Goal: Information Seeking & Learning: Find specific fact

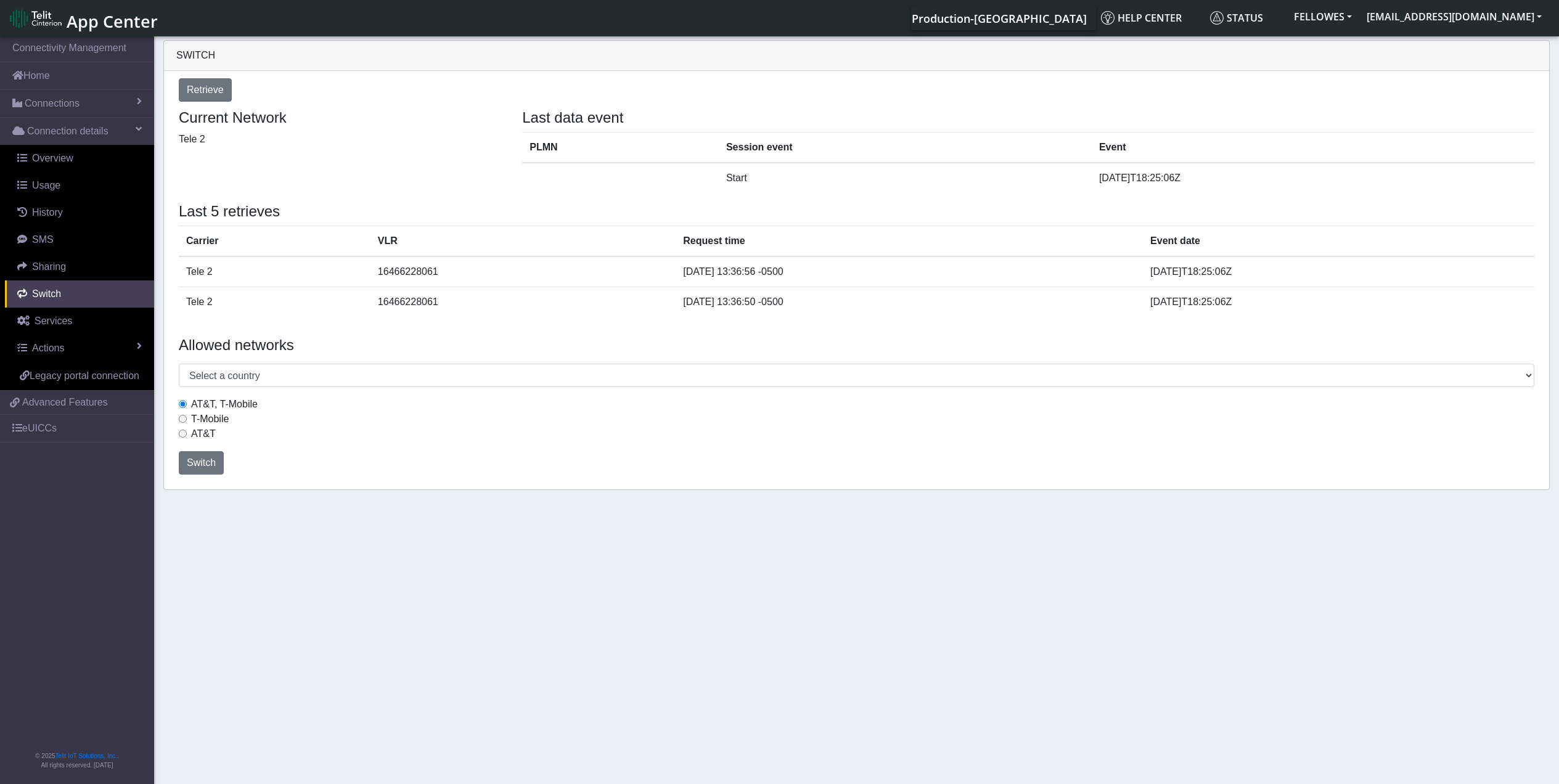
select select "United States"
click at [54, 76] on link "Home" at bounding box center [76, 75] width 154 height 27
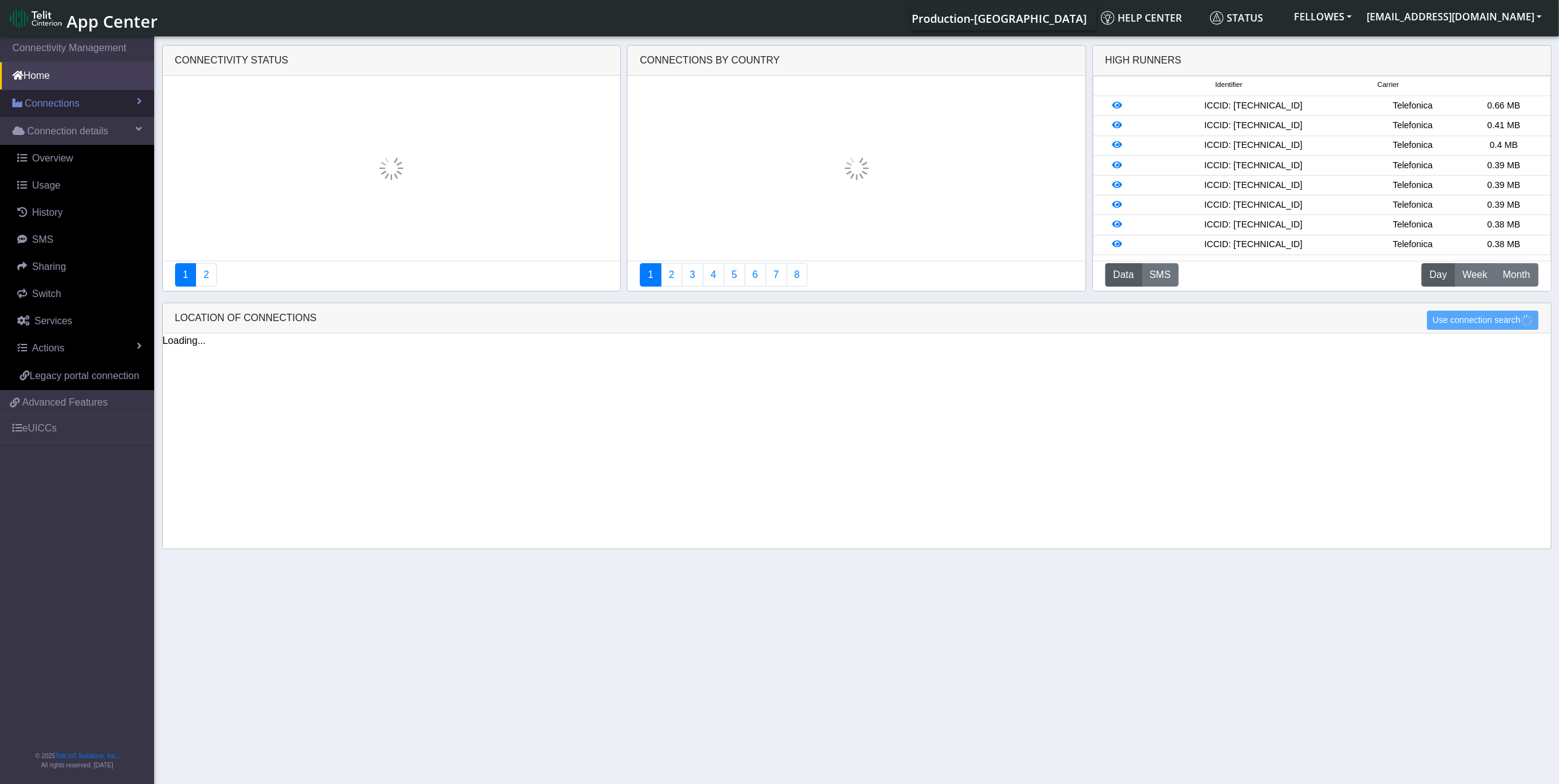
click at [85, 97] on section "Connectivity Management Home Connections List Map Connection details Overview U…" at bounding box center [780, 411] width 1559 height 755
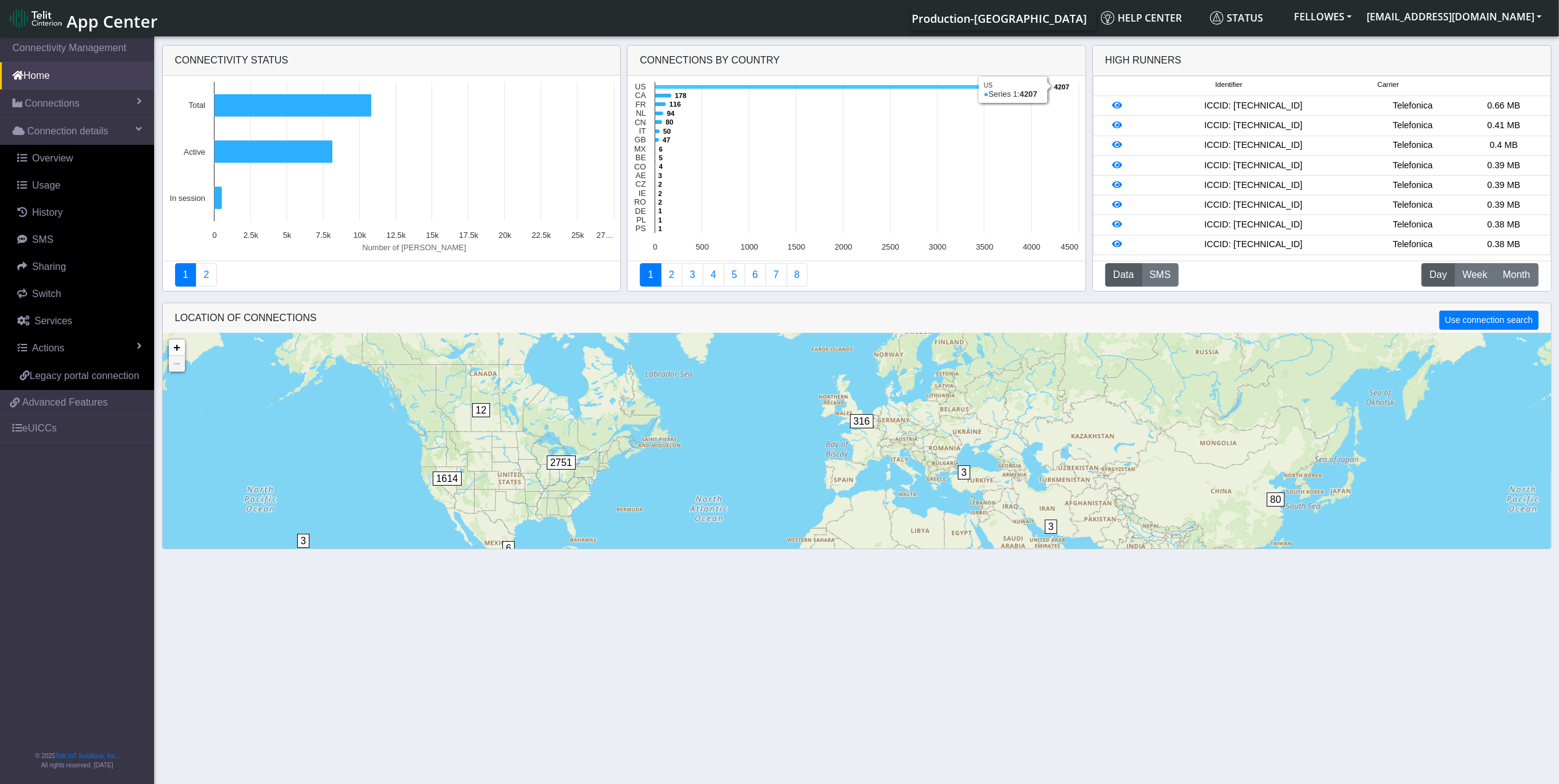
click at [746, 90] on icon at bounding box center [853, 87] width 395 height 5
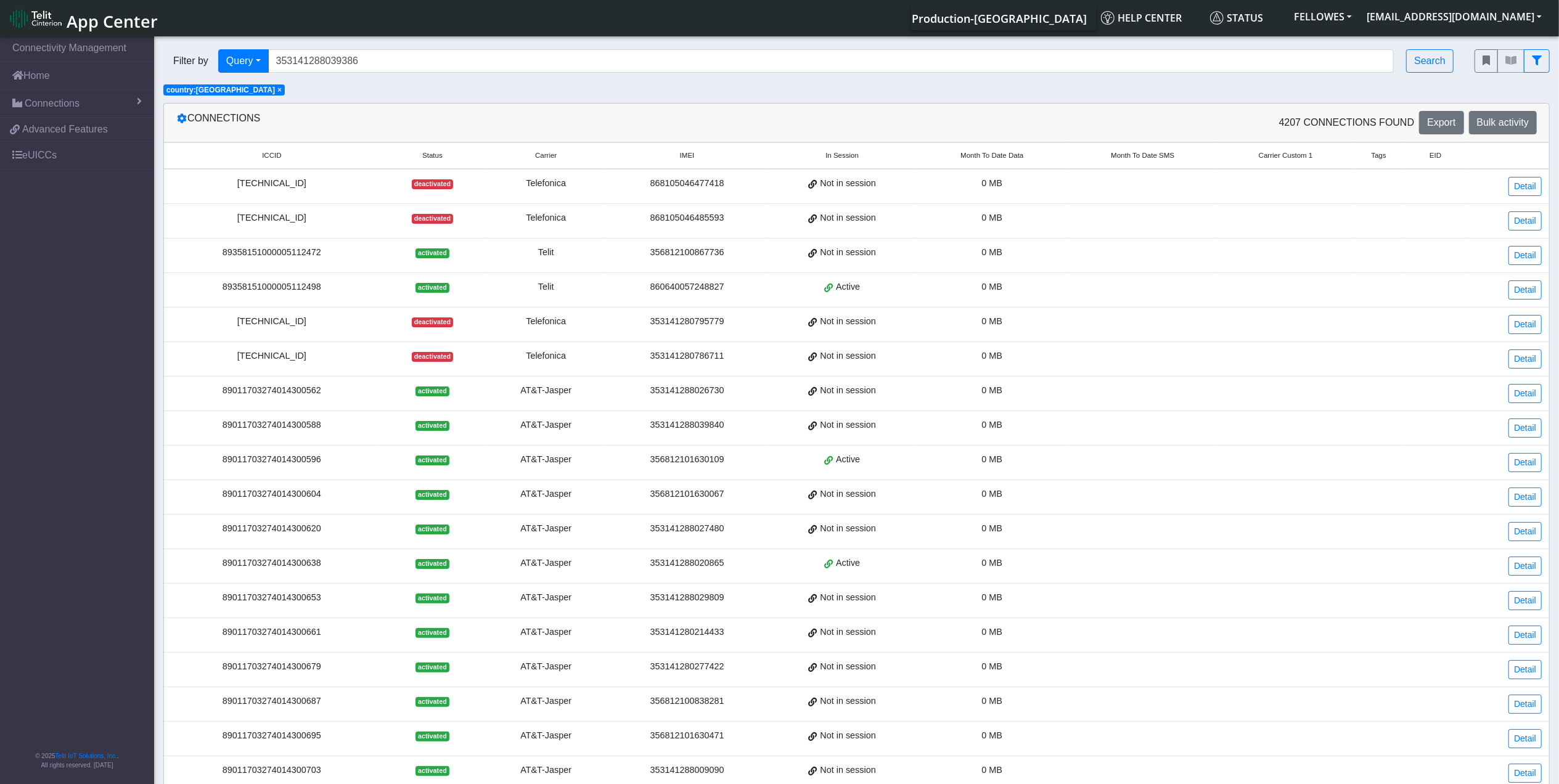
click at [999, 148] on th "Month To Date Data" at bounding box center [992, 157] width 150 height 26
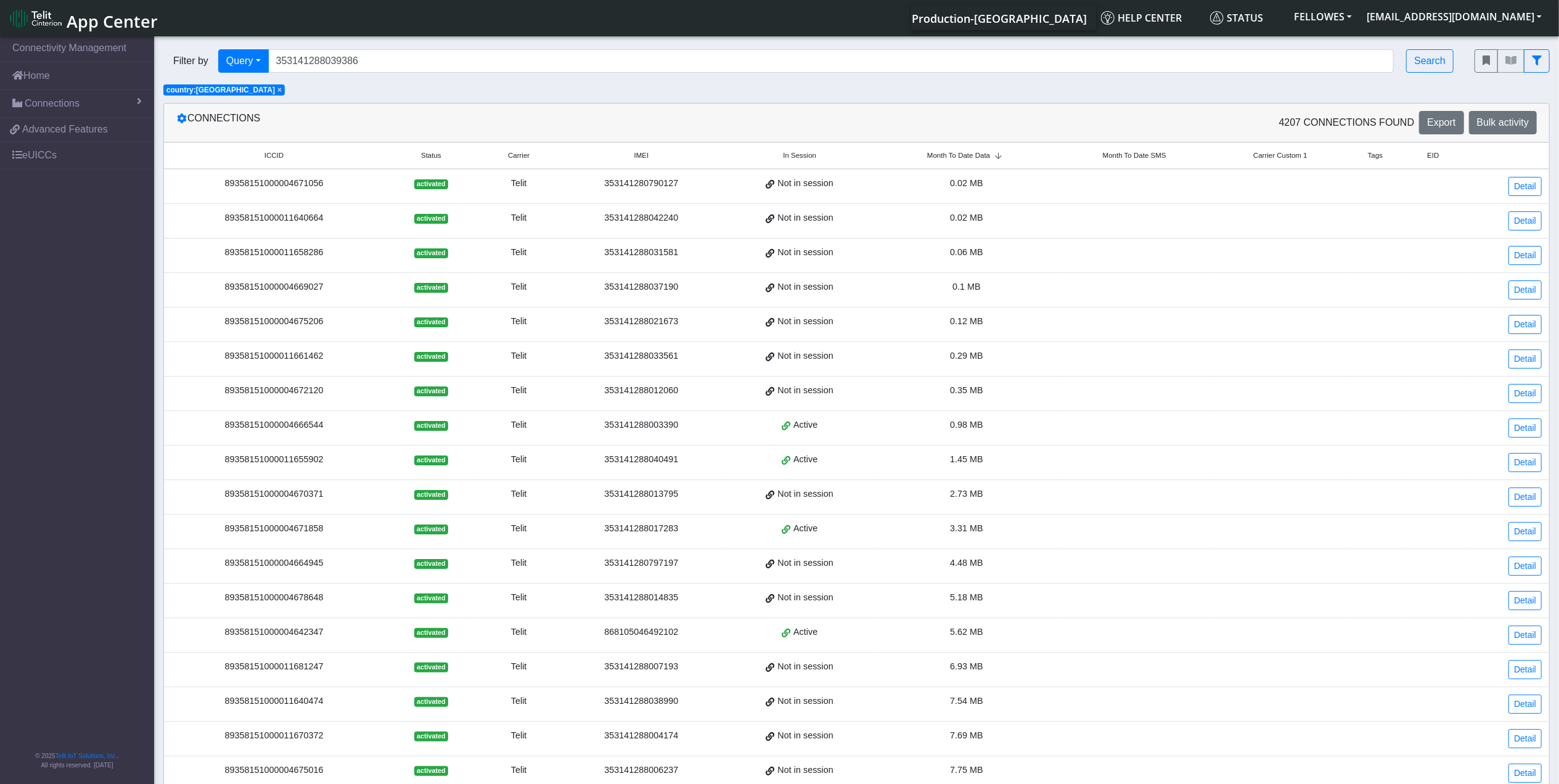
click at [936, 161] on span "Month To Date Data" at bounding box center [959, 155] width 63 height 10
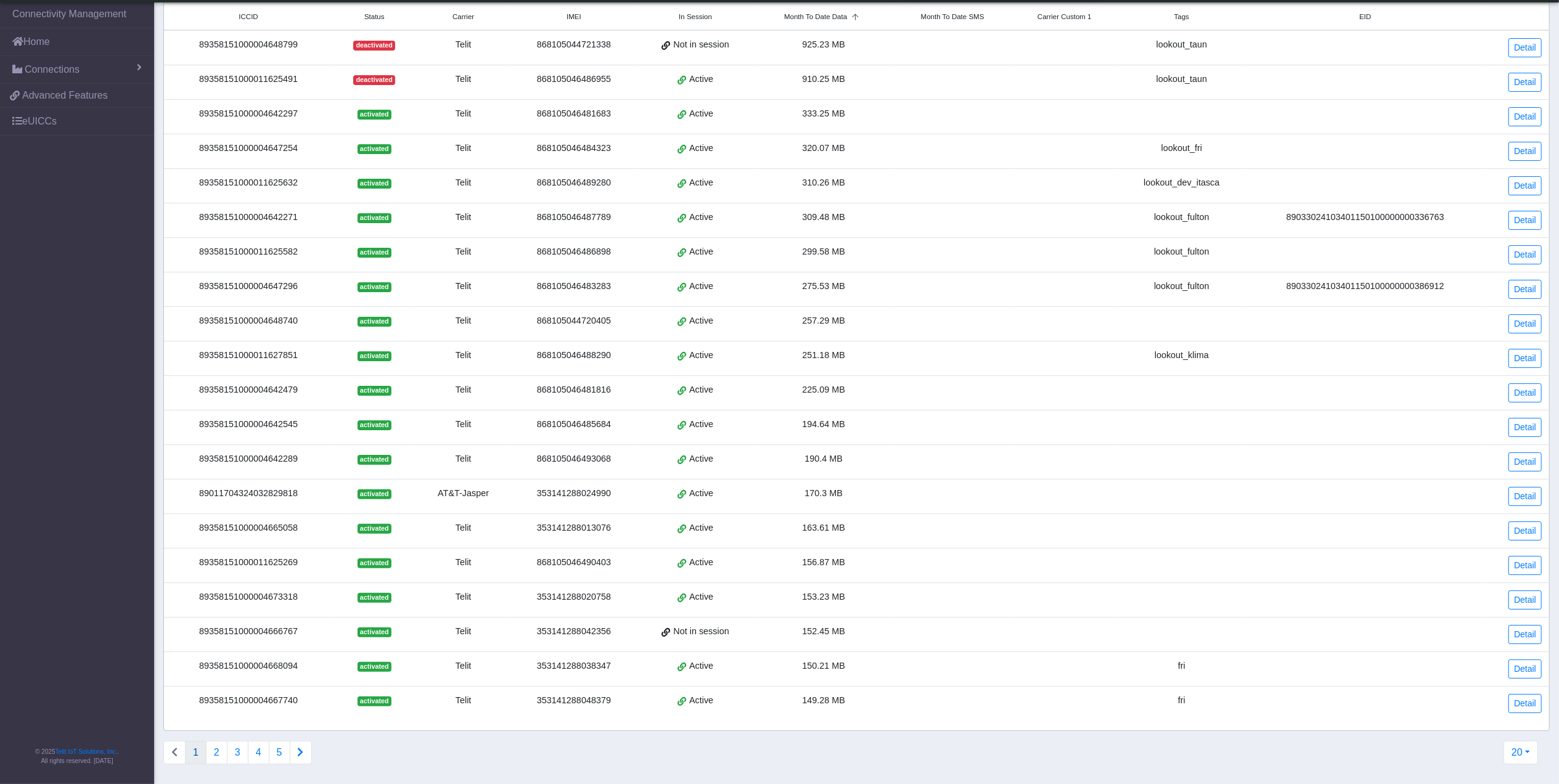
scroll to position [118, 0]
click at [1527, 493] on link "Detail" at bounding box center [1525, 496] width 33 height 19
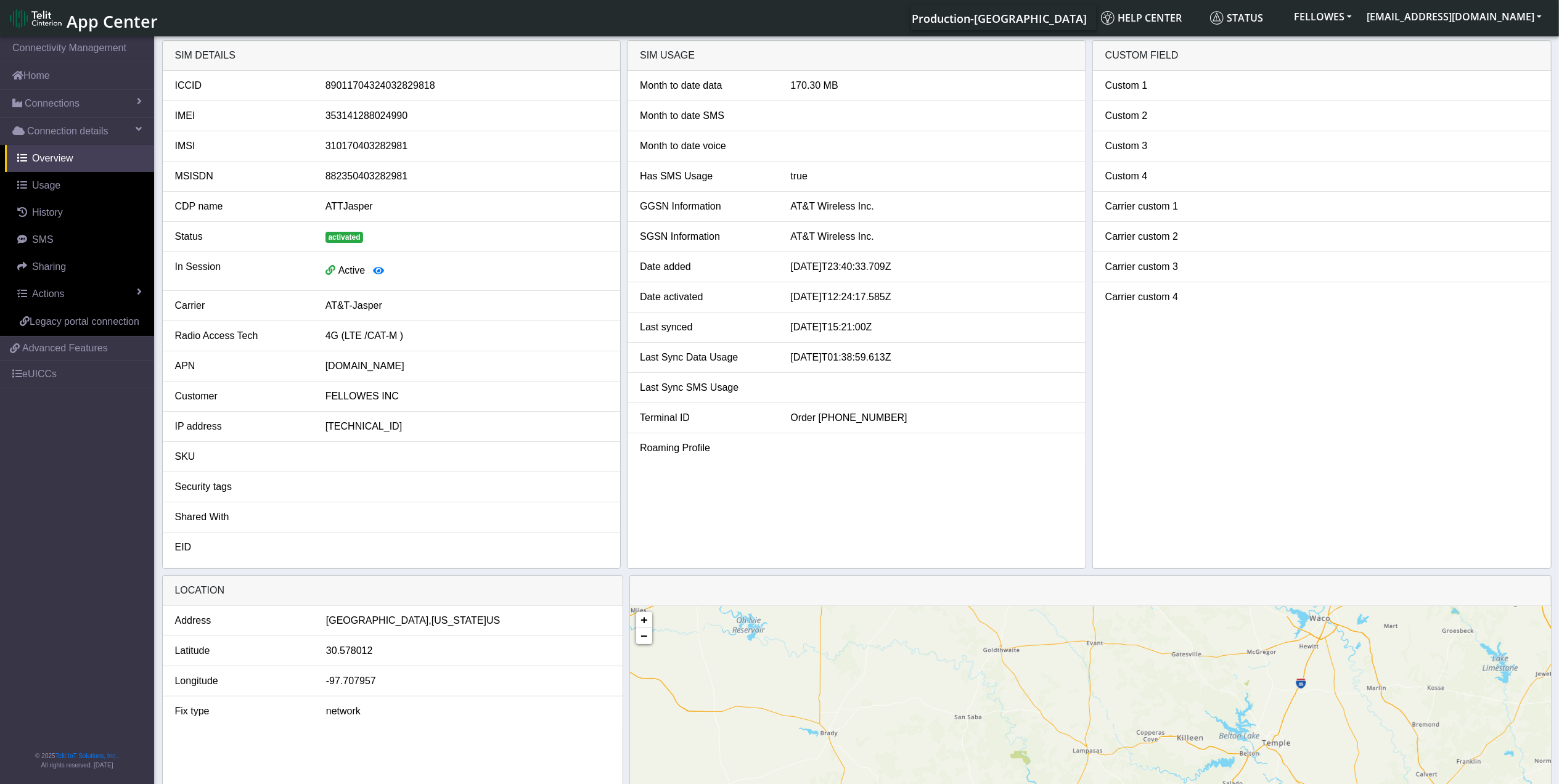
click at [421, 90] on div "89011704324032829818" at bounding box center [466, 86] width 301 height 15
copy div "89011704324032829818"
click at [371, 114] on div "353141288024990" at bounding box center [466, 116] width 301 height 15
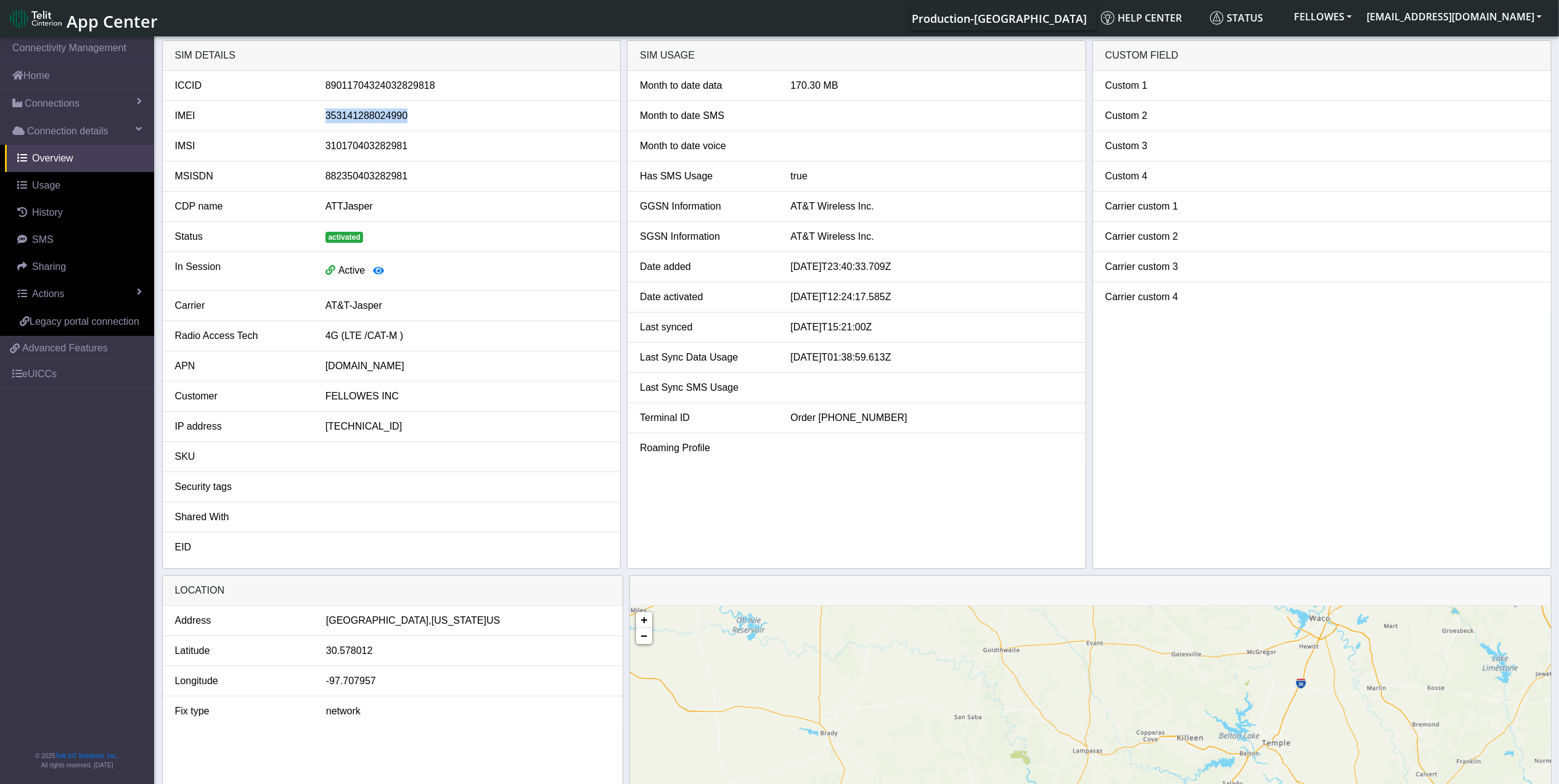
copy div "353141288024990"
click at [76, 115] on link "Connections" at bounding box center [76, 103] width 154 height 27
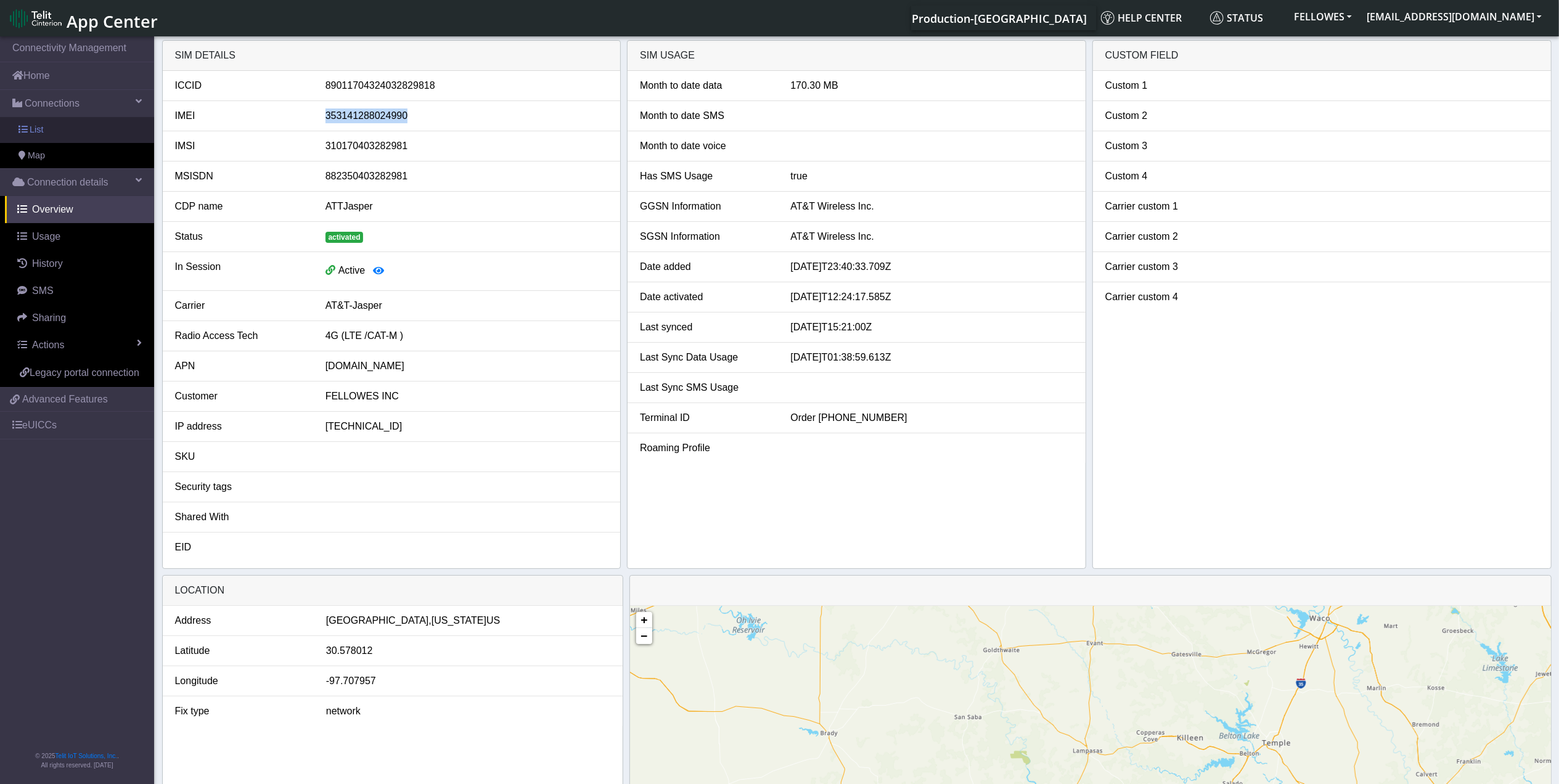
click at [83, 129] on link "List" at bounding box center [76, 129] width 154 height 25
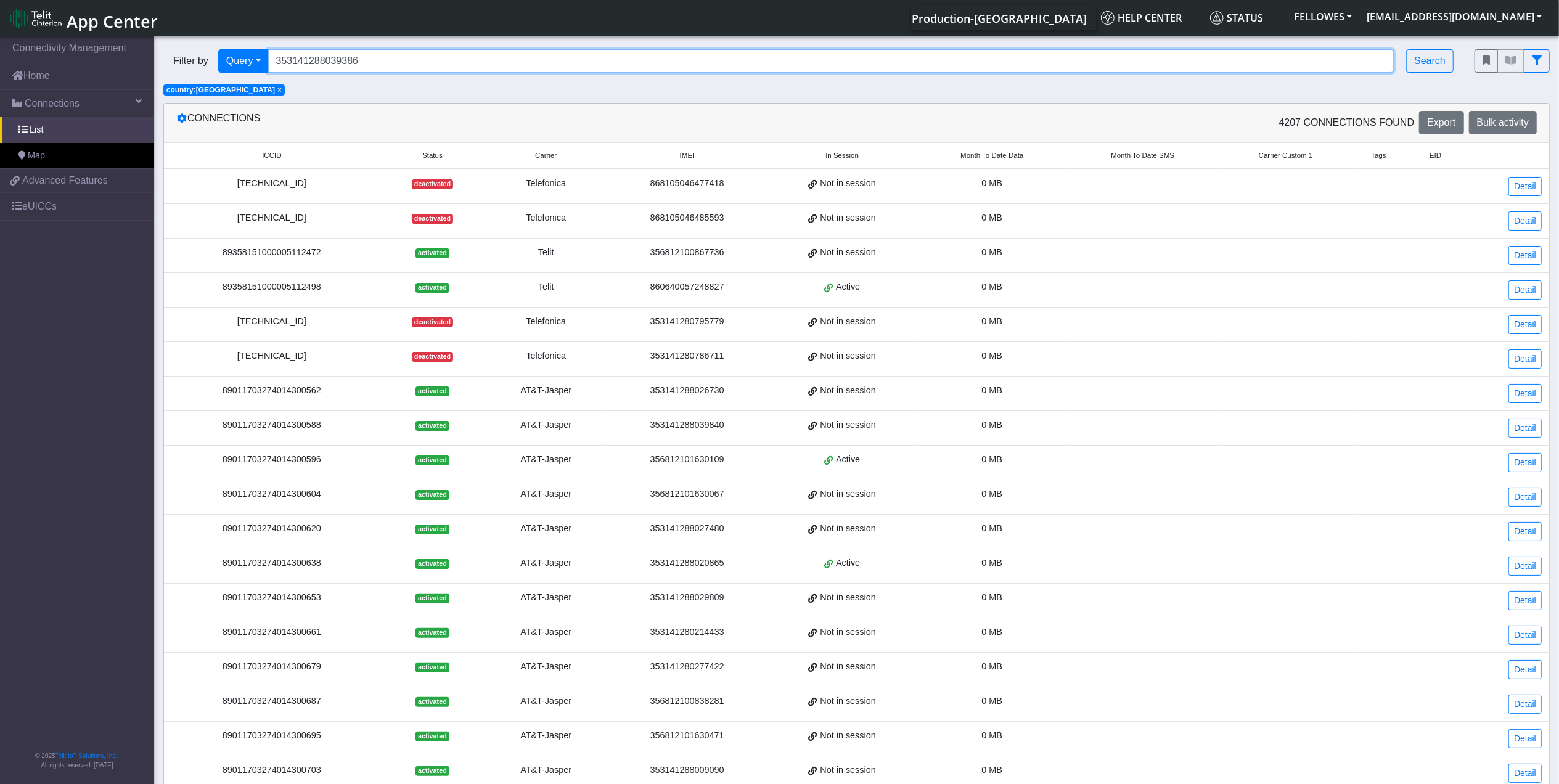
click at [378, 59] on input "353141288039386" at bounding box center [831, 60] width 1127 height 24
paste input "24990"
type input "353141288024990"
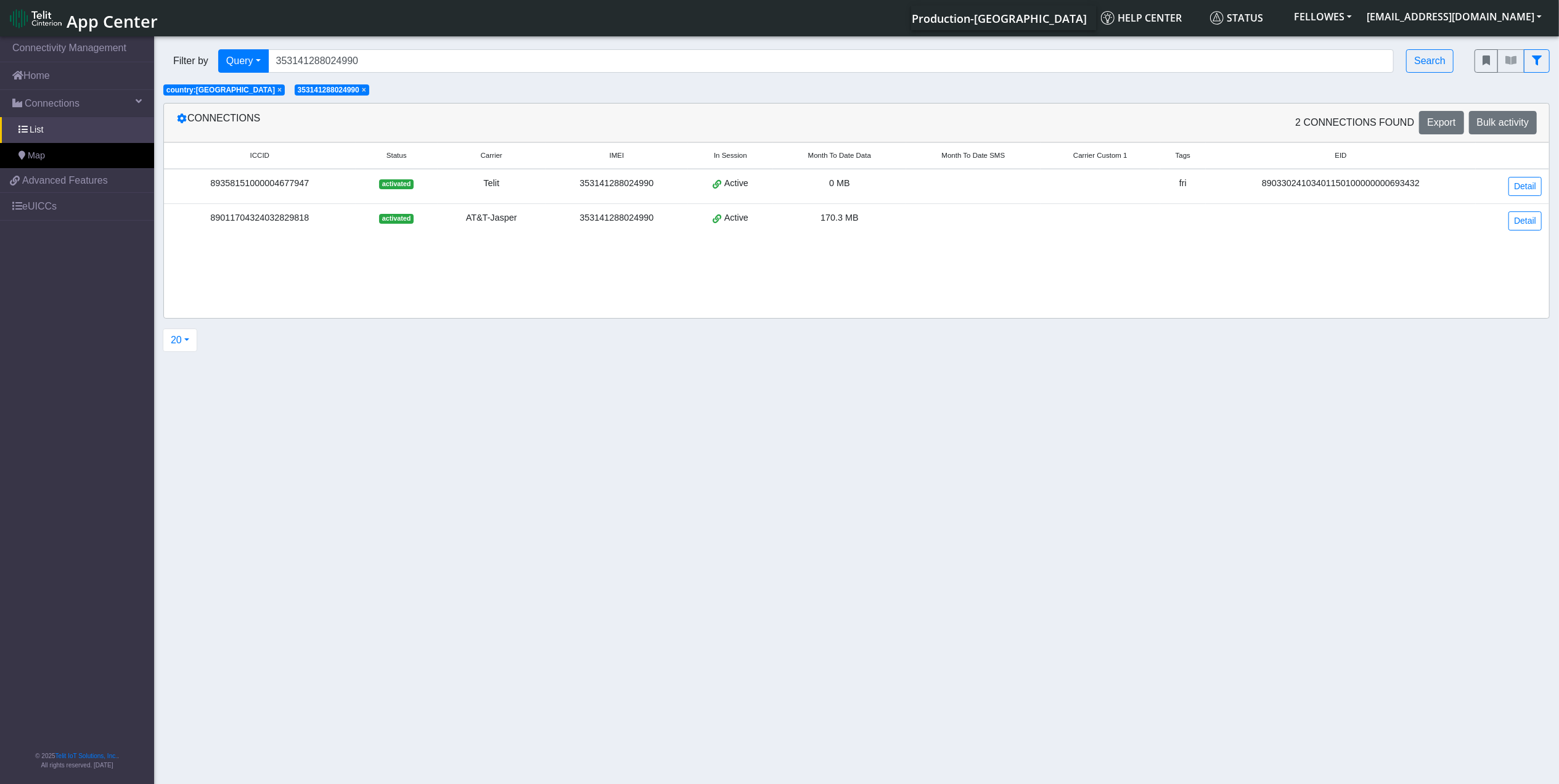
click at [277, 93] on span "×" at bounding box center [279, 90] width 5 height 8
click at [1291, 183] on div "89033024103401150100000000693432" at bounding box center [1341, 184] width 256 height 13
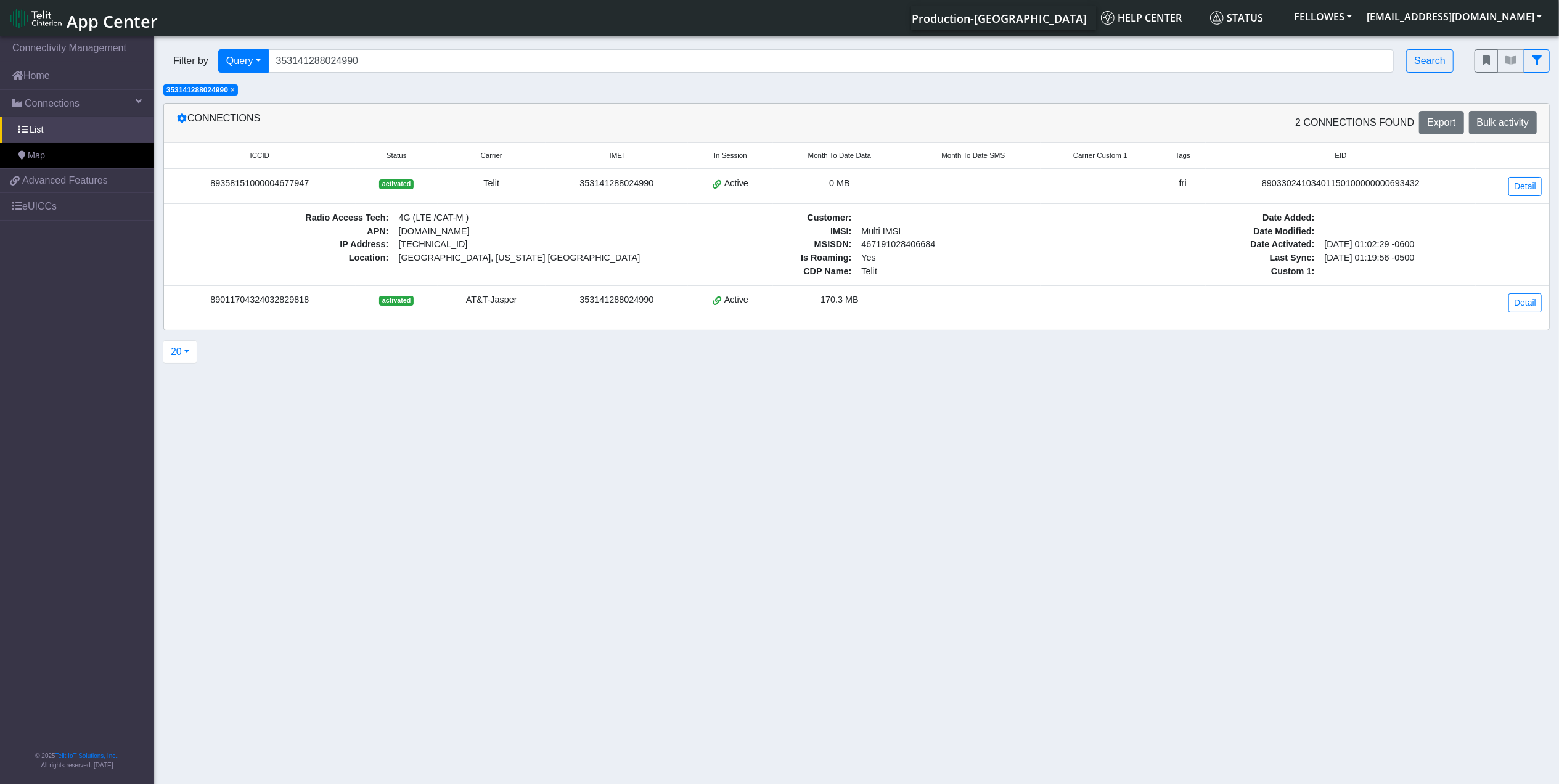
click at [1392, 182] on div "89033024103401150100000000693432" at bounding box center [1341, 184] width 256 height 13
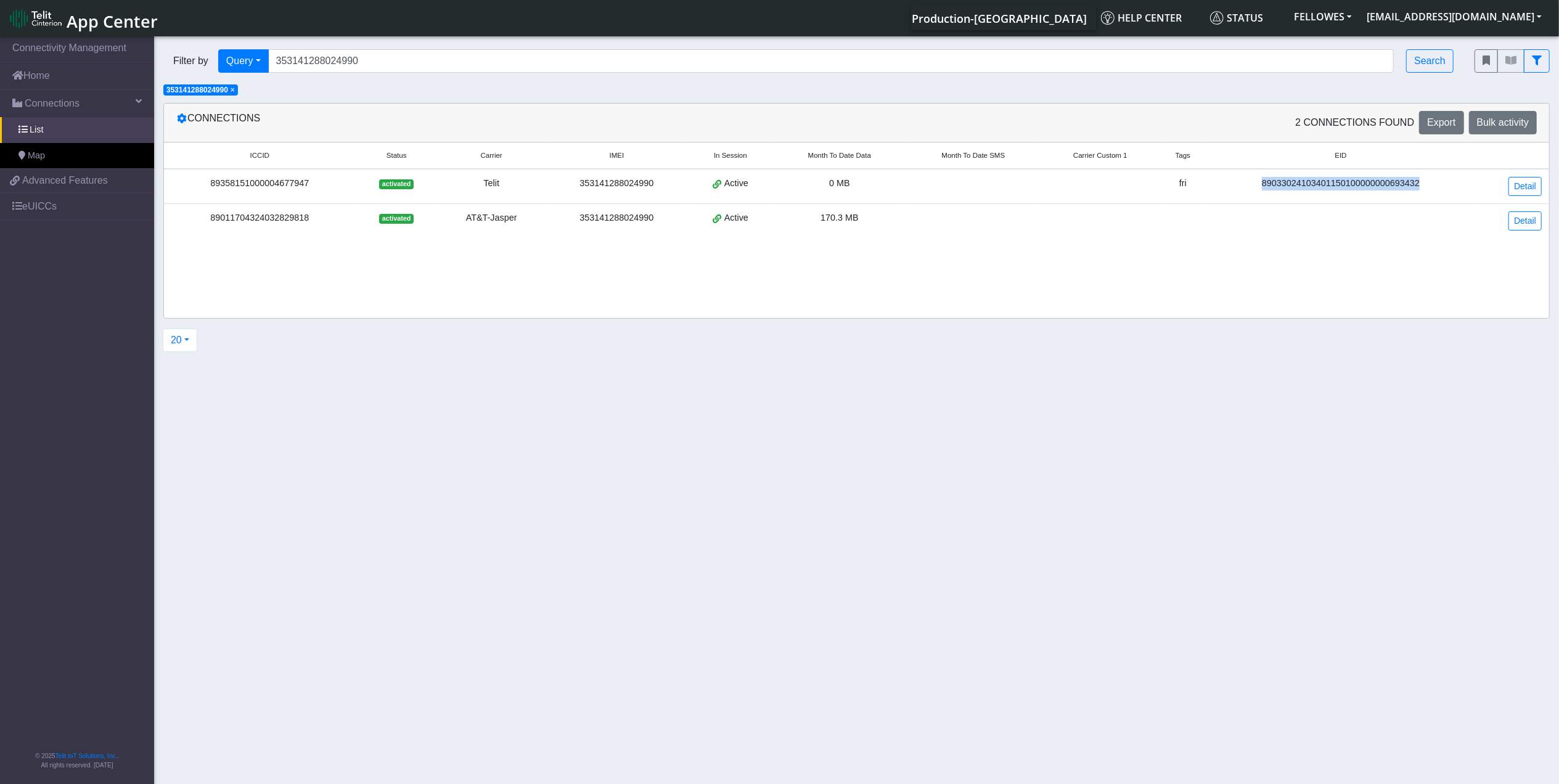
click at [1392, 182] on div "89033024103401150100000000693432" at bounding box center [1341, 184] width 256 height 13
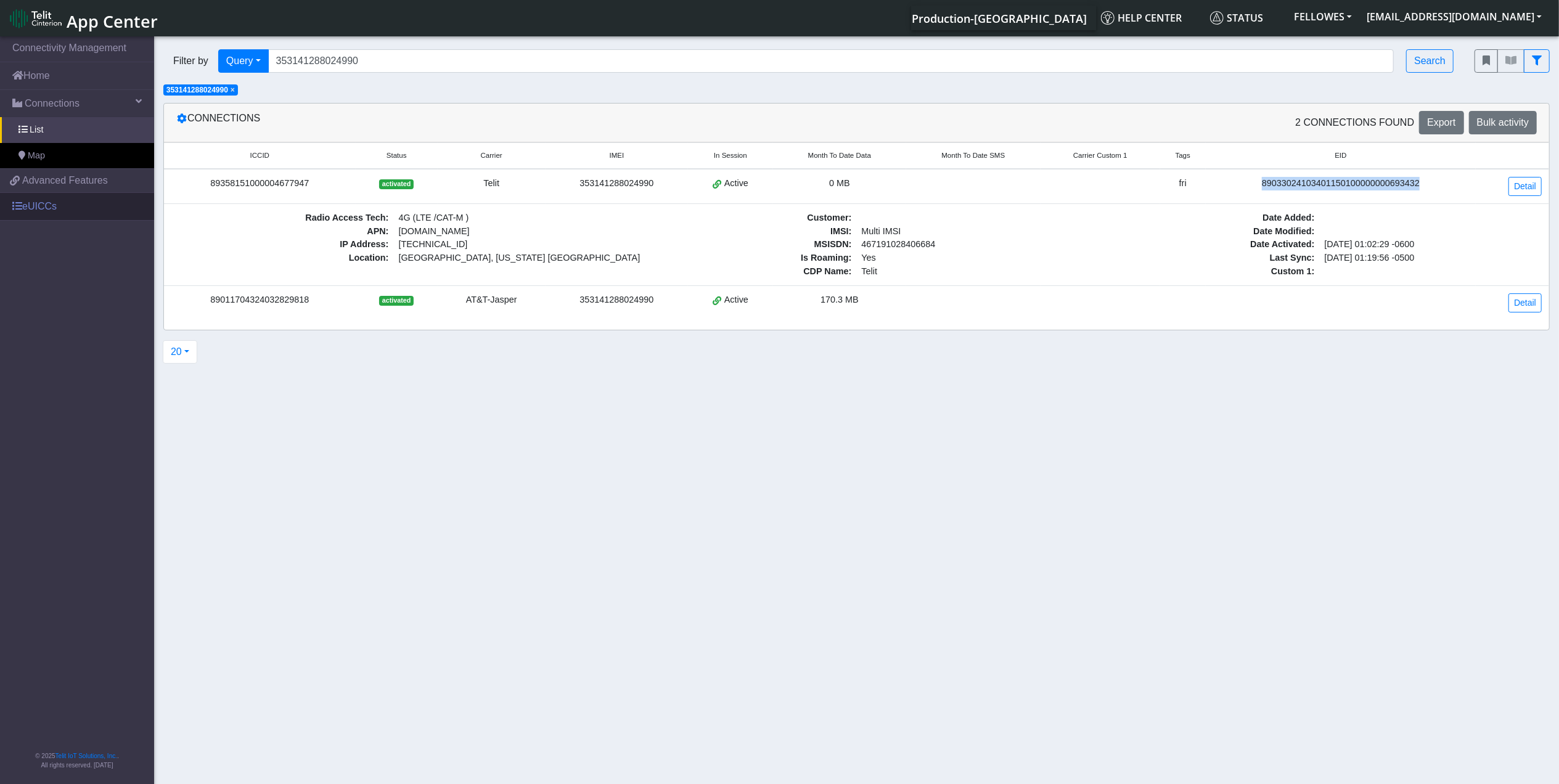
click at [36, 210] on link "eUICCs" at bounding box center [76, 207] width 154 height 27
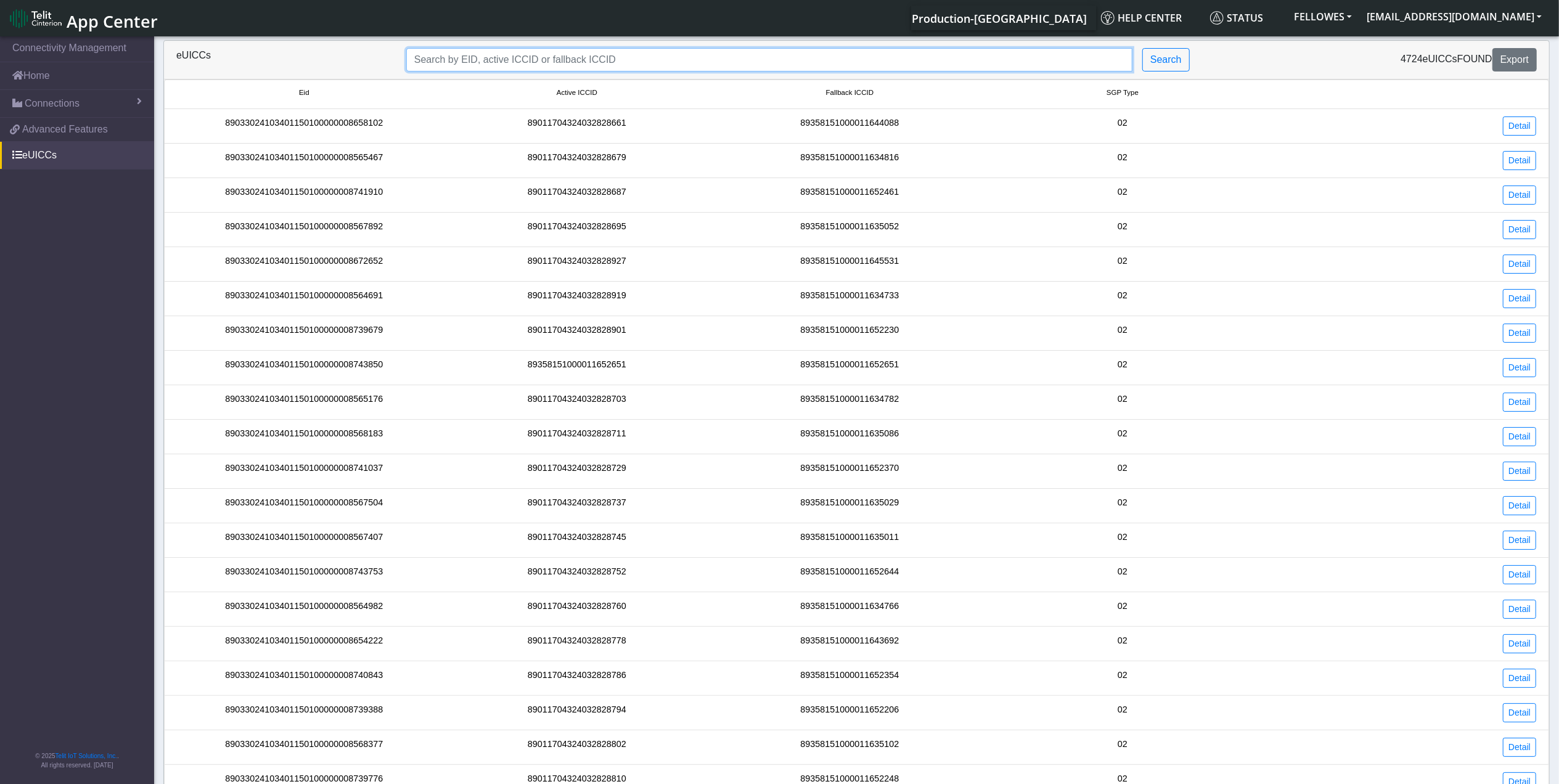
click at [567, 57] on input "Search..." at bounding box center [770, 59] width 727 height 24
paste input "https://cmp.devicewise.com/connections/list#:~:text=890330241034011501000000006…"
type input "https://cmp.devicewise.com/connections/list#:~:text=890330241034011501000000006…"
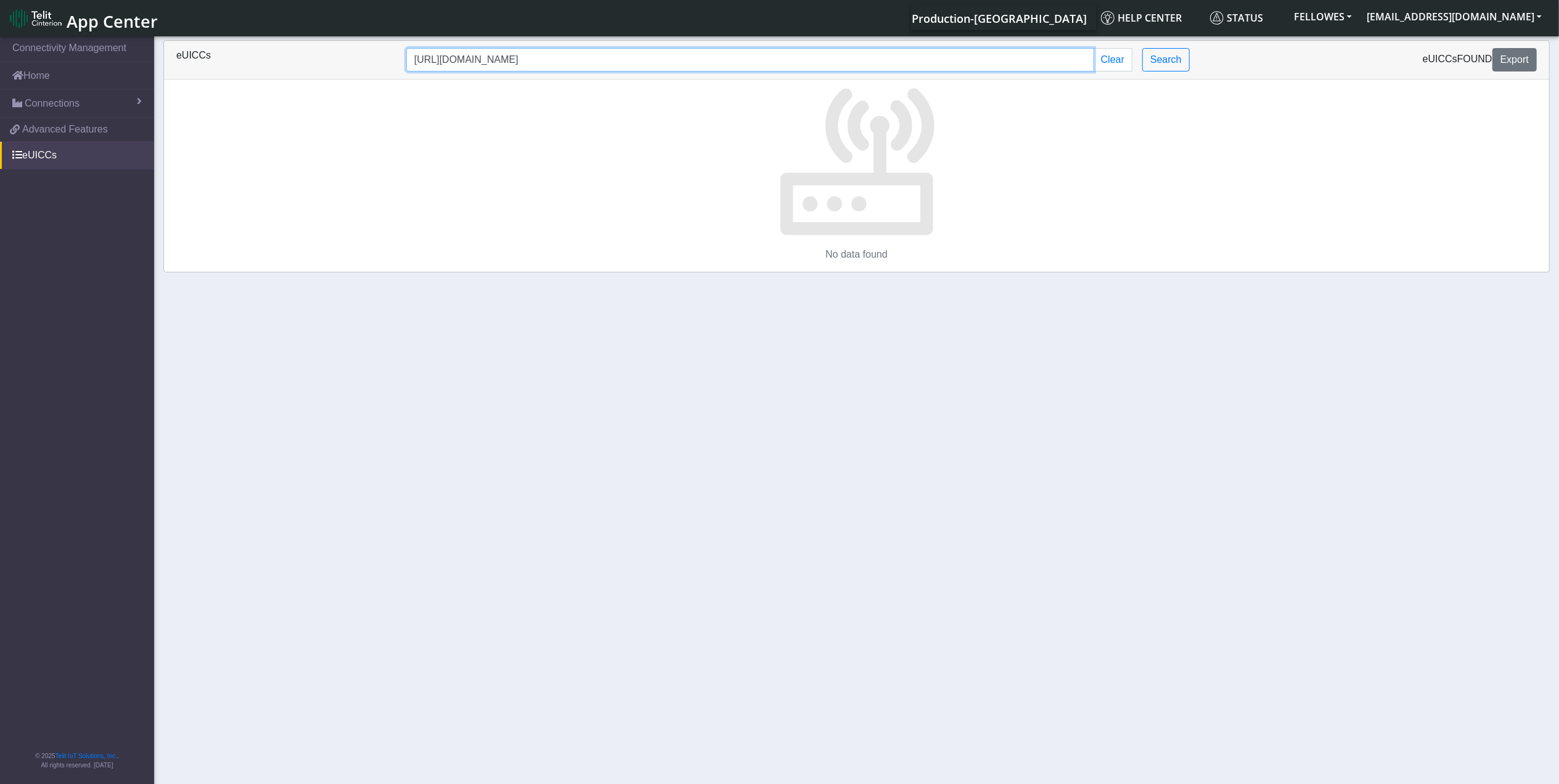
drag, startPoint x: 837, startPoint y: 67, endPoint x: 180, endPoint y: 59, distance: 657.0
click at [180, 59] on div "eUICCs https://cmp.devicewise.com/connections/list#:~:text=89033024103401150100…" at bounding box center [857, 59] width 1380 height 24
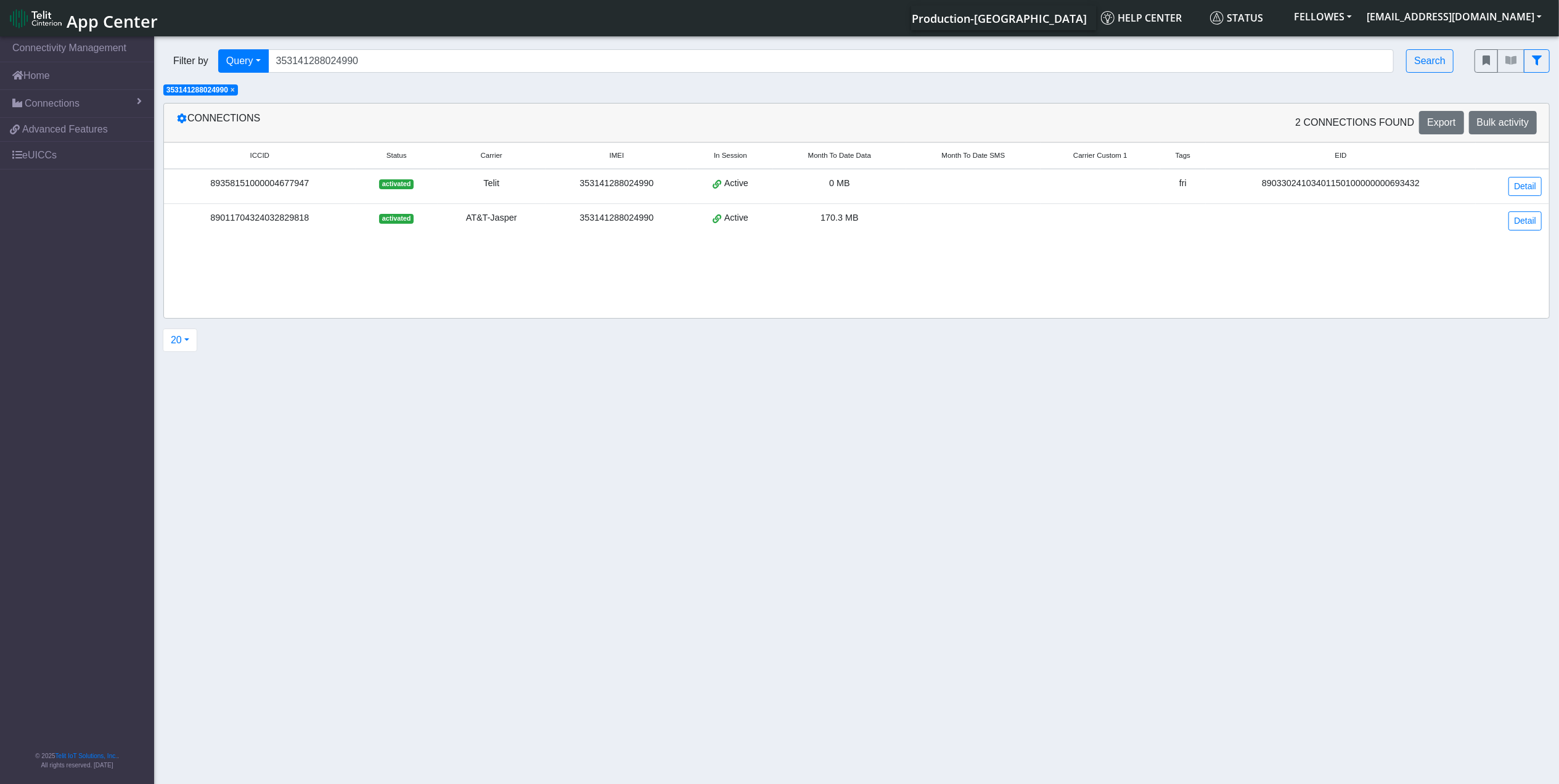
click at [1337, 188] on div "89033024103401150100000000693432" at bounding box center [1341, 184] width 256 height 13
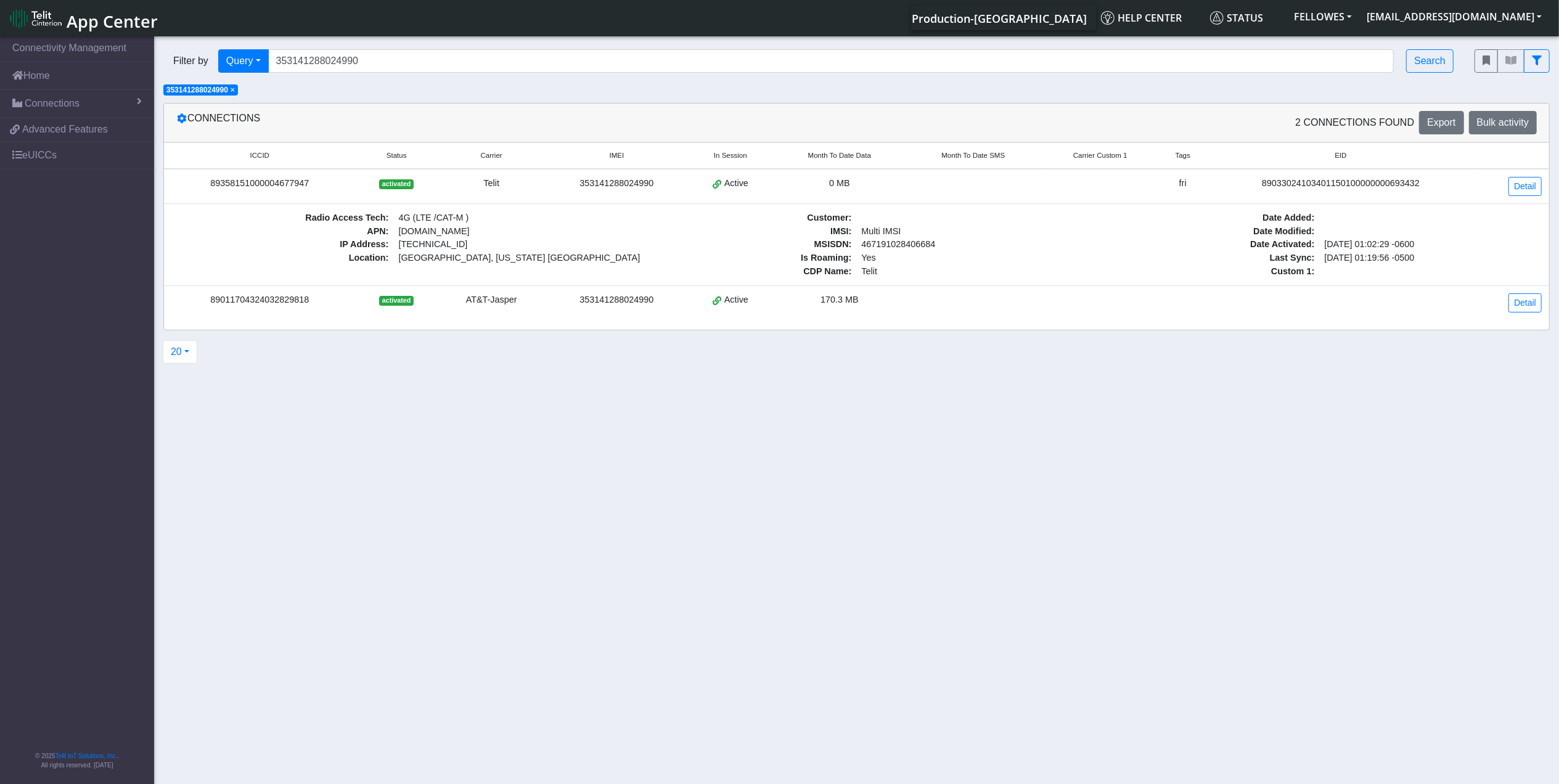
click at [1333, 178] on div "89033024103401150100000000693432" at bounding box center [1341, 184] width 256 height 13
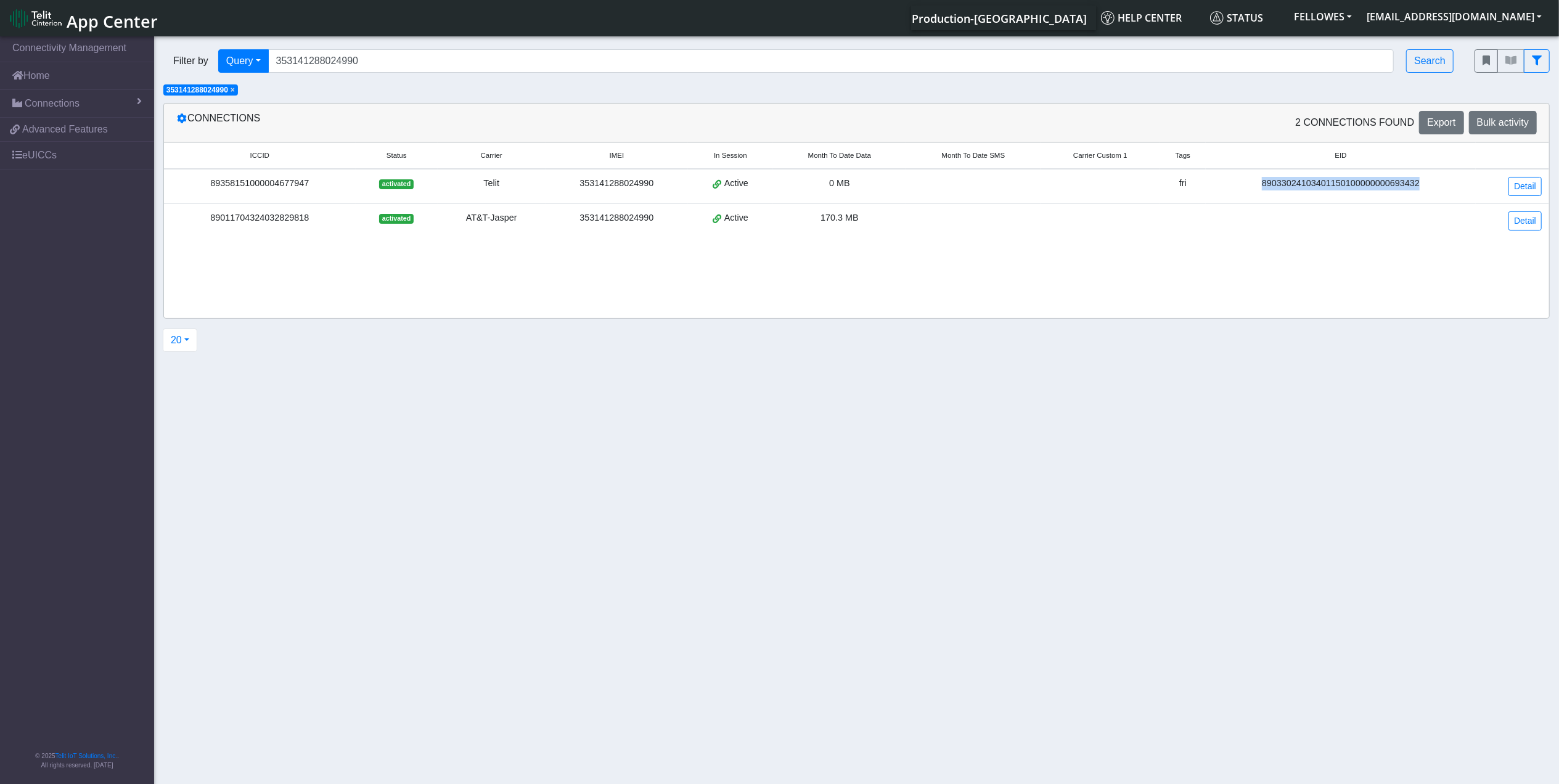
click at [1333, 178] on div "89033024103401150100000000693432" at bounding box center [1341, 184] width 256 height 13
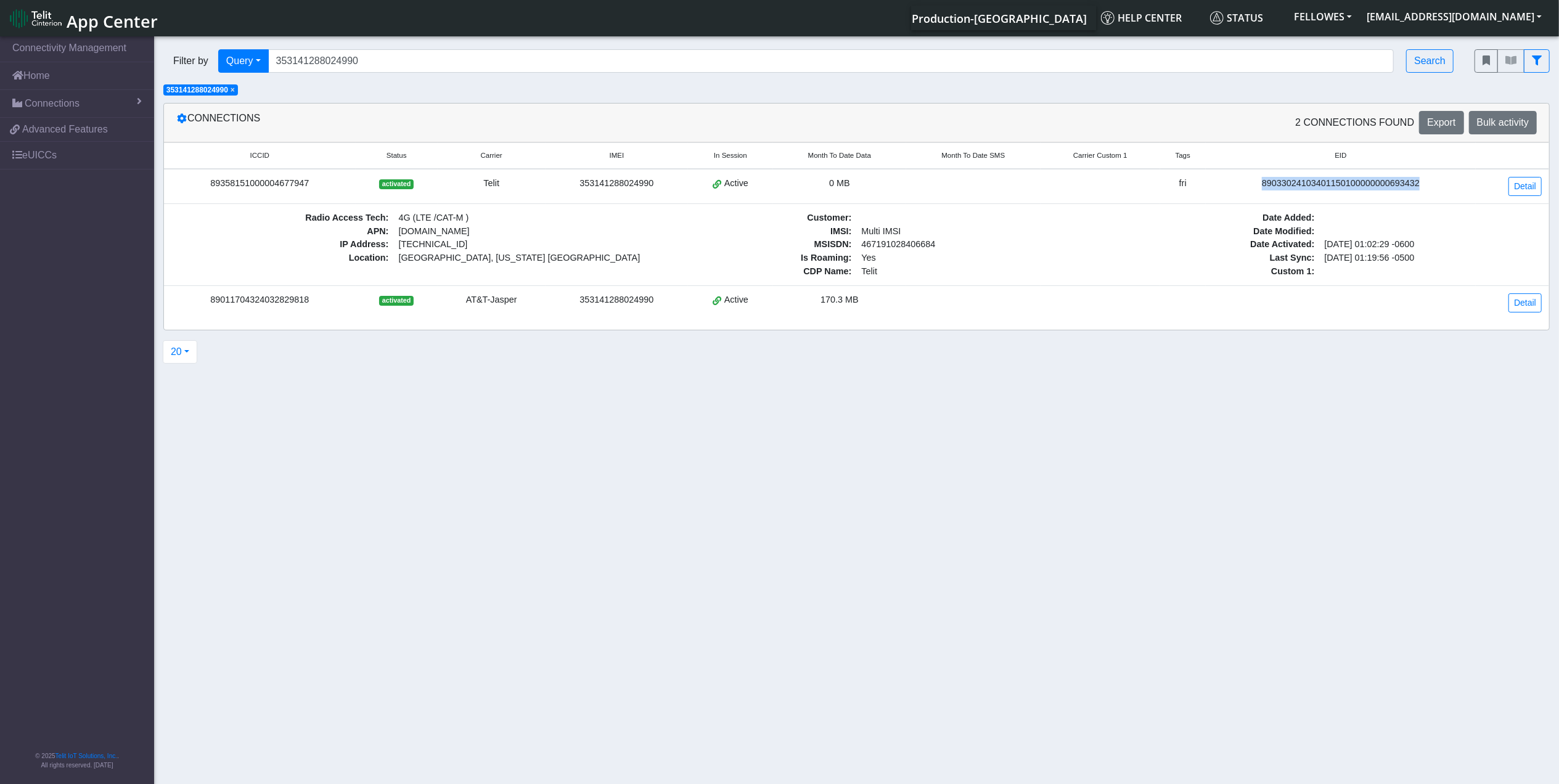
copy div "89033024103401150100000000693432"
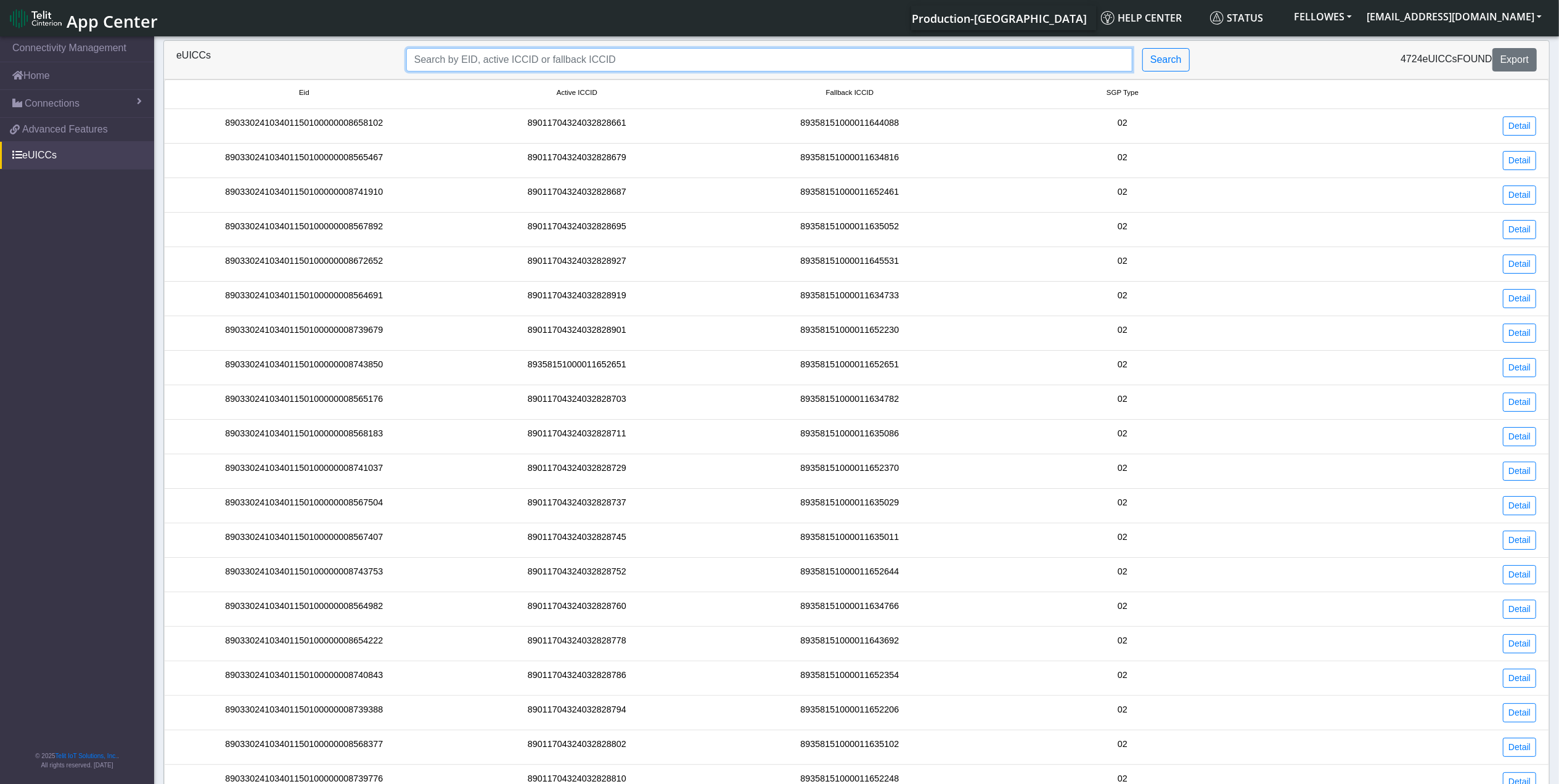
click at [558, 63] on input "Search..." at bounding box center [770, 59] width 727 height 24
paste input "89033024103401150100000000693432"
type input "89033024103401150100000000693432"
click at [1184, 57] on button "Search" at bounding box center [1166, 59] width 47 height 24
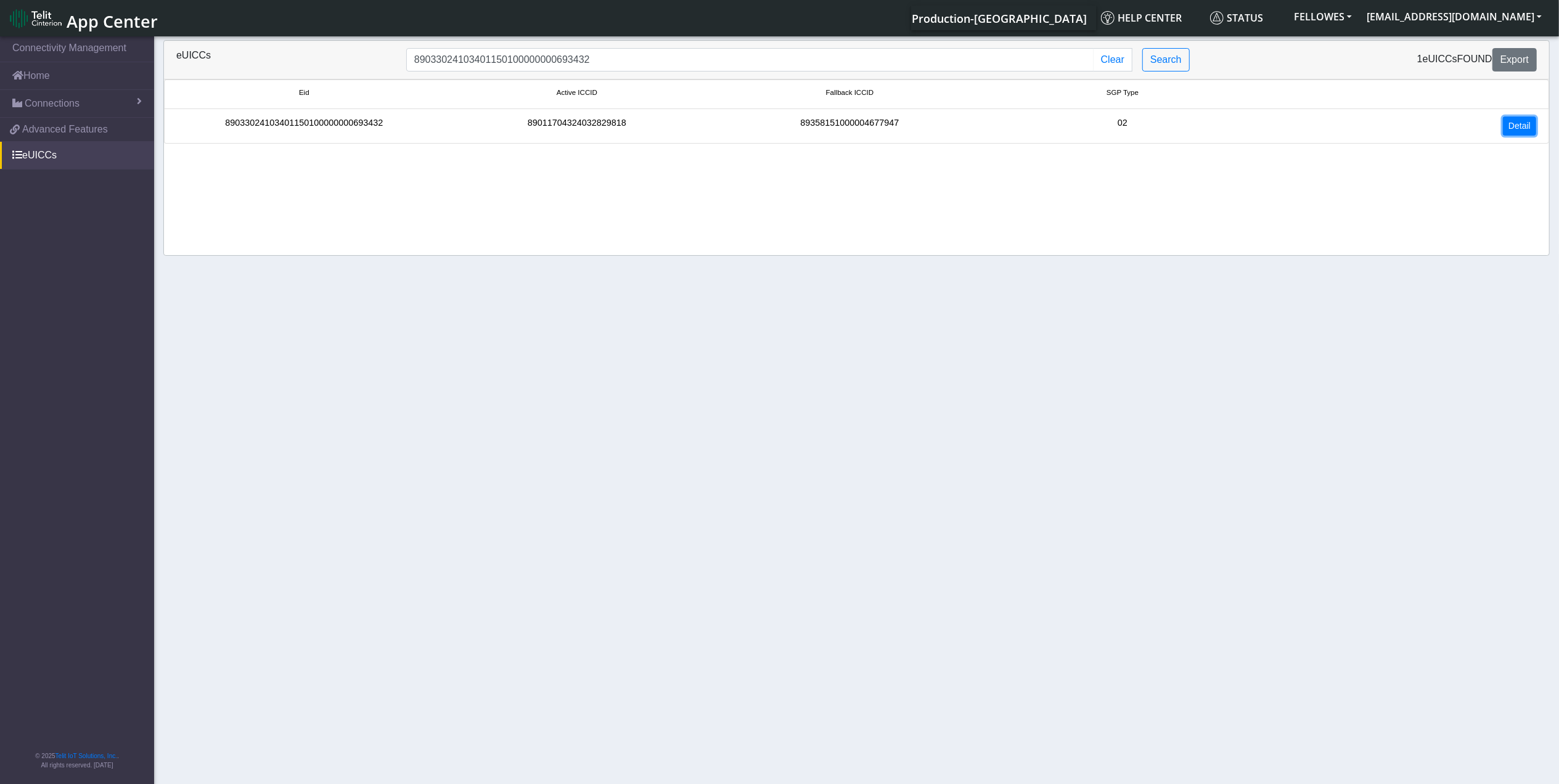
click at [1515, 128] on link "Detail" at bounding box center [1519, 125] width 33 height 19
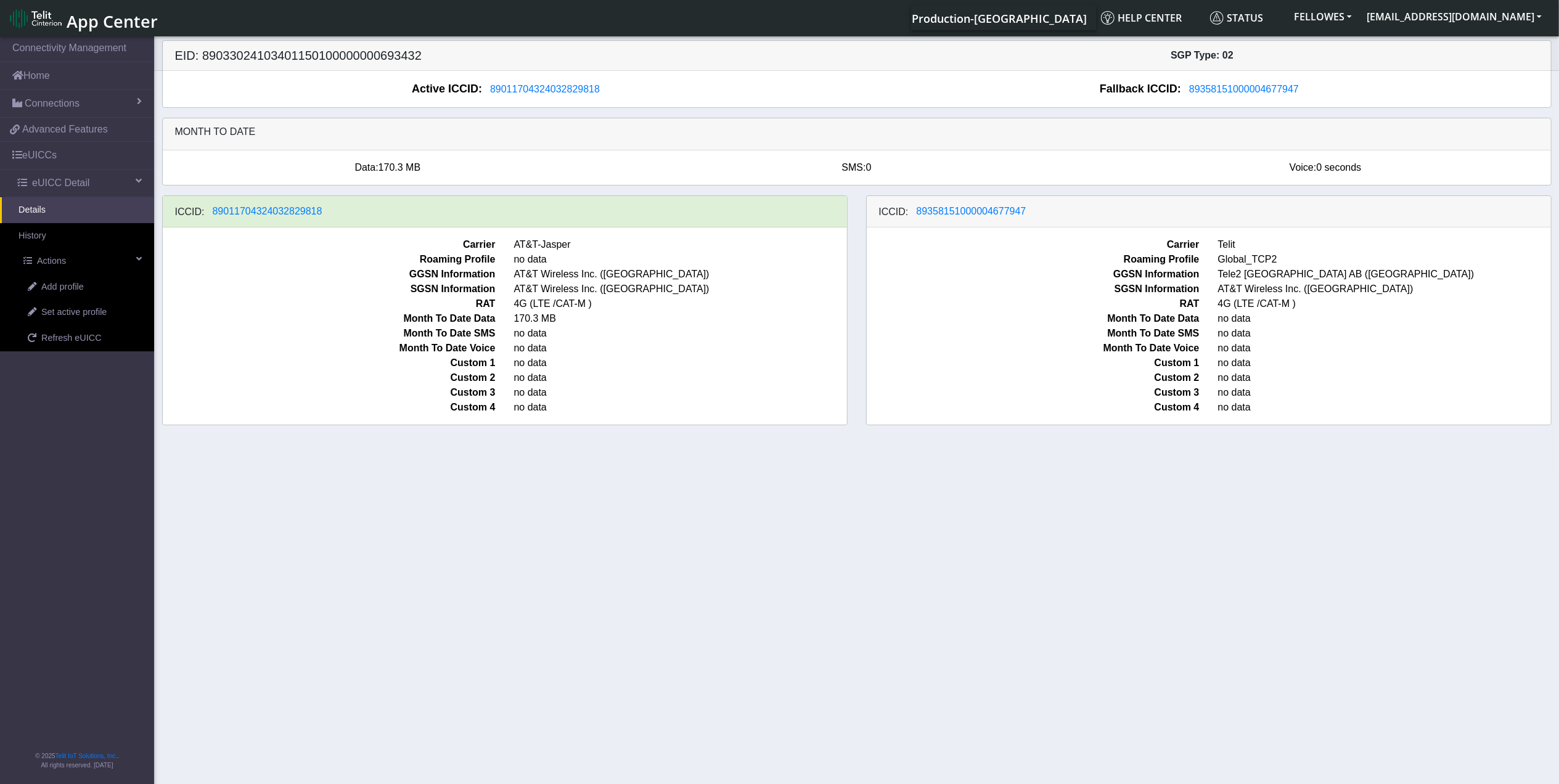
click at [393, 58] on h5 "EID: 89033024103401150100000000693432" at bounding box center [511, 56] width 691 height 15
click at [391, 58] on h5 "EID: 89033024103401150100000000693432" at bounding box center [511, 56] width 691 height 15
copy h5 "89033024103401150100000000693432"
click at [83, 99] on link "Connections" at bounding box center [76, 103] width 154 height 27
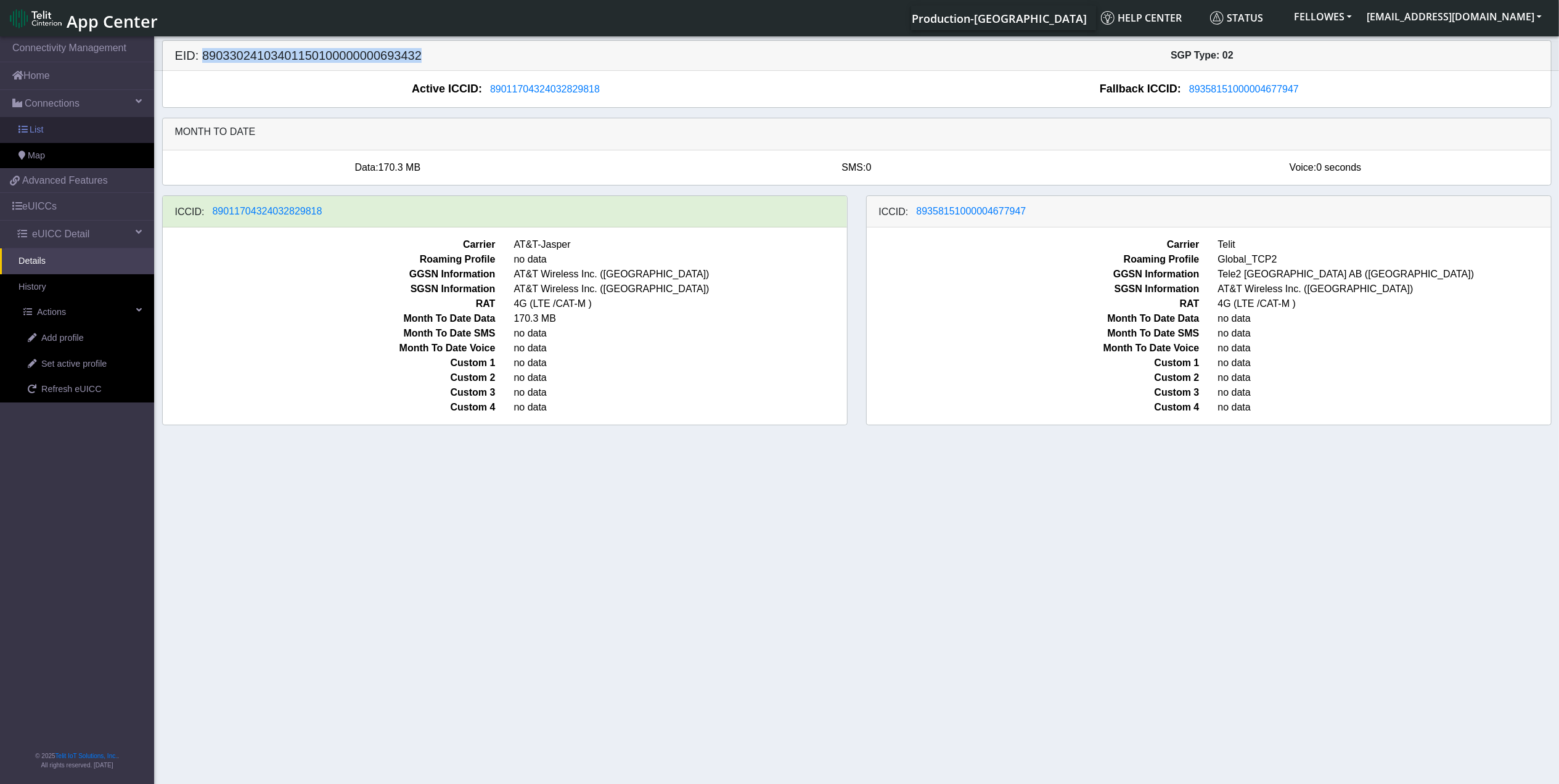
click at [85, 120] on link "List" at bounding box center [76, 129] width 154 height 25
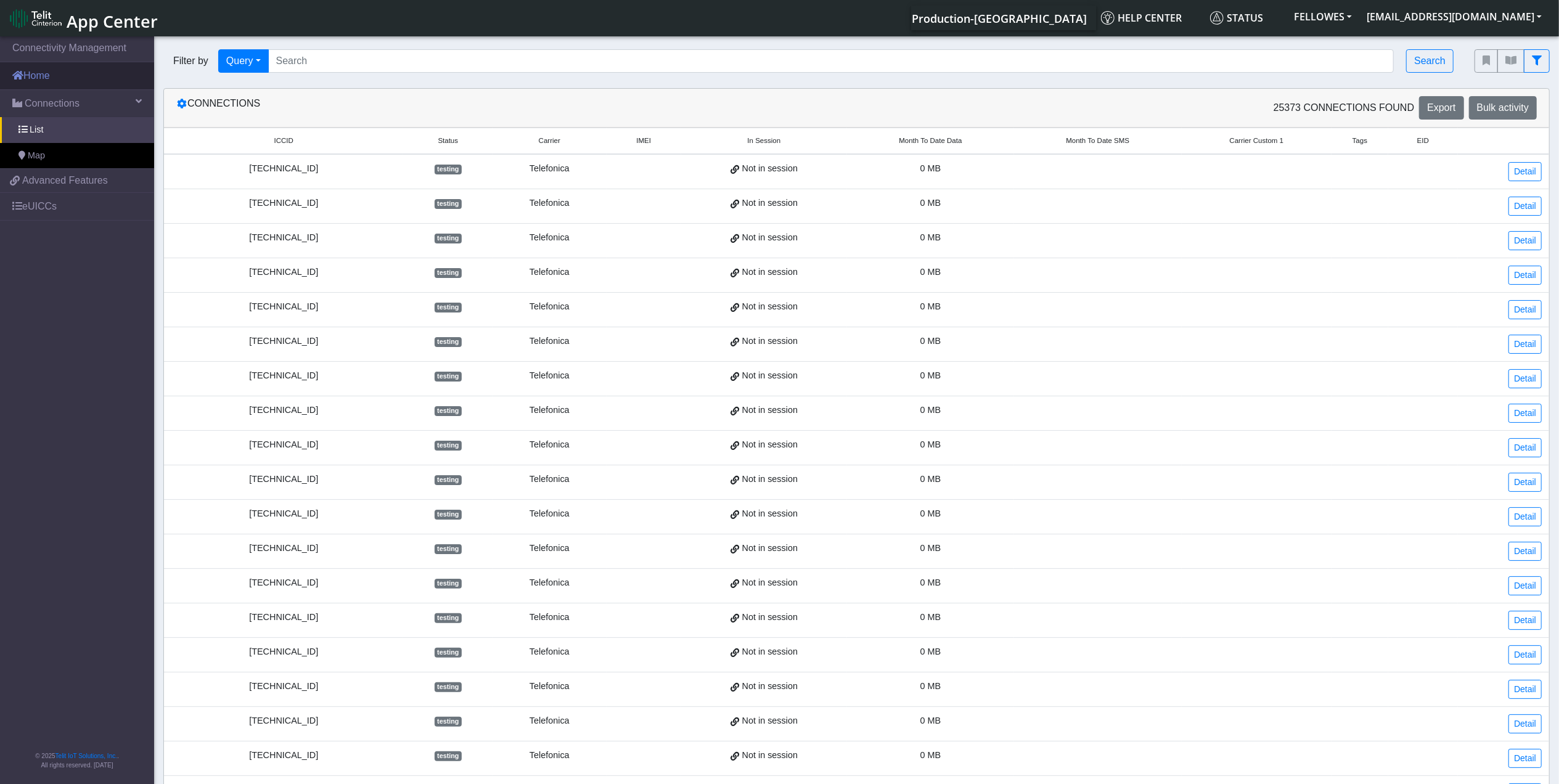
click at [82, 69] on link "Home" at bounding box center [76, 75] width 154 height 27
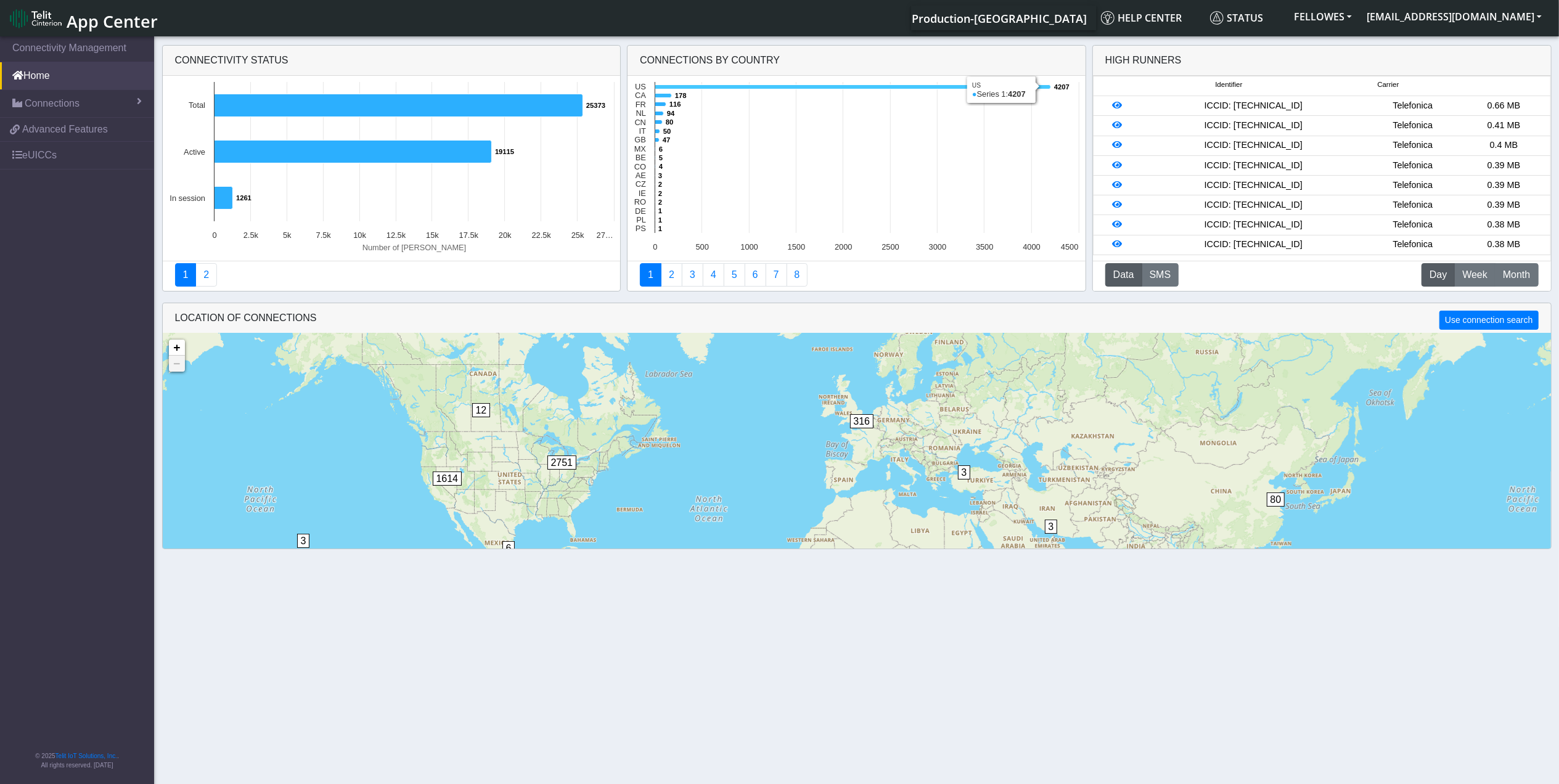
click at [672, 89] on icon at bounding box center [853, 87] width 395 height 5
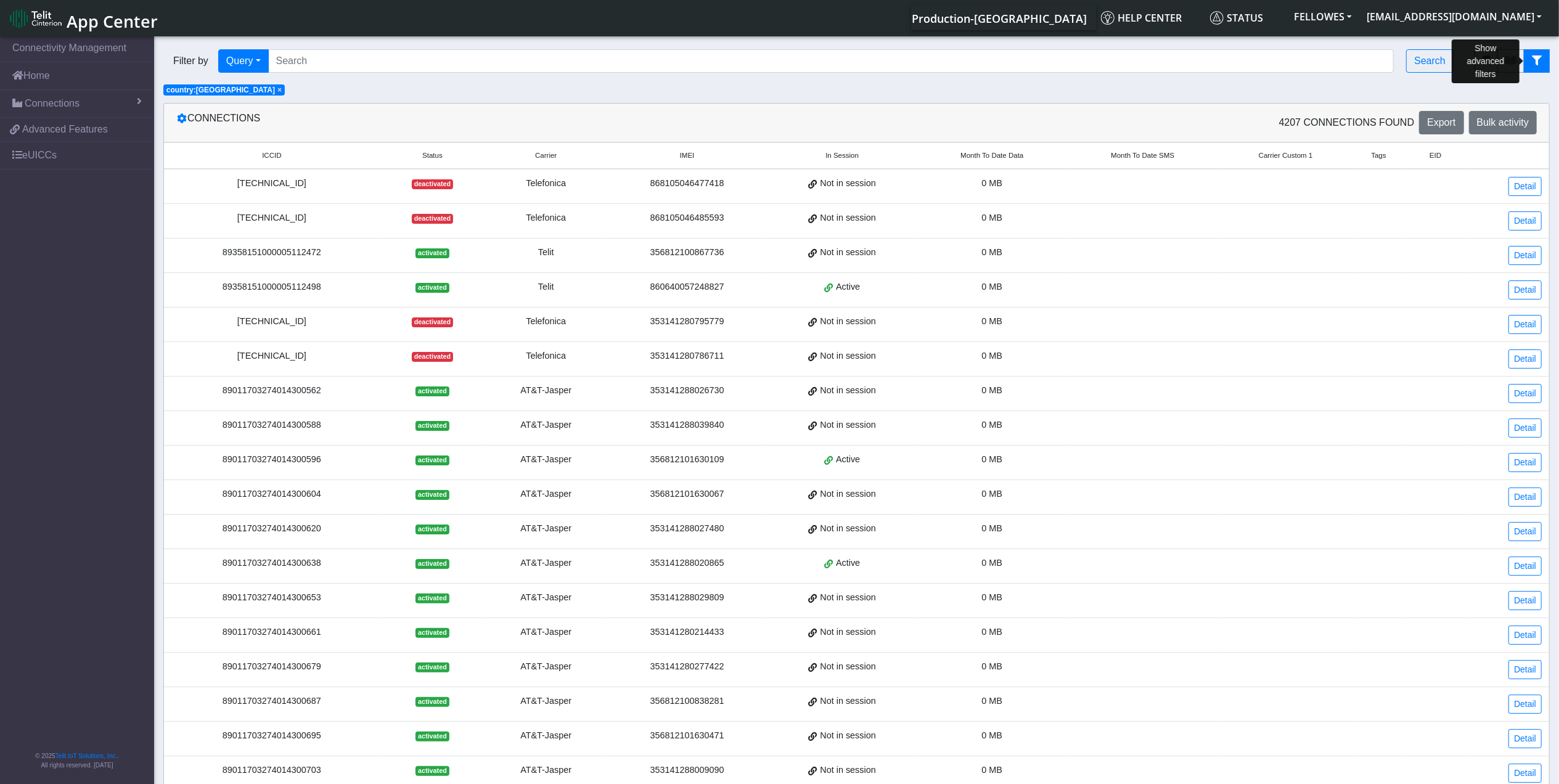
click at [1549, 60] on button "fitlers menu" at bounding box center [1536, 60] width 25 height 24
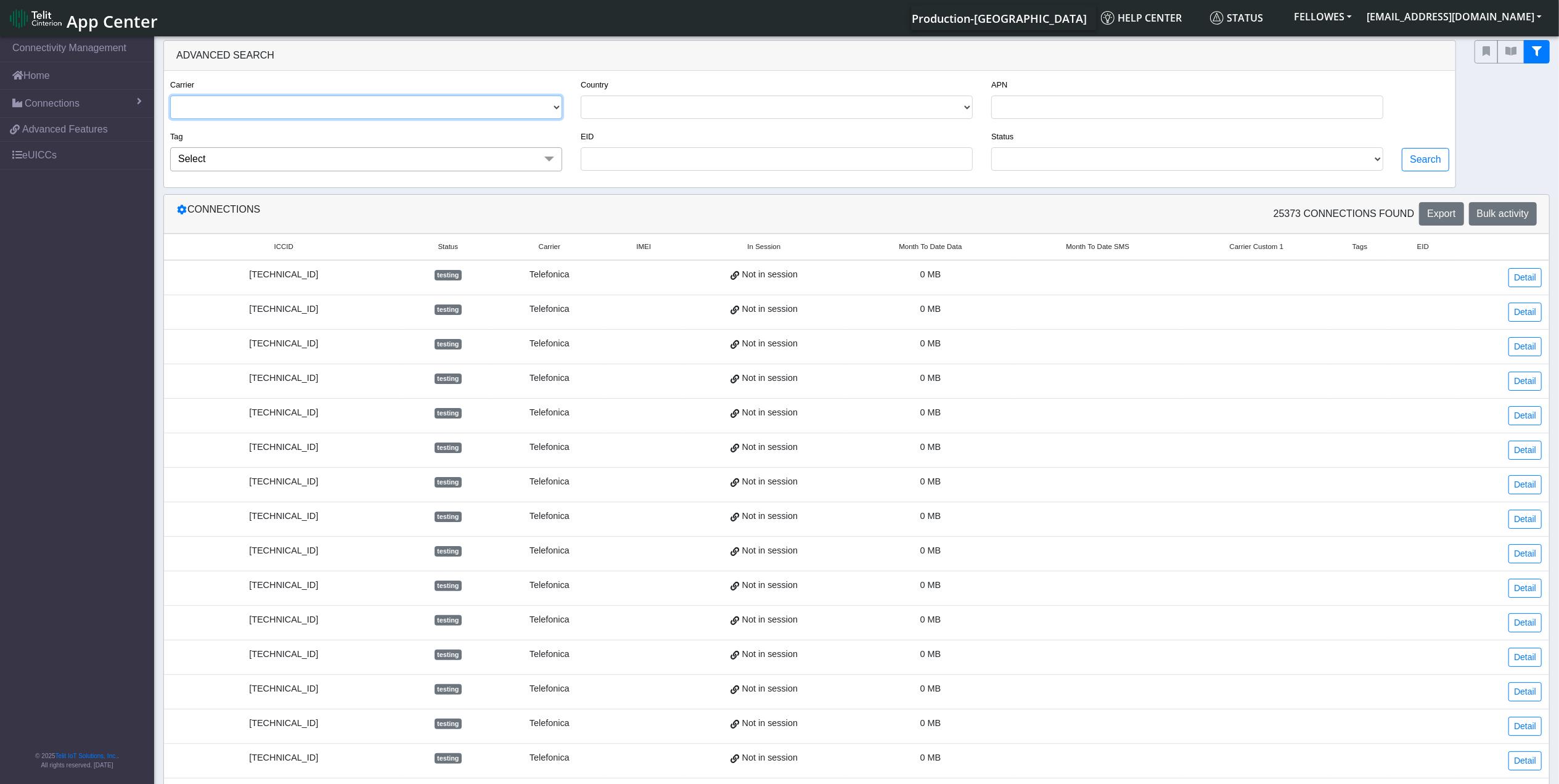
click at [420, 99] on select "TELIT AT&T-JASPER TELEFONICA" at bounding box center [366, 107] width 393 height 24
select select "at&t-jasper"
click at [170, 96] on select "TELIT AT&T-JASPER TELEFONICA" at bounding box center [366, 107] width 393 height 24
click at [1130, 163] on select "ACTIVATED DEACTIVATED TESTING READY" at bounding box center [1188, 158] width 393 height 24
select select "activated"
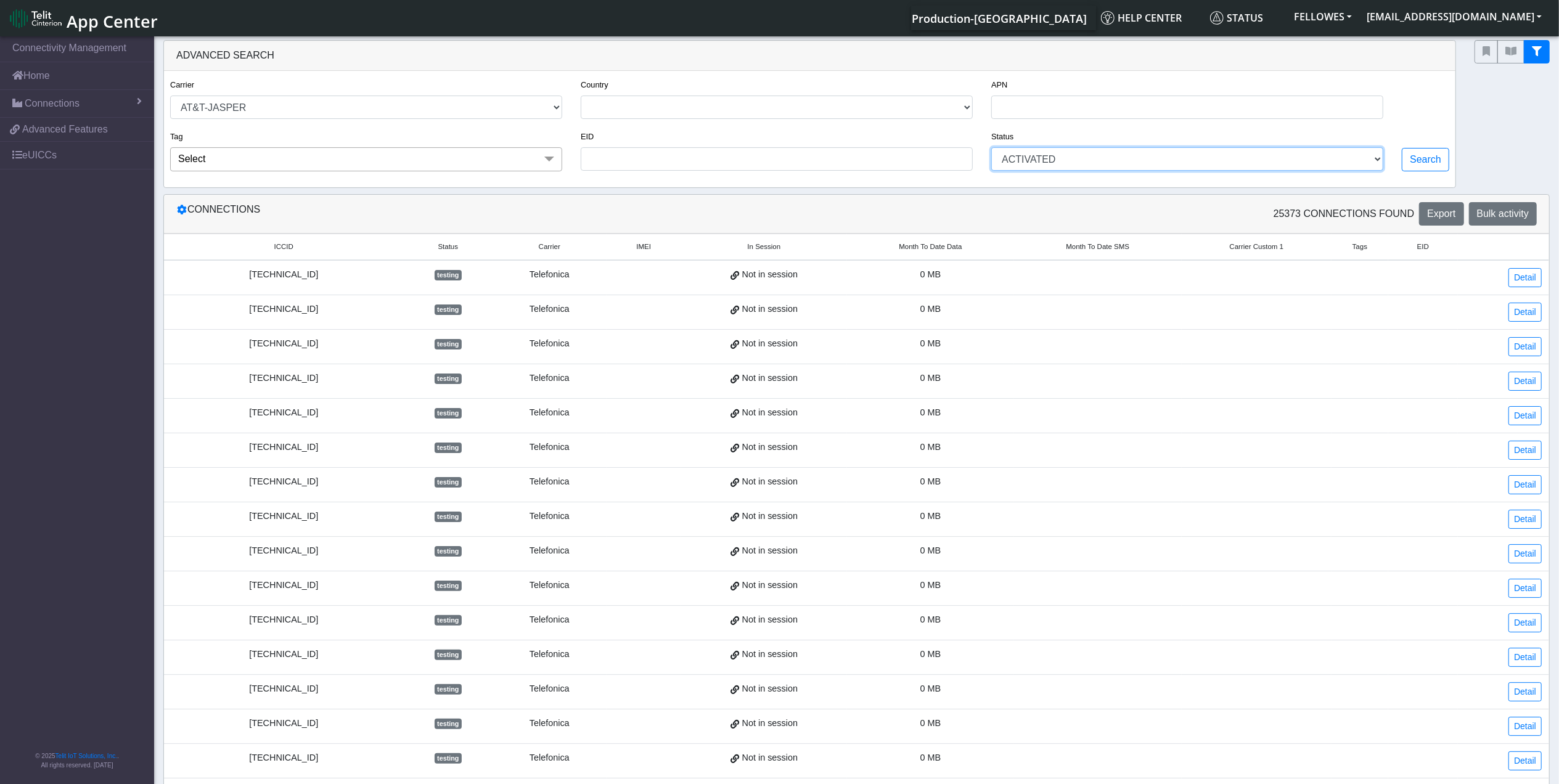
click at [992, 149] on select "ACTIVATED DEACTIVATED TESTING READY" at bounding box center [1188, 158] width 393 height 24
click at [1404, 165] on button "Search" at bounding box center [1426, 159] width 47 height 24
select select "at&t-jasper"
select select "activated"
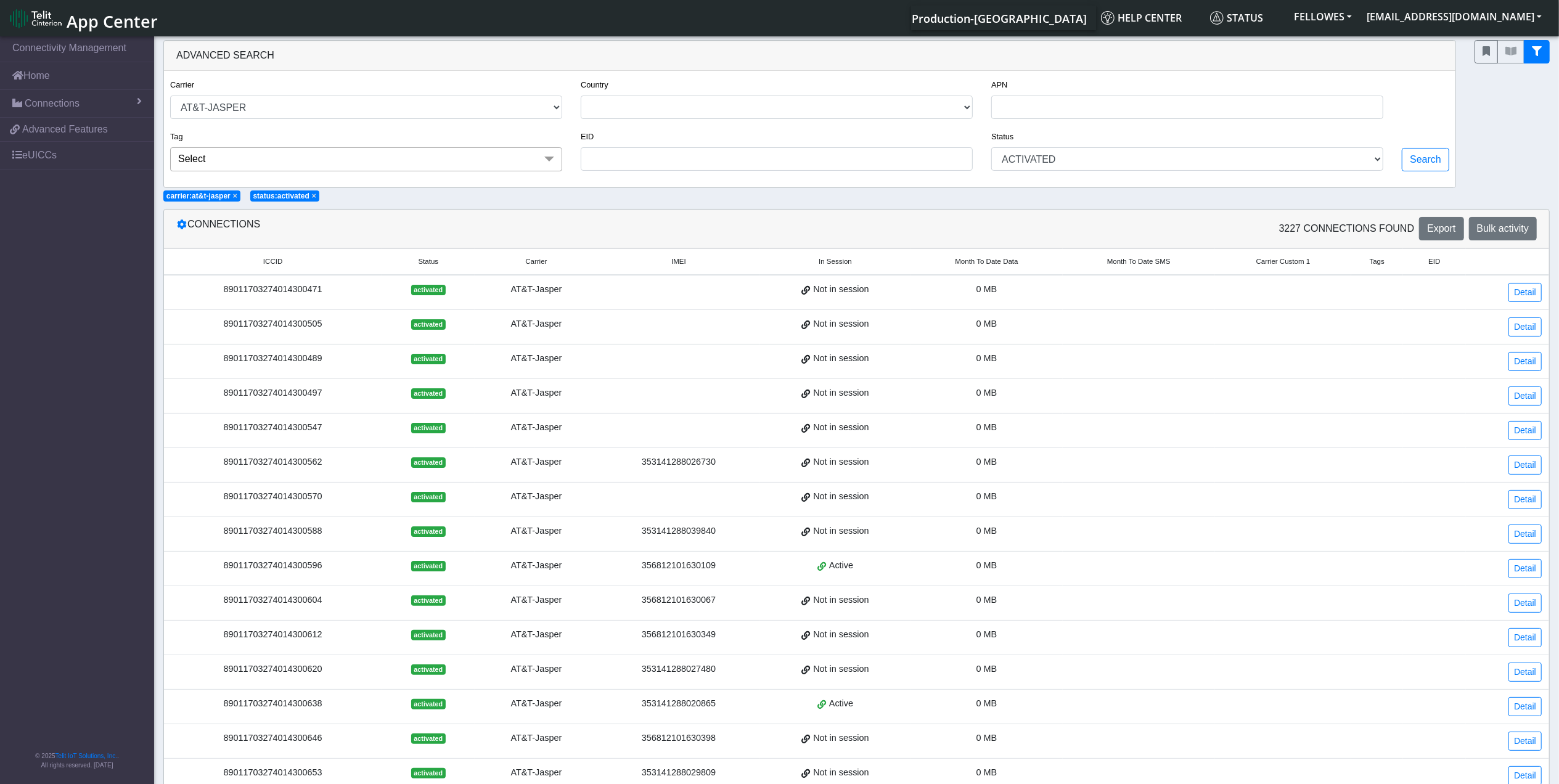
click at [978, 262] on span "Month To Date Data" at bounding box center [986, 261] width 63 height 10
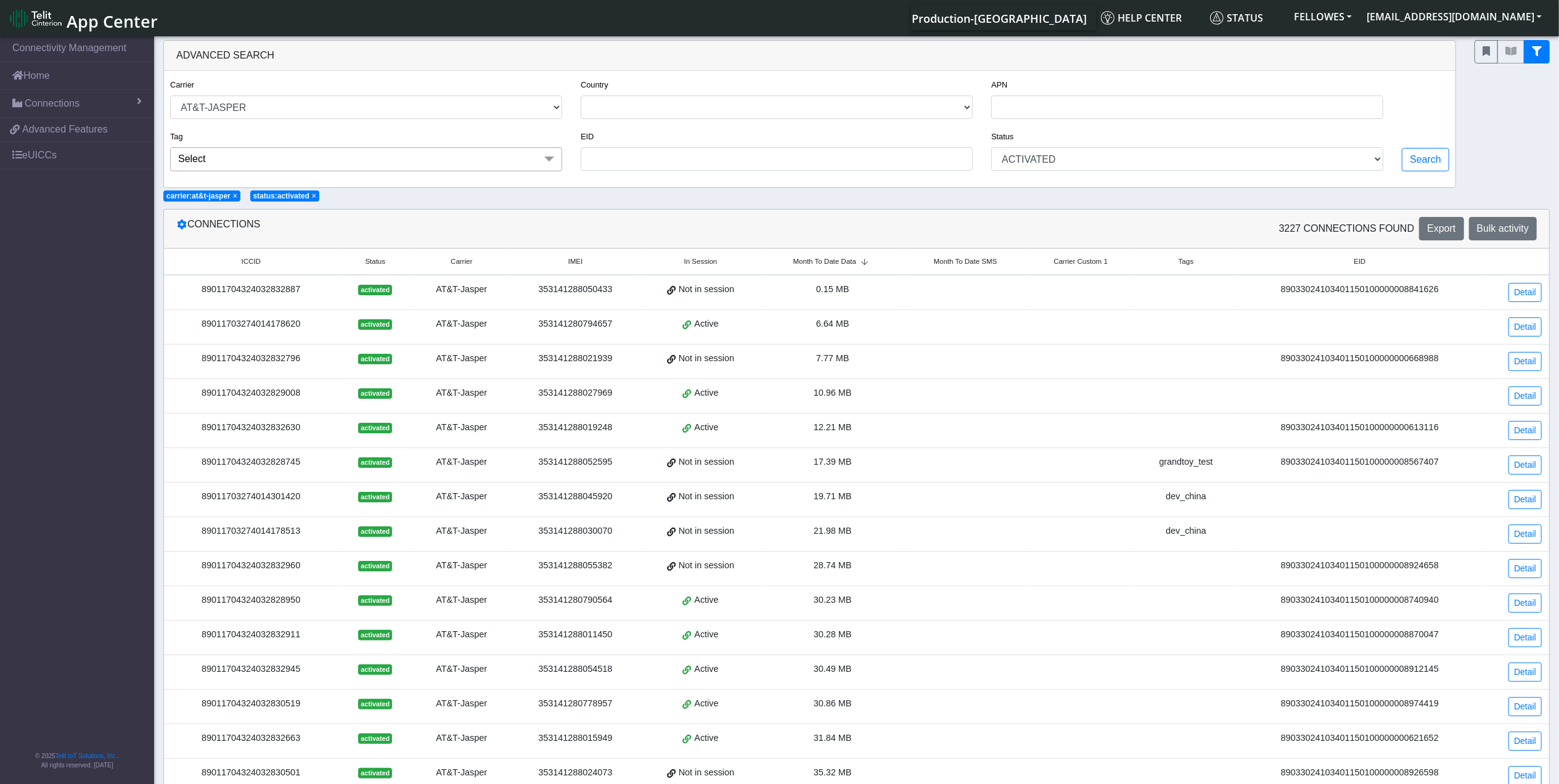
click at [823, 260] on span "Month To Date Data" at bounding box center [825, 261] width 63 height 10
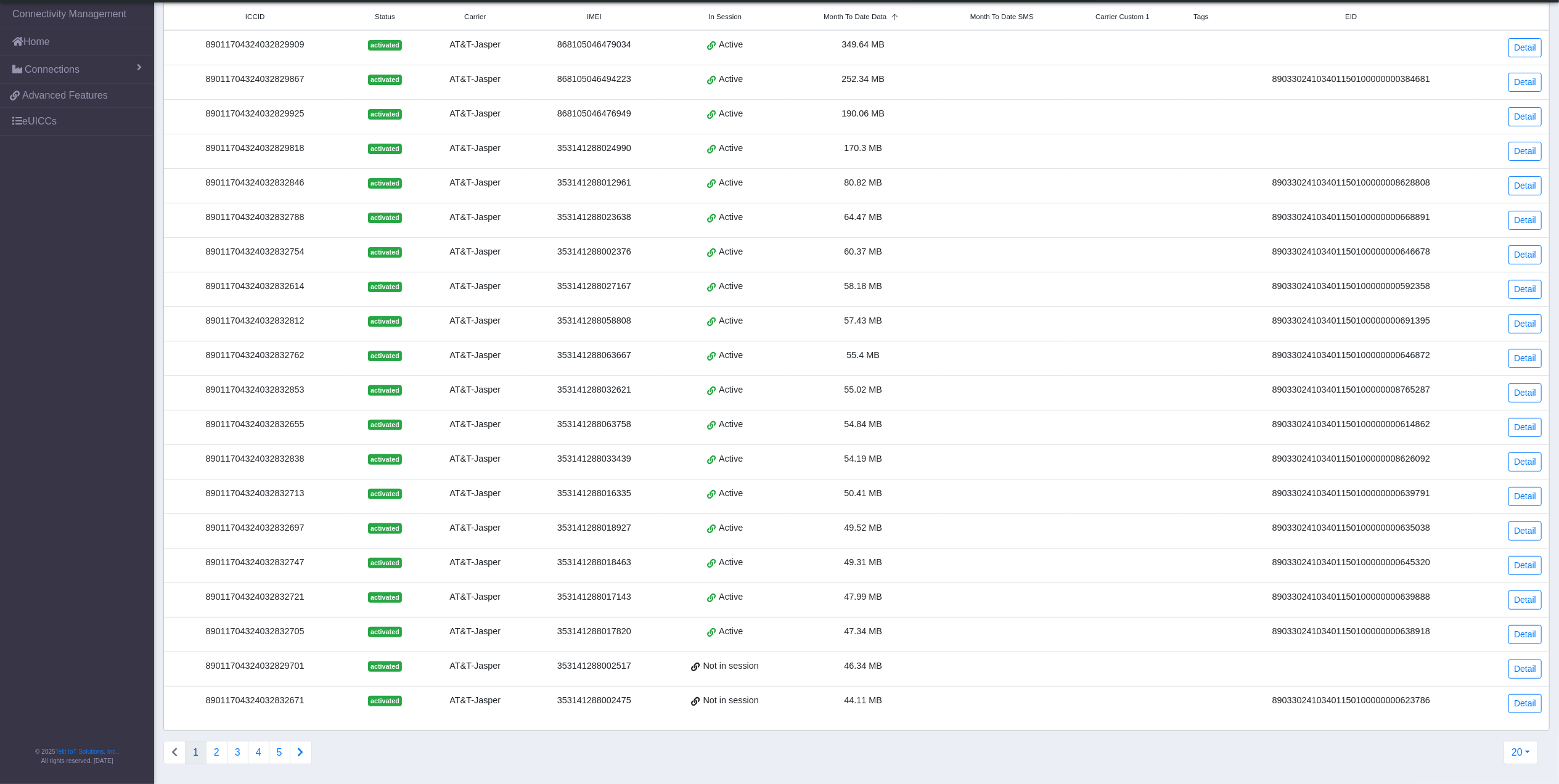
scroll to position [226, 0]
click at [224, 750] on button "2" at bounding box center [216, 752] width 22 height 24
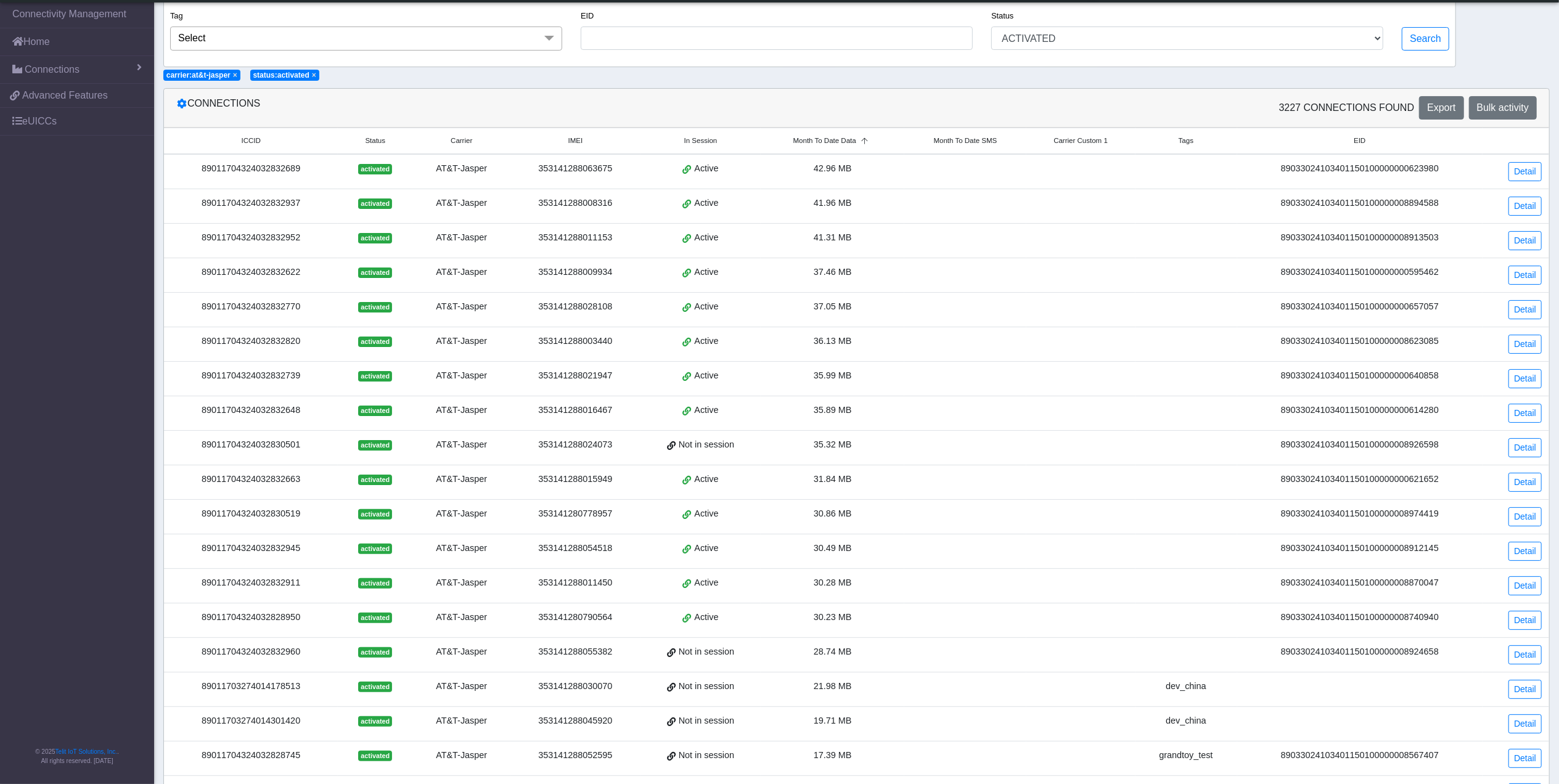
scroll to position [0, 0]
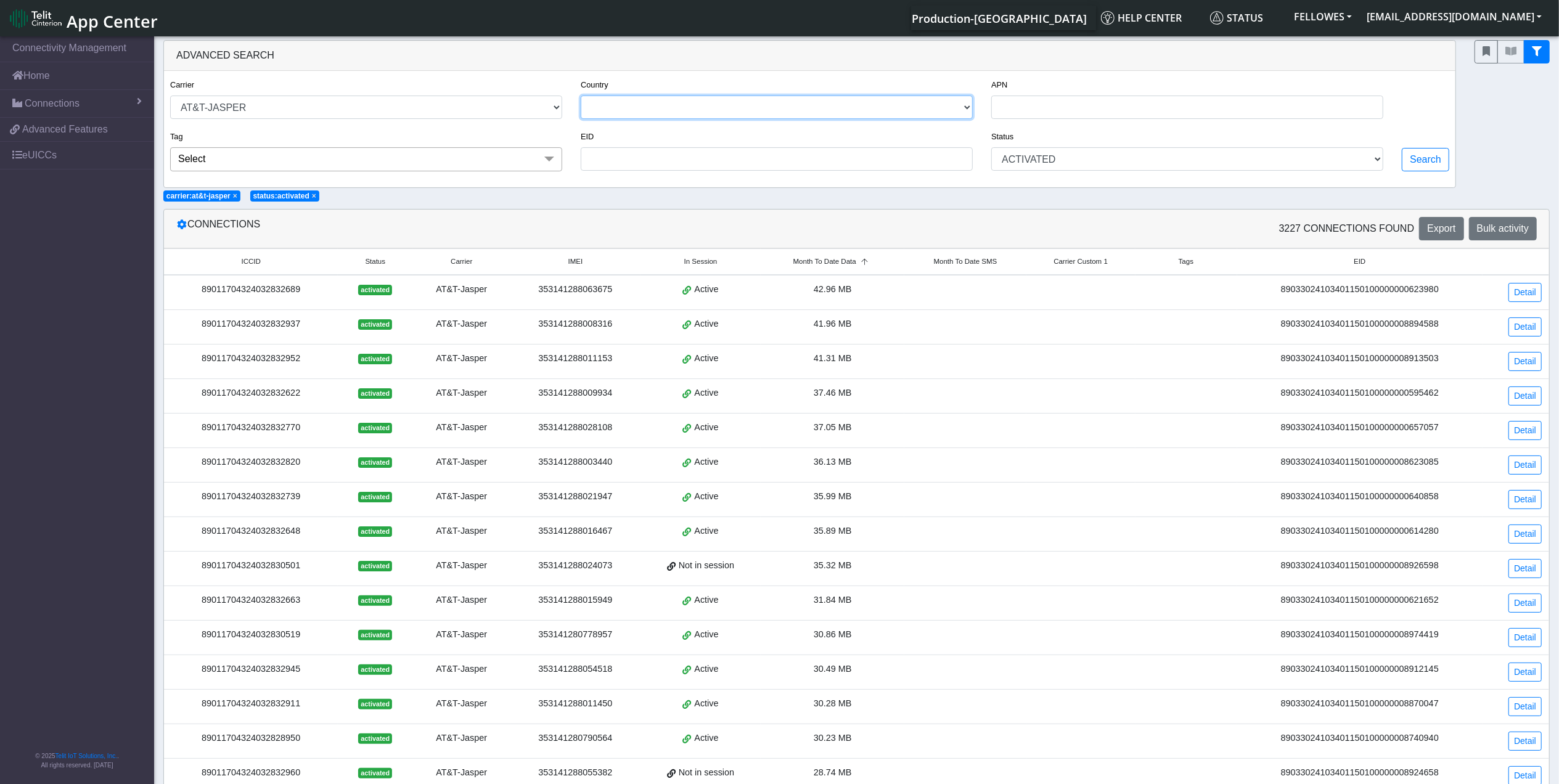
click at [668, 100] on select "[GEOGRAPHIC_DATA] [GEOGRAPHIC_DATA] [GEOGRAPHIC_DATA] [GEOGRAPHIC_DATA] [GEOGRA…" at bounding box center [777, 107] width 393 height 24
select select "us"
click at [580, 96] on select "[GEOGRAPHIC_DATA] [GEOGRAPHIC_DATA] [GEOGRAPHIC_DATA] [GEOGRAPHIC_DATA] [GEOGRA…" at bounding box center [777, 107] width 393 height 24
click at [1406, 162] on button "Search" at bounding box center [1426, 159] width 47 height 24
select select "at&t-jasper"
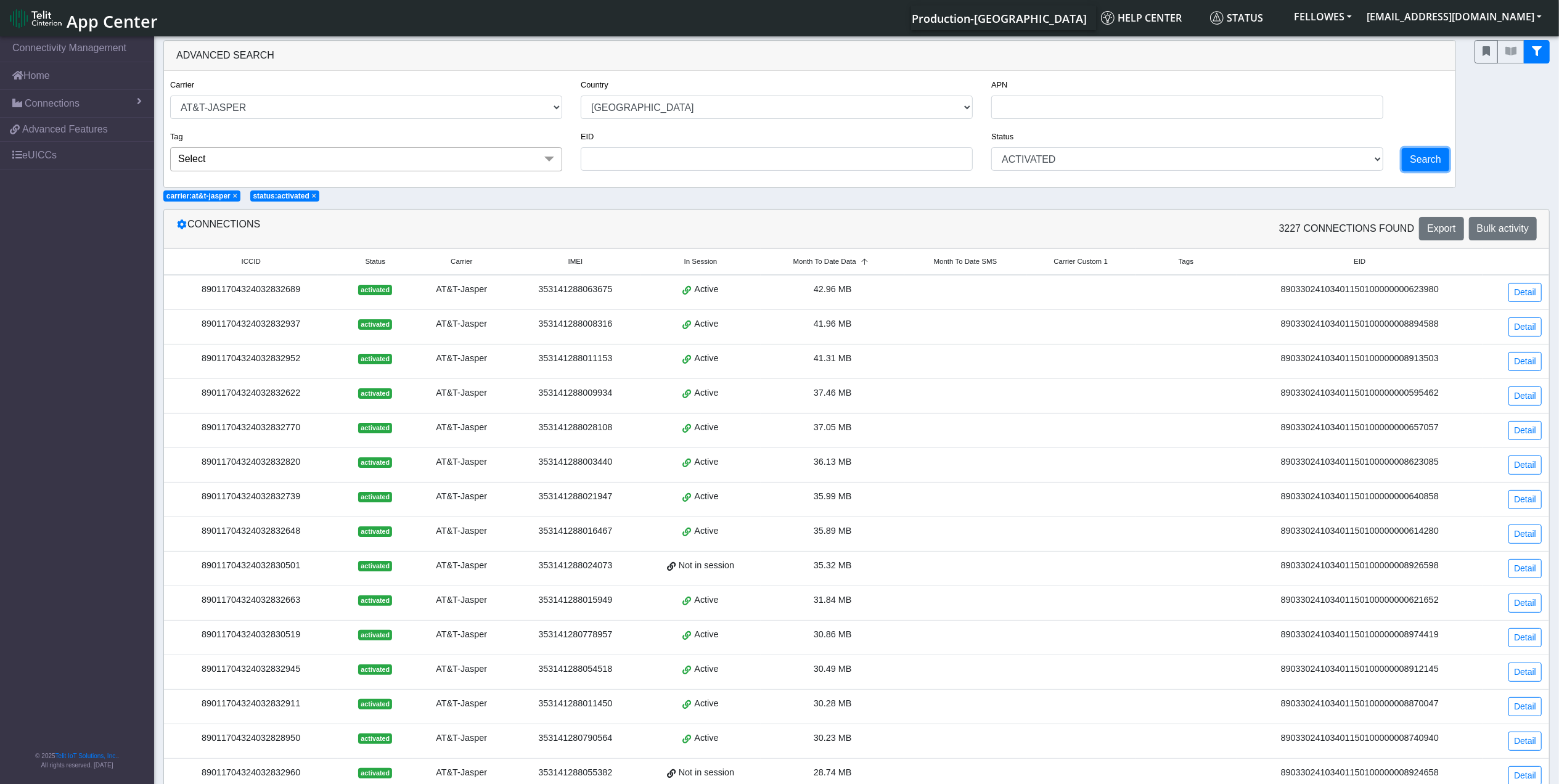
select select "us"
select select "activated"
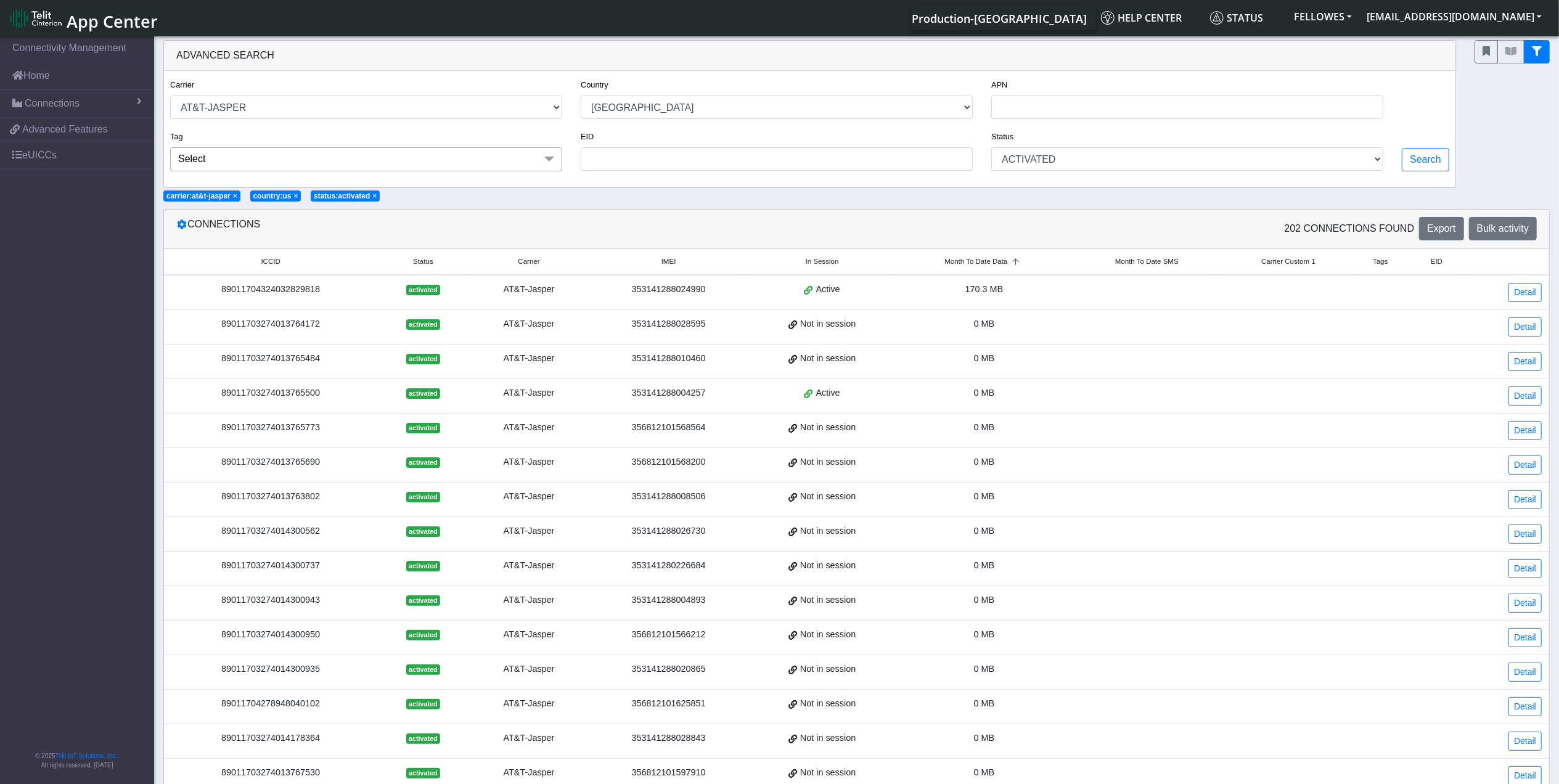
click at [976, 262] on span "Month To Date Data" at bounding box center [976, 261] width 63 height 10
click at [264, 325] on div "89011703274013764172" at bounding box center [271, 324] width 198 height 13
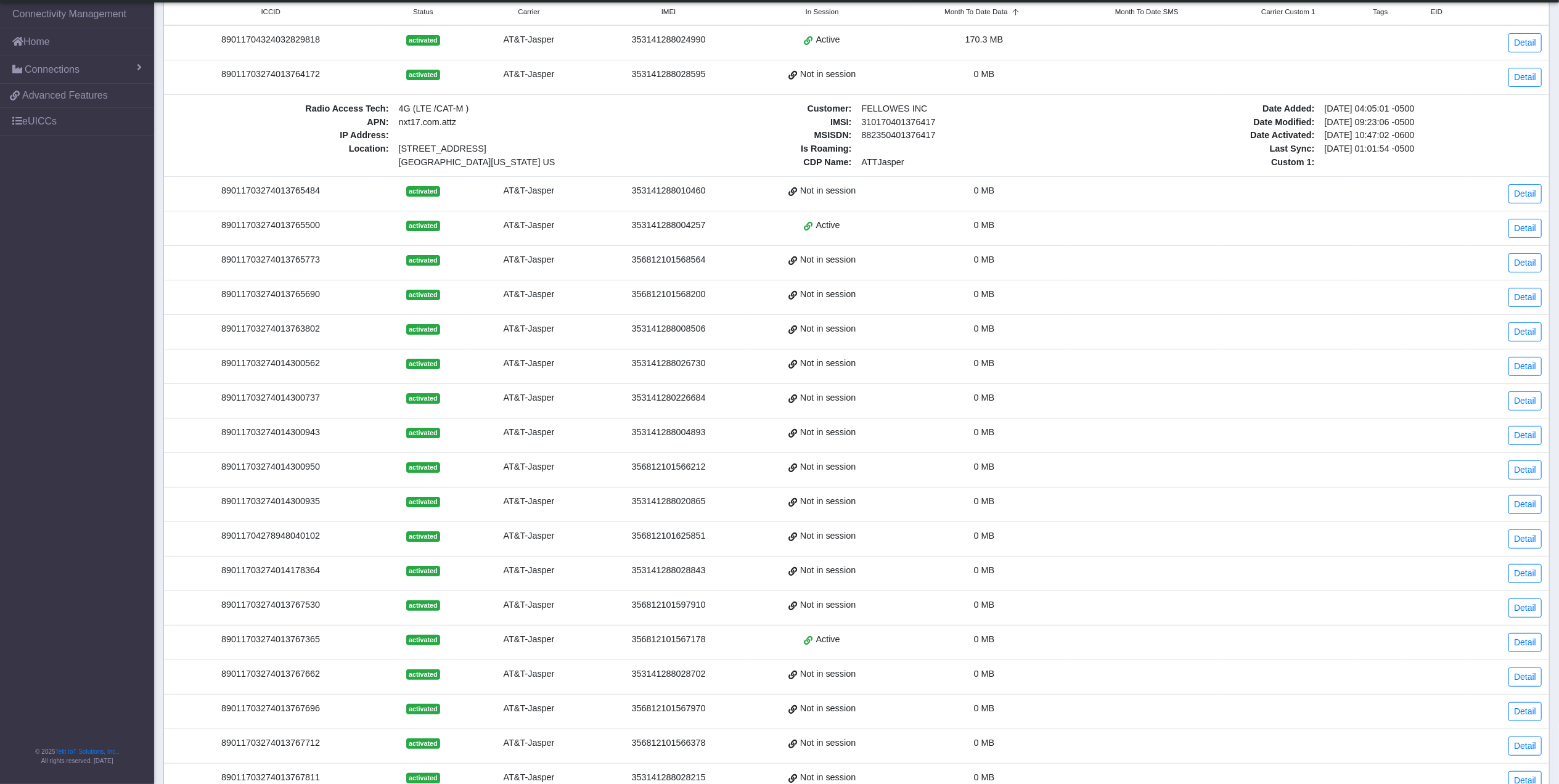
scroll to position [246, 0]
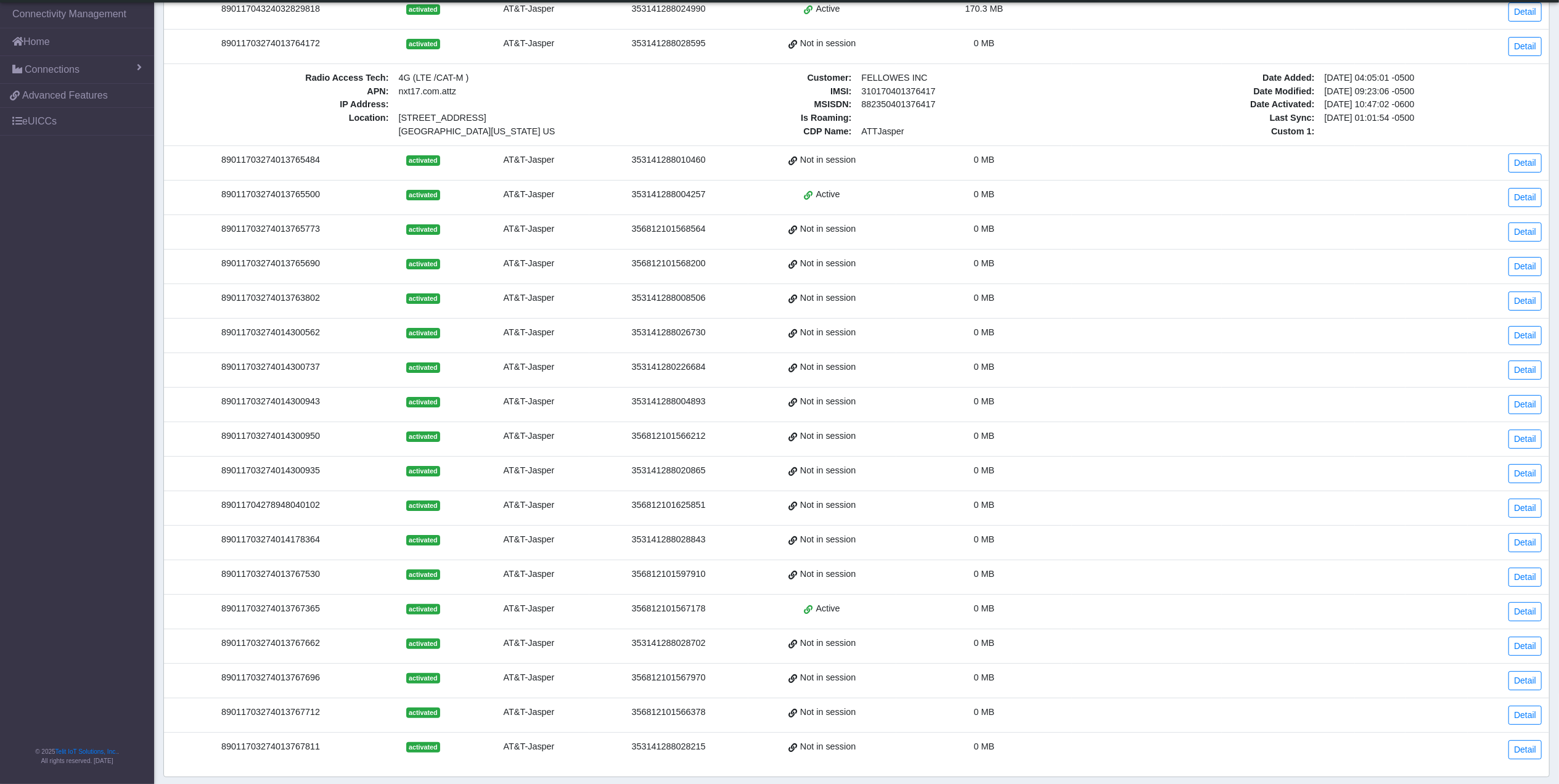
click at [291, 167] on div "89011703274013765484" at bounding box center [271, 160] width 198 height 13
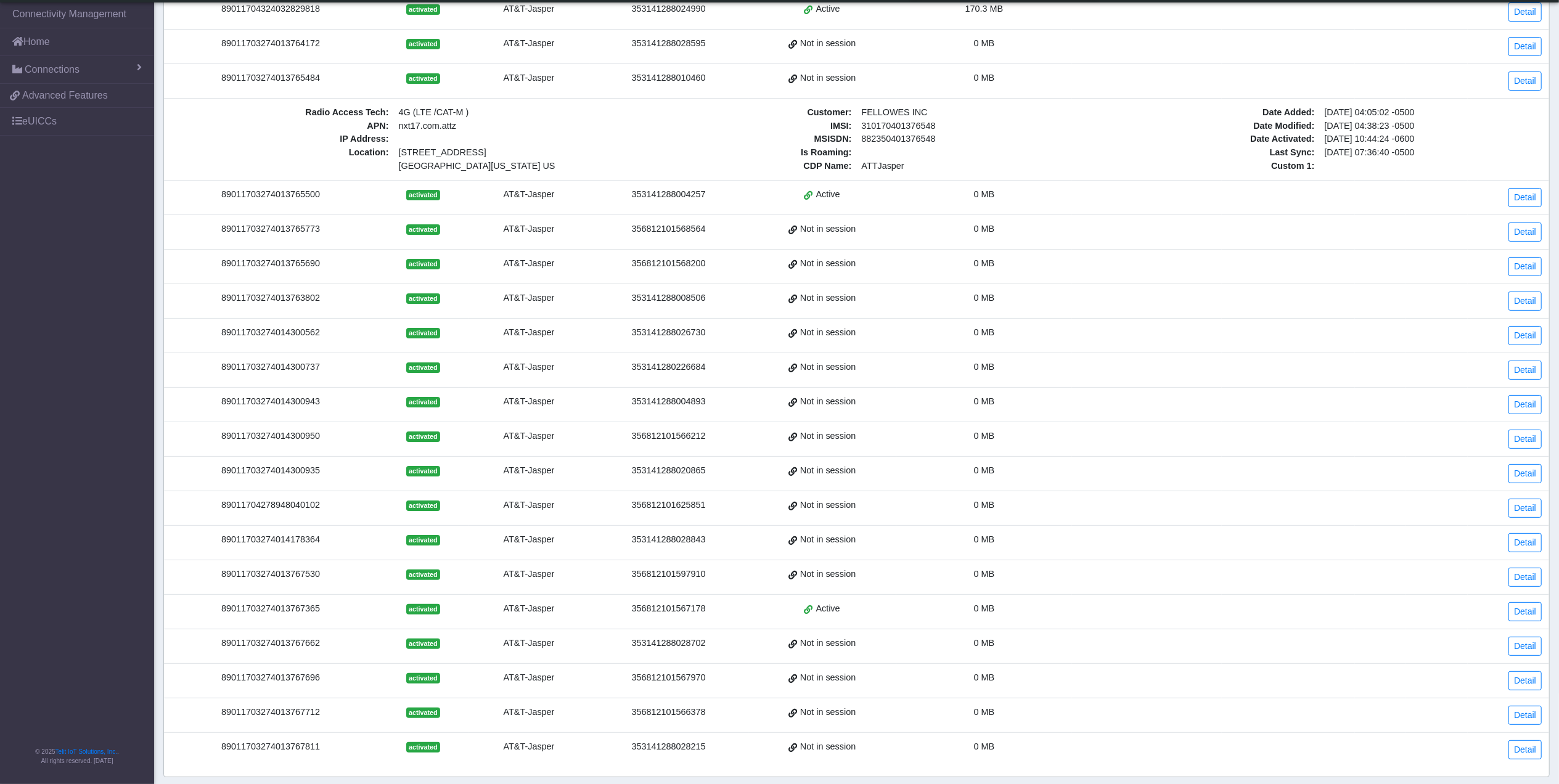
click at [296, 230] on div "89011703274013765773" at bounding box center [271, 229] width 198 height 13
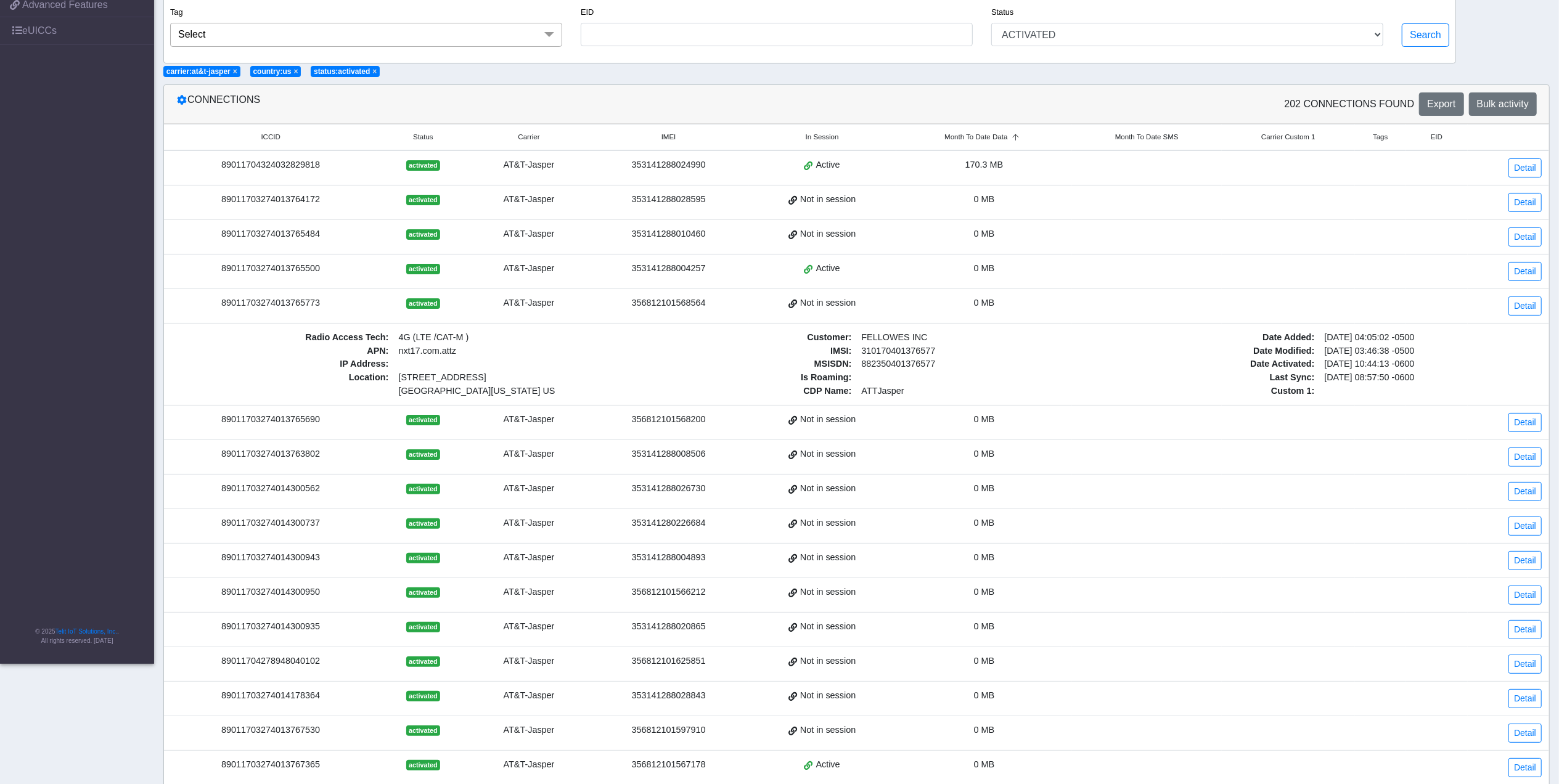
scroll to position [0, 0]
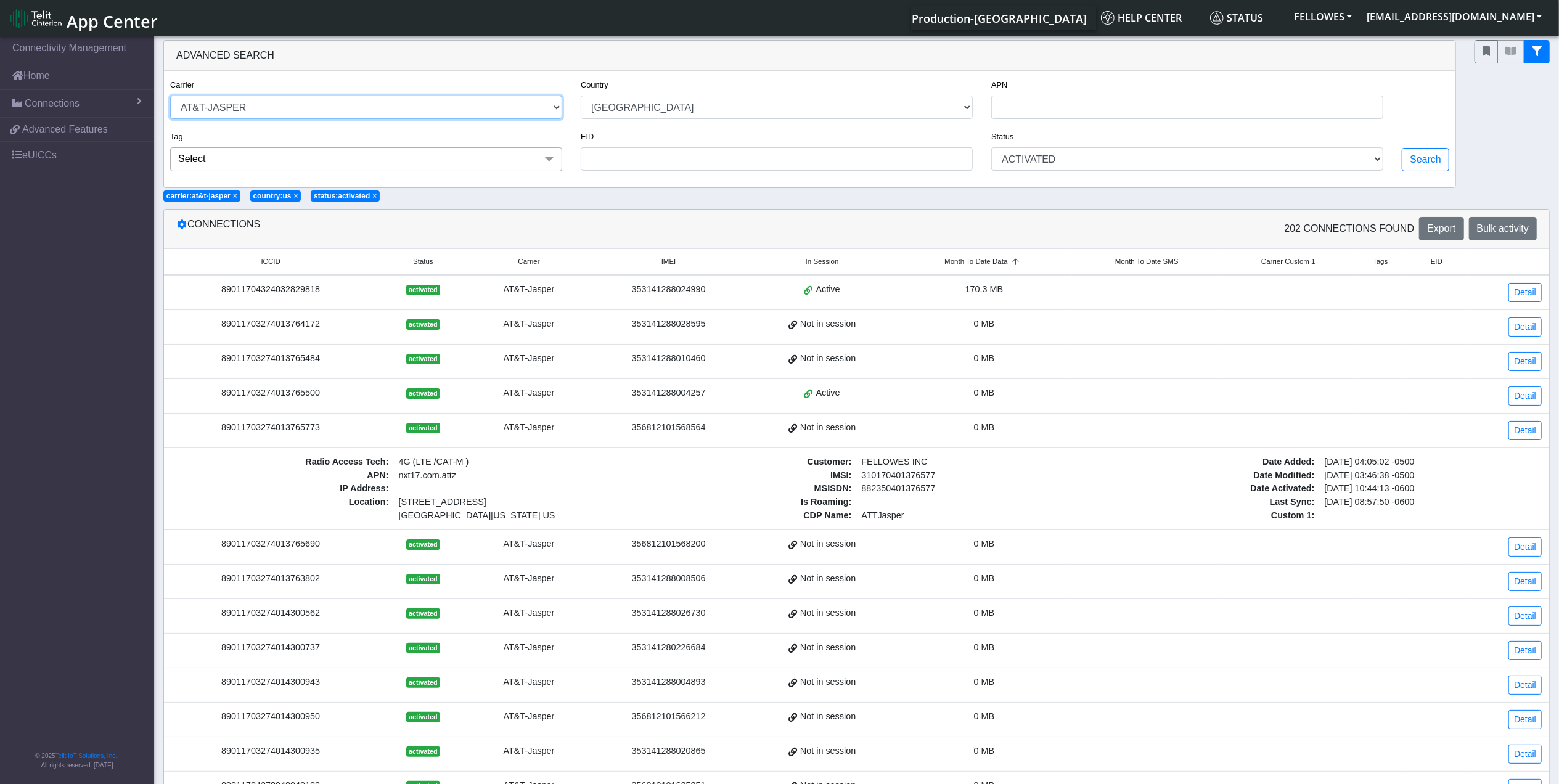
drag, startPoint x: 479, startPoint y: 116, endPoint x: 455, endPoint y: 121, distance: 24.5
click at [479, 116] on select "TELIT AT&T-JASPER TELEFONICA" at bounding box center [366, 107] width 393 height 24
select select "telit"
click at [170, 96] on select "TELIT AT&T-JASPER TELEFONICA" at bounding box center [366, 107] width 393 height 24
click at [796, 109] on select "[GEOGRAPHIC_DATA] [GEOGRAPHIC_DATA] [GEOGRAPHIC_DATA] [GEOGRAPHIC_DATA] [GEOGRA…" at bounding box center [777, 107] width 393 height 24
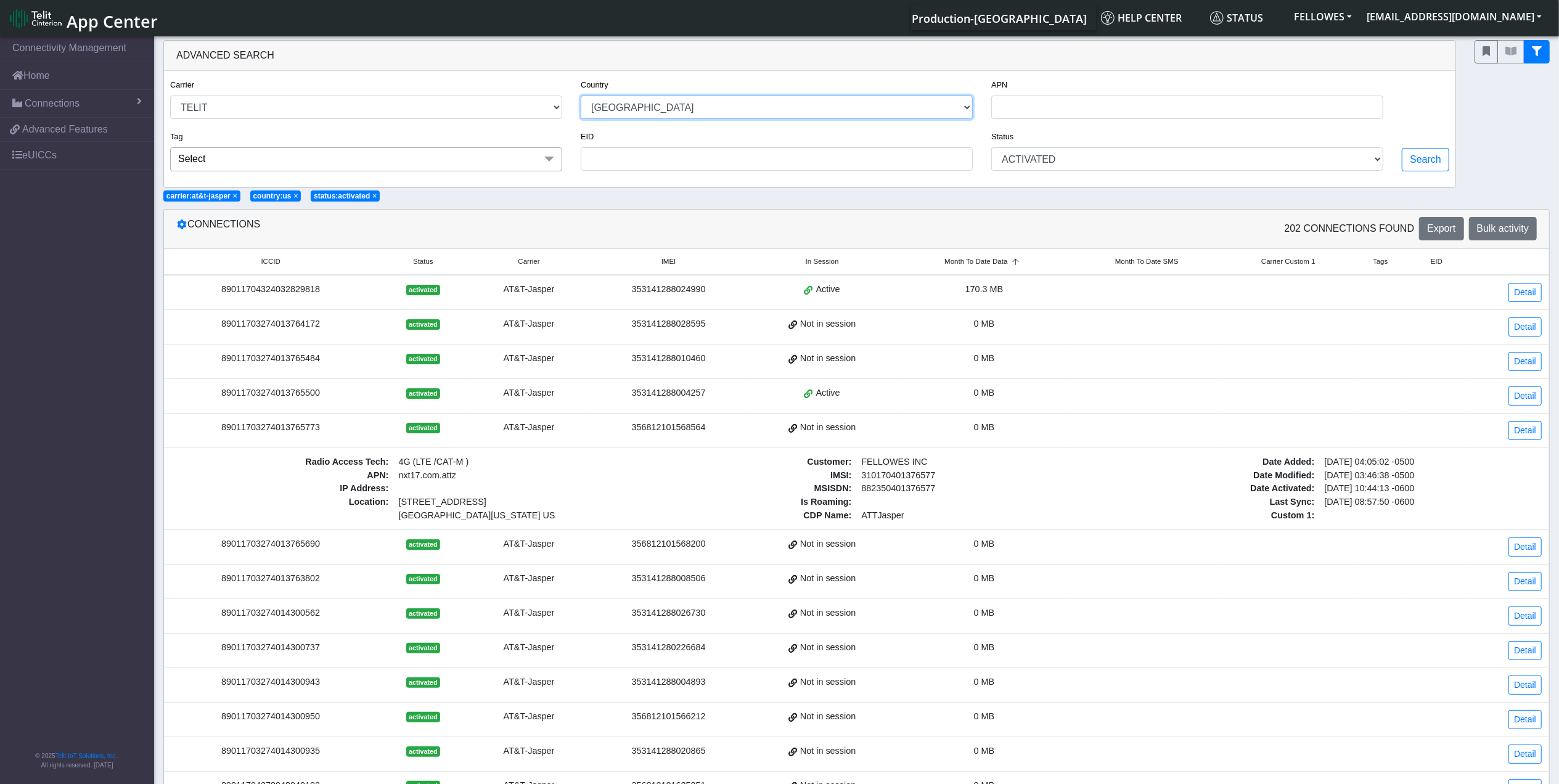
select select "ca"
click at [580, 96] on select "[GEOGRAPHIC_DATA] [GEOGRAPHIC_DATA] [GEOGRAPHIC_DATA] [GEOGRAPHIC_DATA] [GEOGRA…" at bounding box center [777, 107] width 393 height 24
click at [1414, 156] on button "Search" at bounding box center [1426, 159] width 47 height 24
select select "telit"
select select "ca"
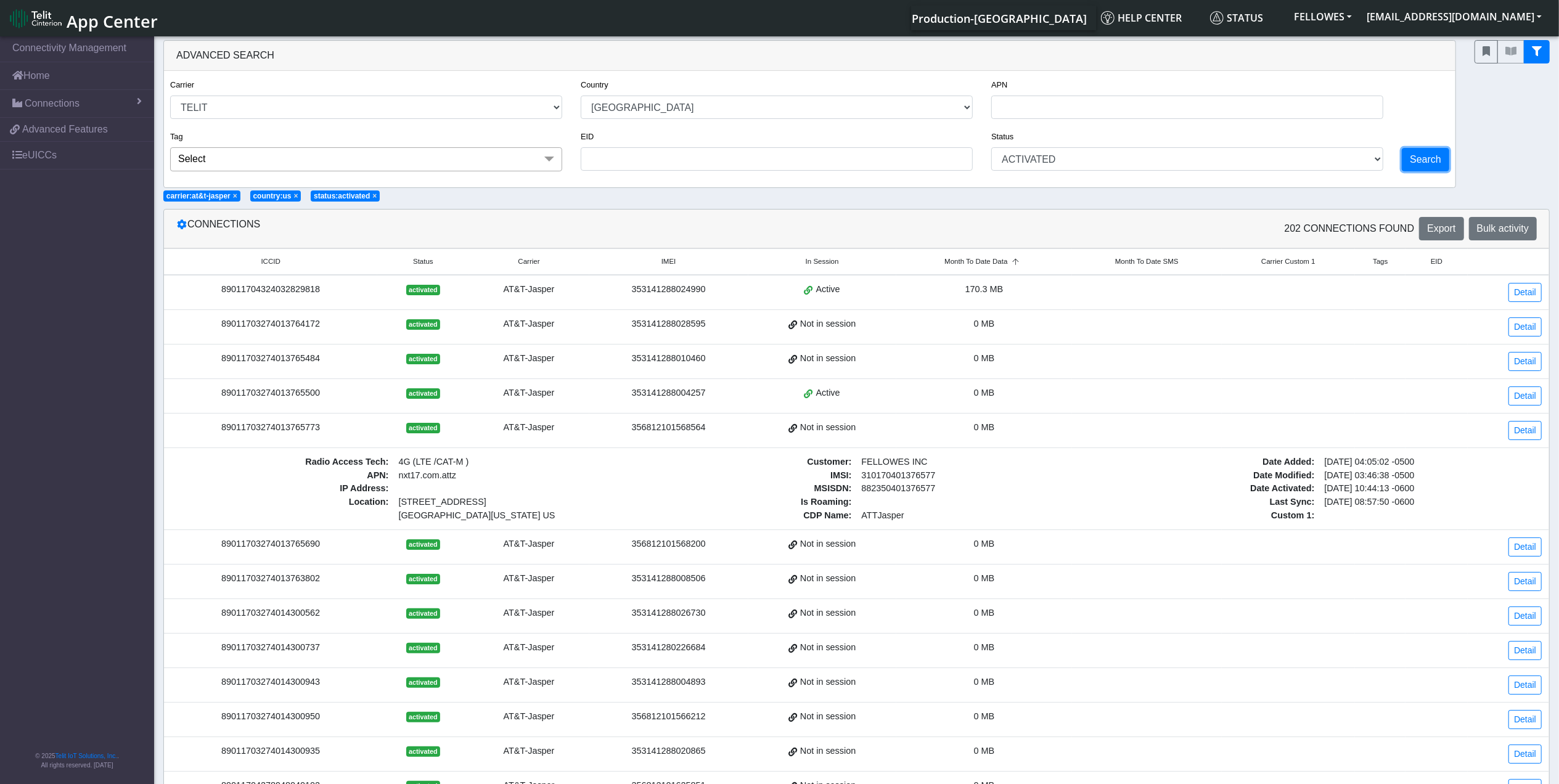
select select "activated"
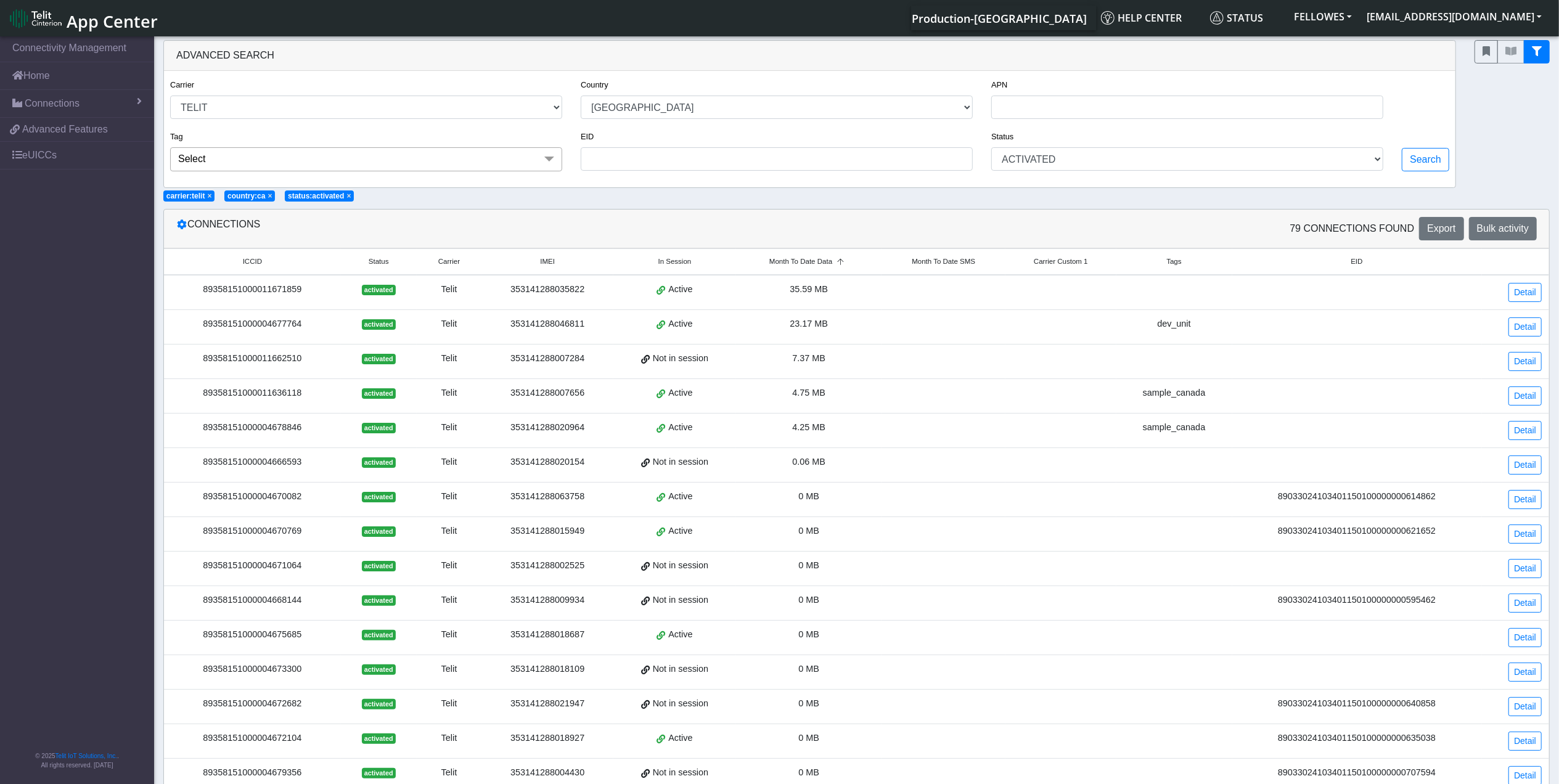
click at [827, 262] on span "Month To Date Data" at bounding box center [800, 261] width 63 height 10
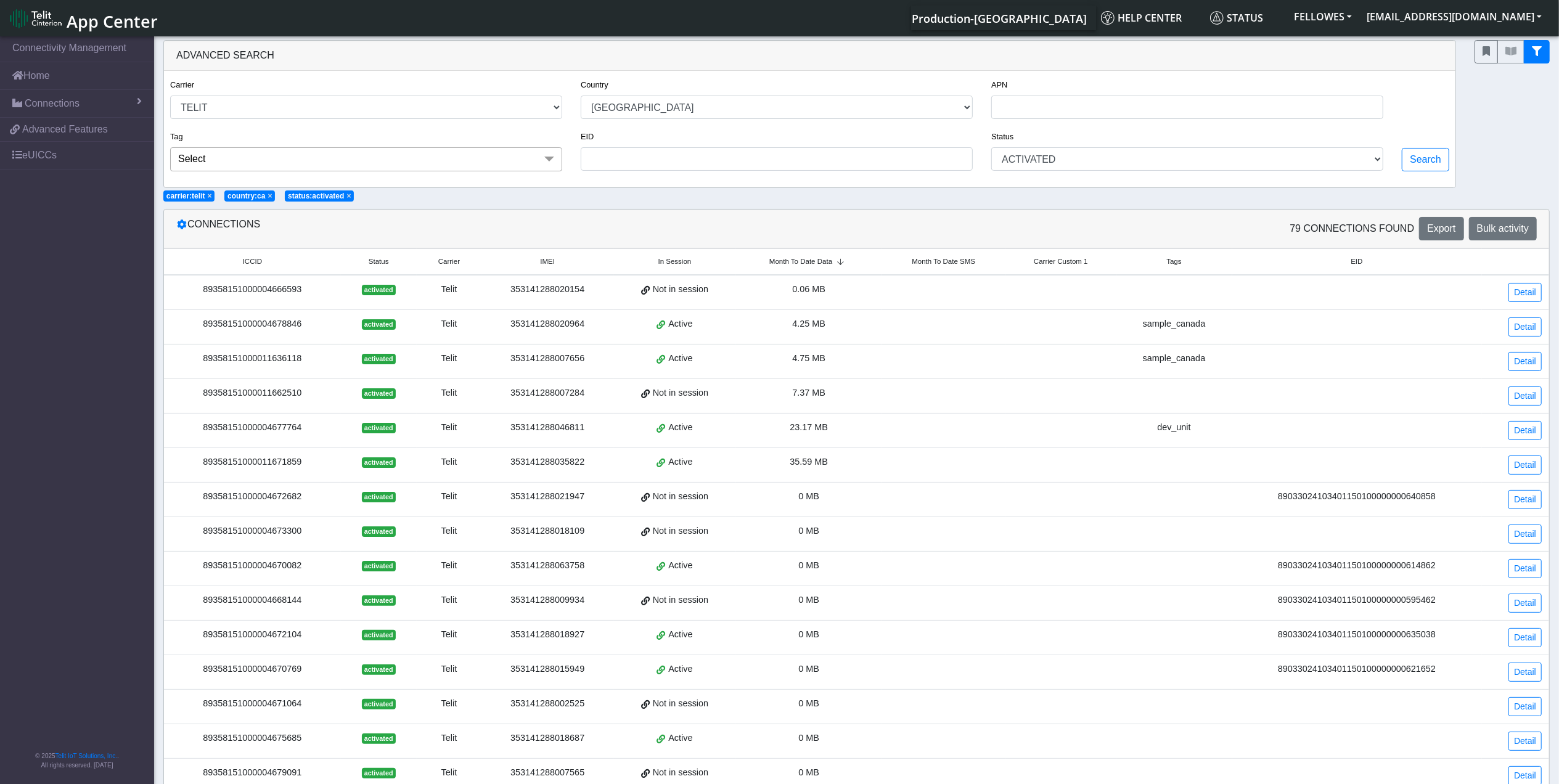
click at [825, 262] on span "Month To Date Data" at bounding box center [800, 261] width 63 height 10
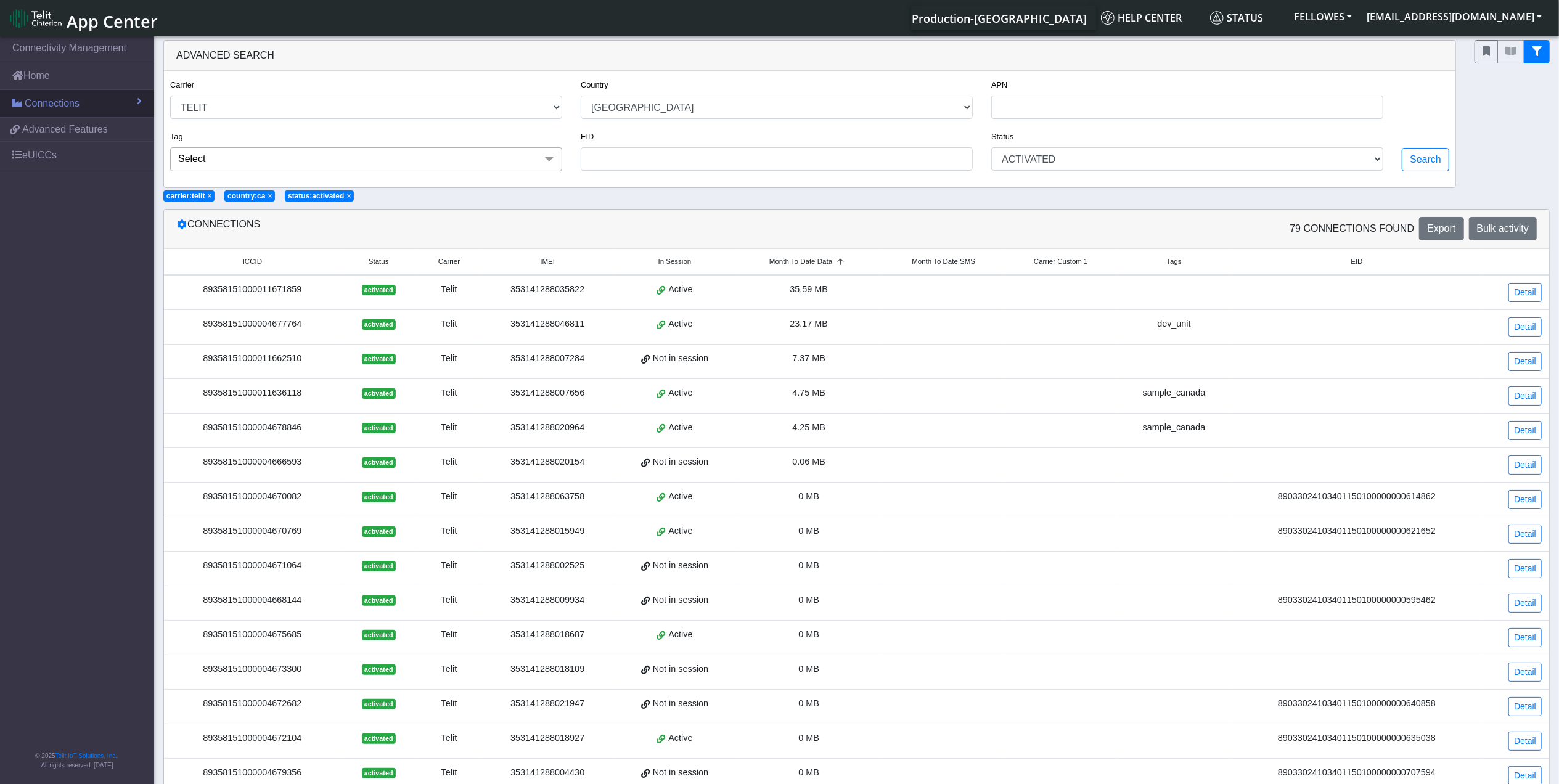
click at [59, 101] on span "Connections" at bounding box center [52, 104] width 55 height 15
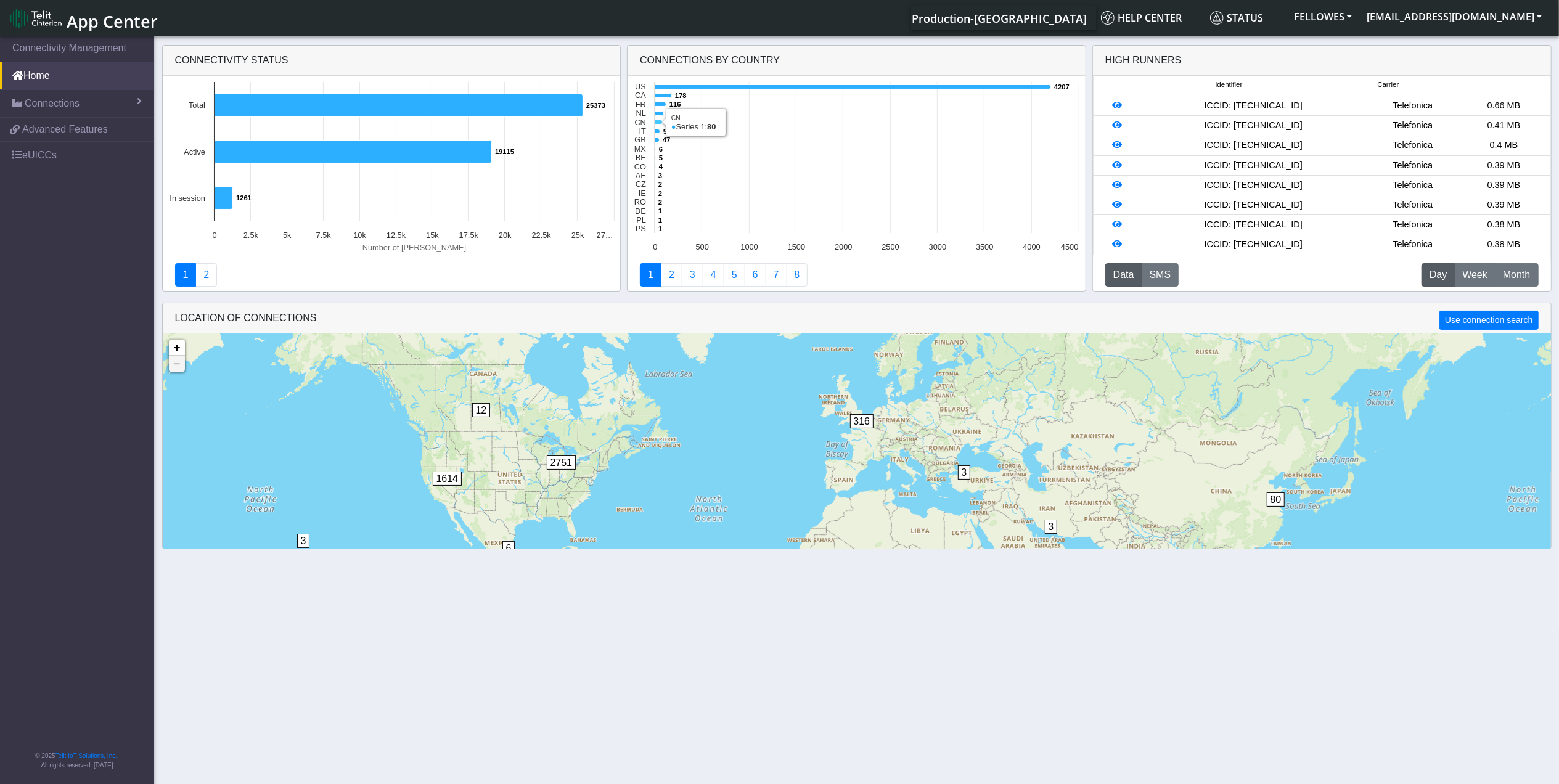
click at [656, 122] on icon at bounding box center [660, 122] width 8 height 5
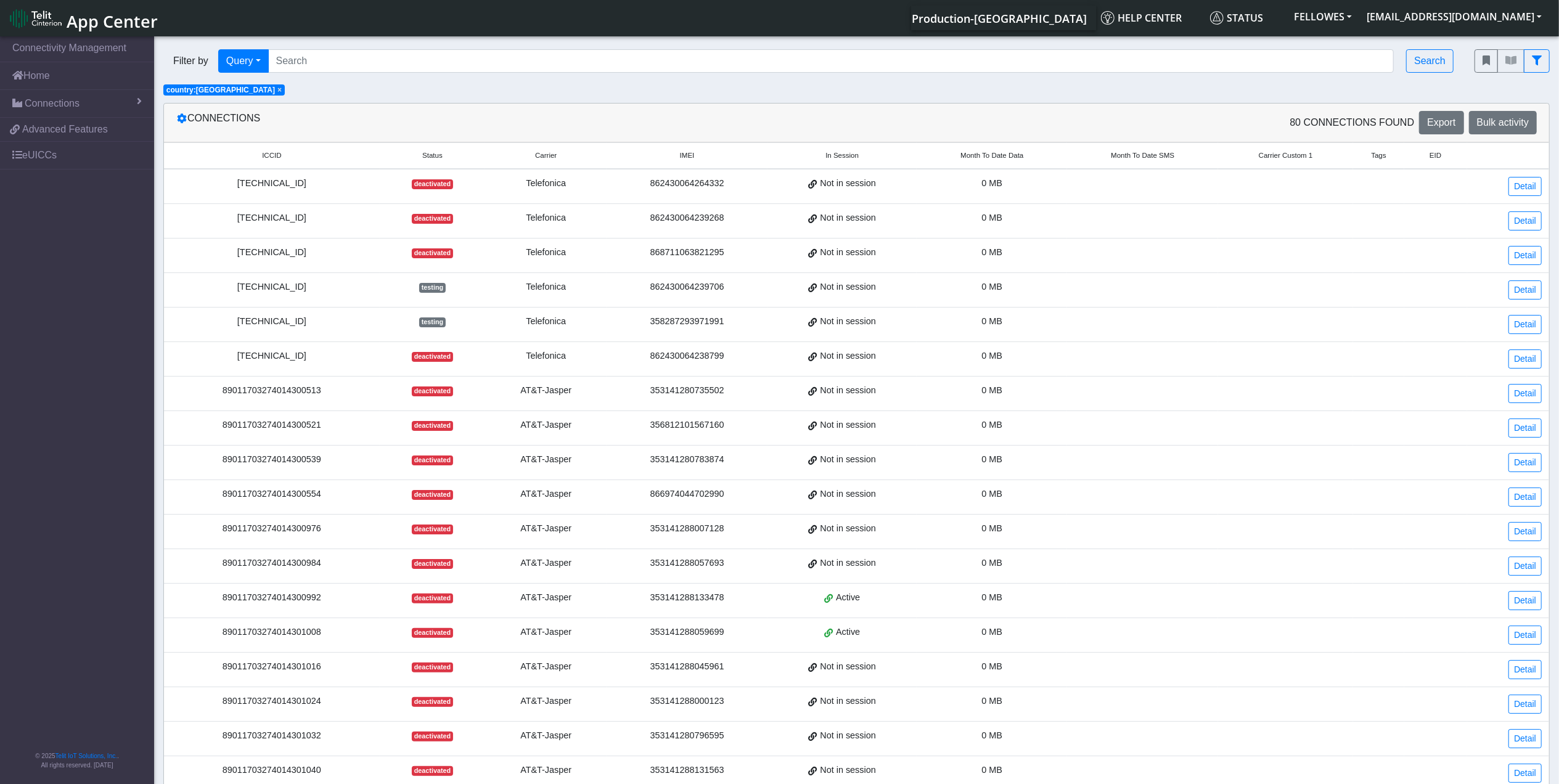
click at [976, 154] on span "Month To Date Data" at bounding box center [992, 155] width 63 height 10
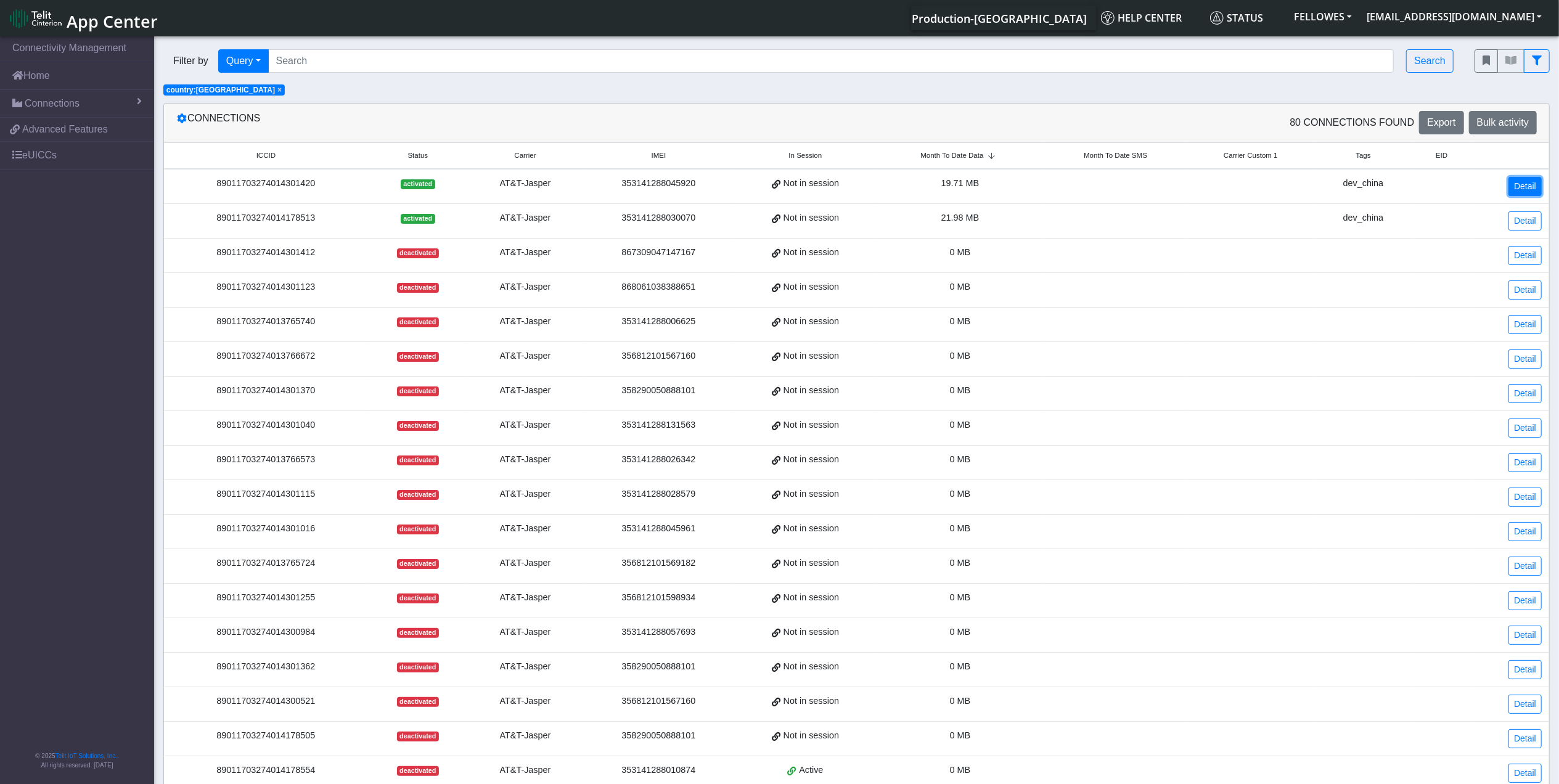
click at [1528, 186] on link "Detail" at bounding box center [1525, 187] width 33 height 19
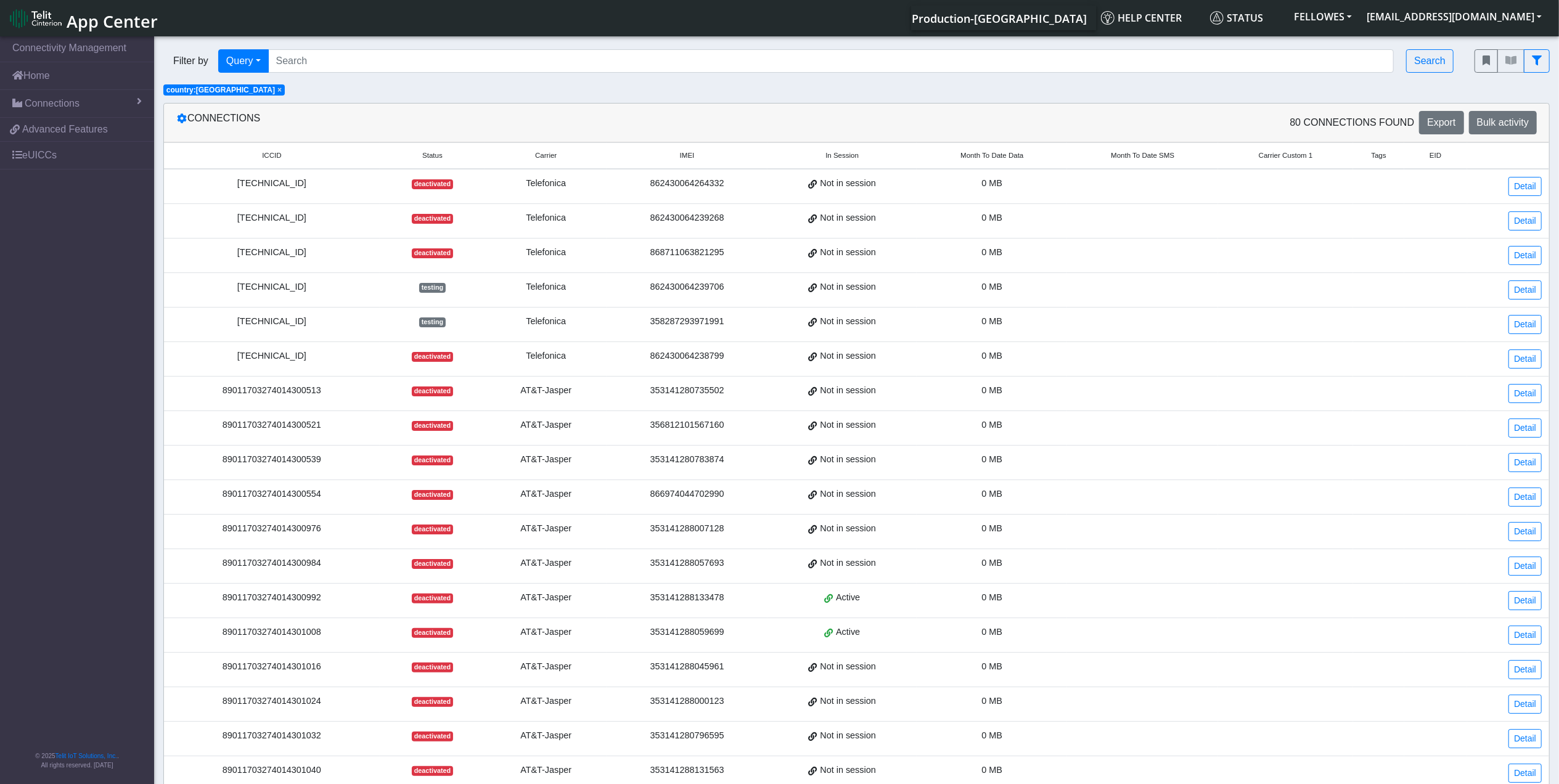
click at [972, 158] on span "Month To Date Data" at bounding box center [992, 155] width 63 height 10
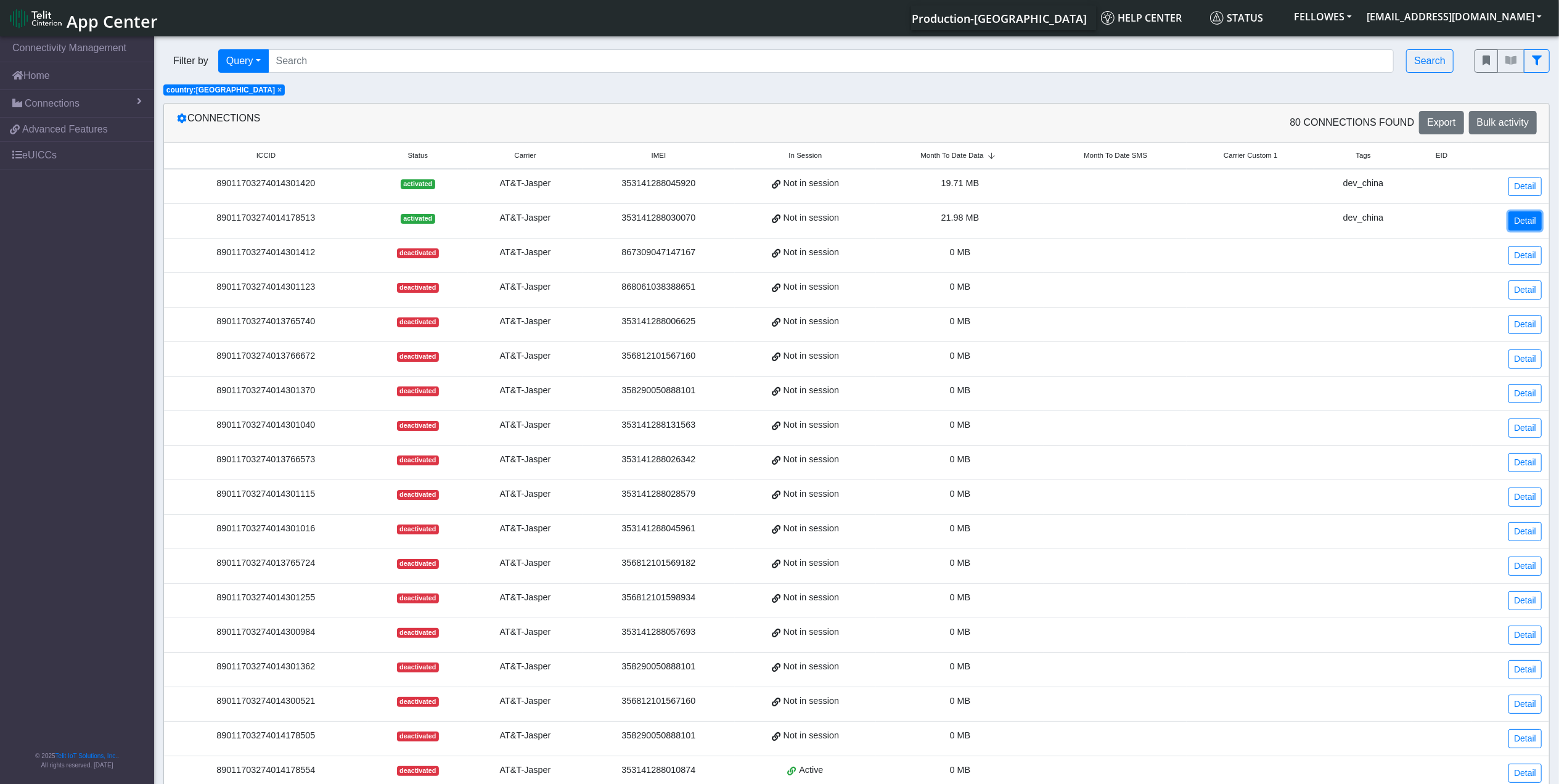
click at [1530, 225] on link "Detail" at bounding box center [1525, 221] width 33 height 19
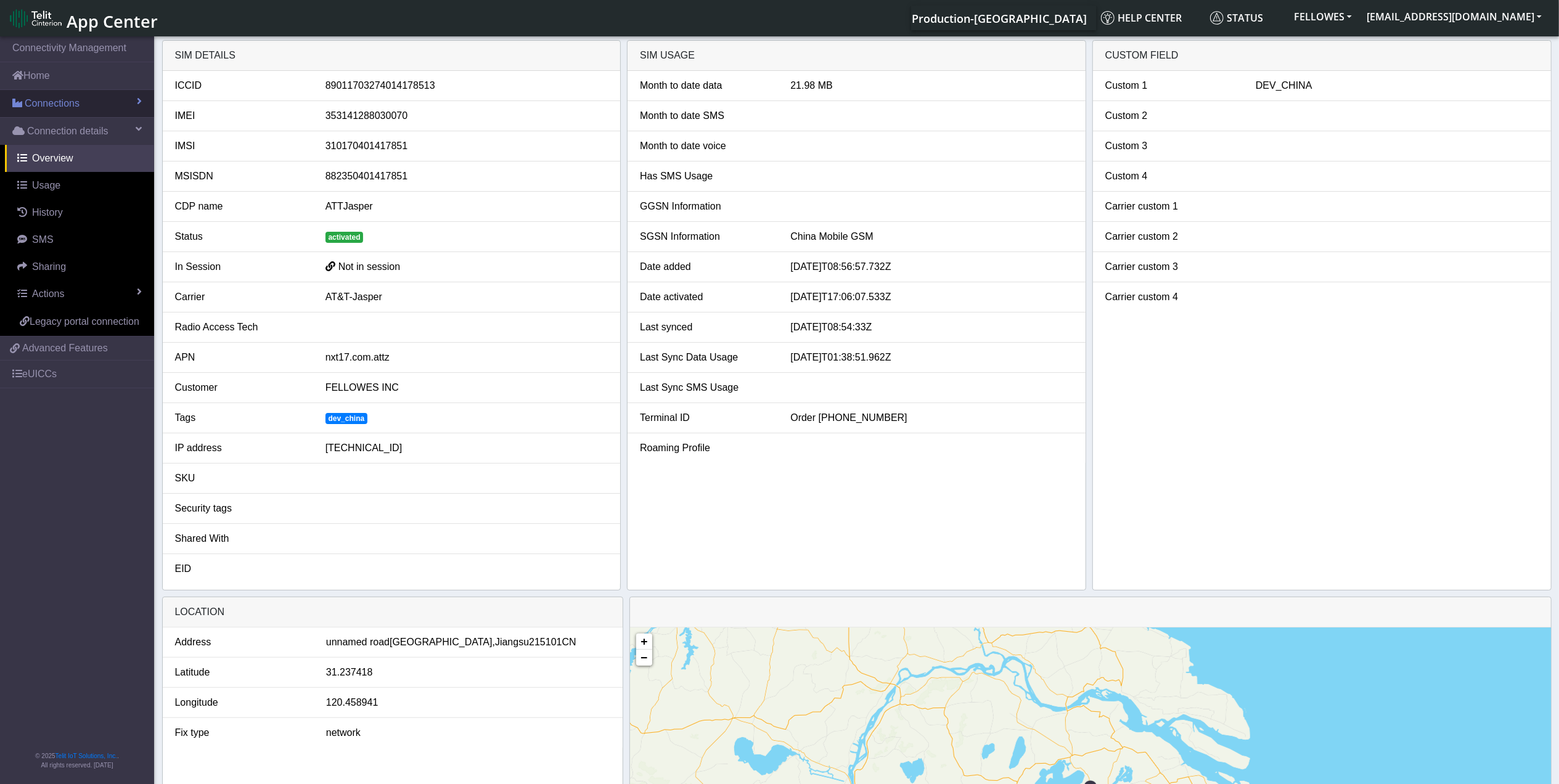
click at [80, 102] on link "Connections" at bounding box center [76, 103] width 154 height 27
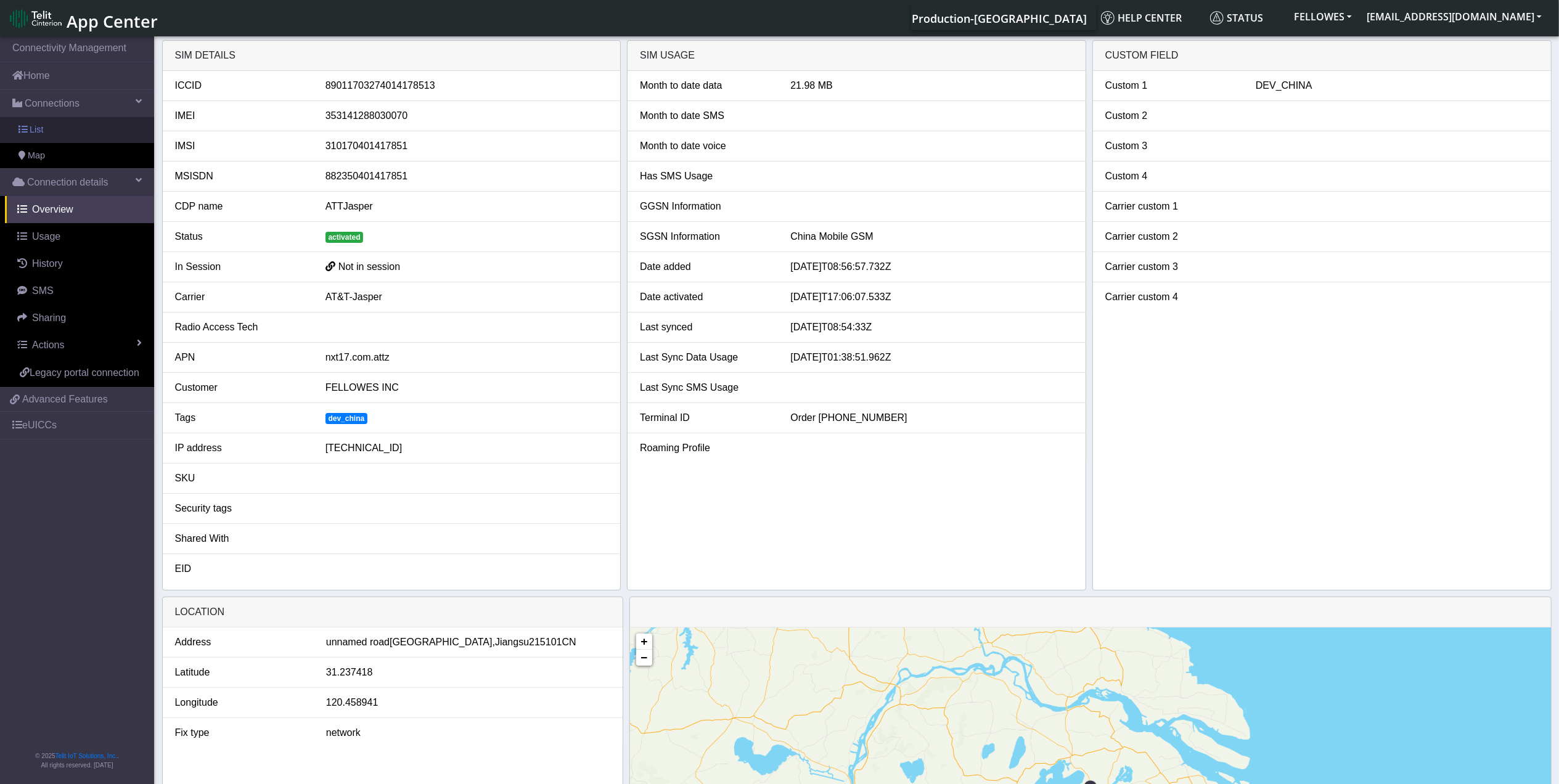
click at [90, 137] on link "List" at bounding box center [76, 129] width 154 height 25
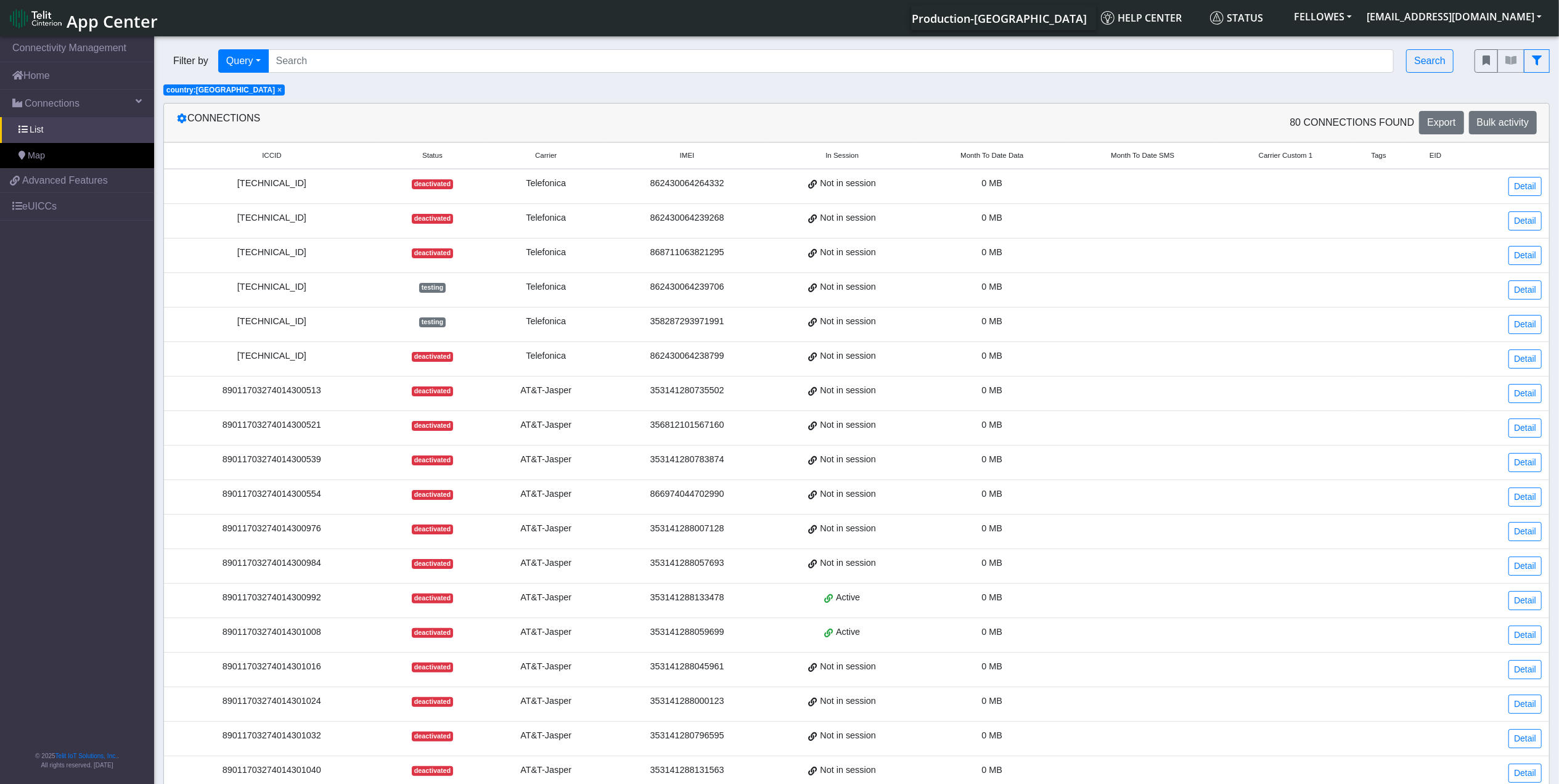
click at [1556, 67] on div "Show advanced filters" at bounding box center [1512, 60] width 93 height 42
drag, startPoint x: 1542, startPoint y: 63, endPoint x: 1500, endPoint y: 70, distance: 42.6
click at [1541, 63] on button "fitlers menu" at bounding box center [1536, 60] width 25 height 24
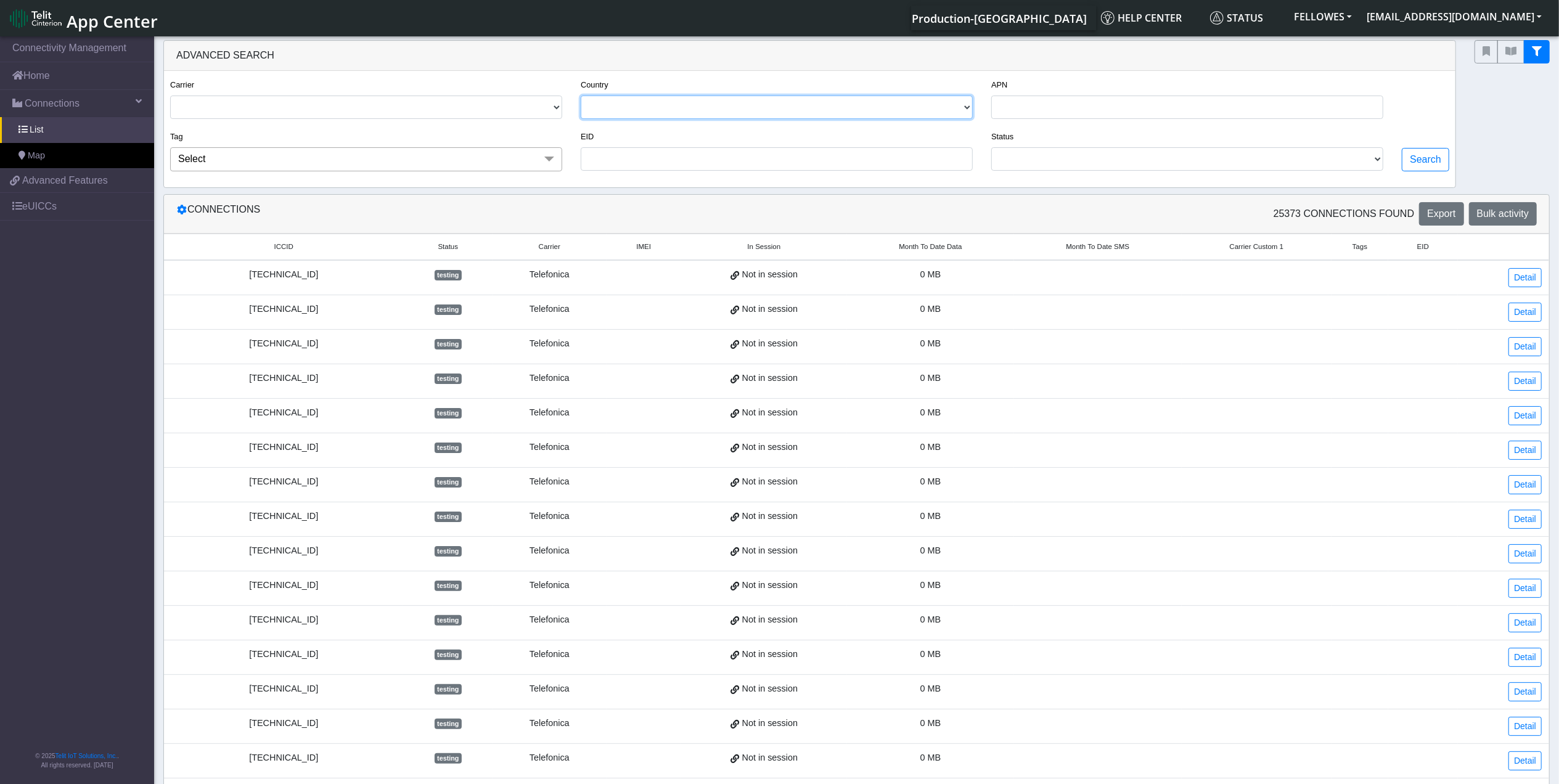
click at [739, 105] on select "[GEOGRAPHIC_DATA] [GEOGRAPHIC_DATA] [GEOGRAPHIC_DATA] [GEOGRAPHIC_DATA] [GEOGRA…" at bounding box center [777, 107] width 393 height 24
select select "ca"
click at [580, 96] on select "[GEOGRAPHIC_DATA] [GEOGRAPHIC_DATA] [GEOGRAPHIC_DATA] [GEOGRAPHIC_DATA] [GEOGRA…" at bounding box center [777, 107] width 393 height 24
click at [328, 114] on select "TELIT AT&T-JASPER TELEFONICA" at bounding box center [366, 107] width 393 height 24
select select "telit"
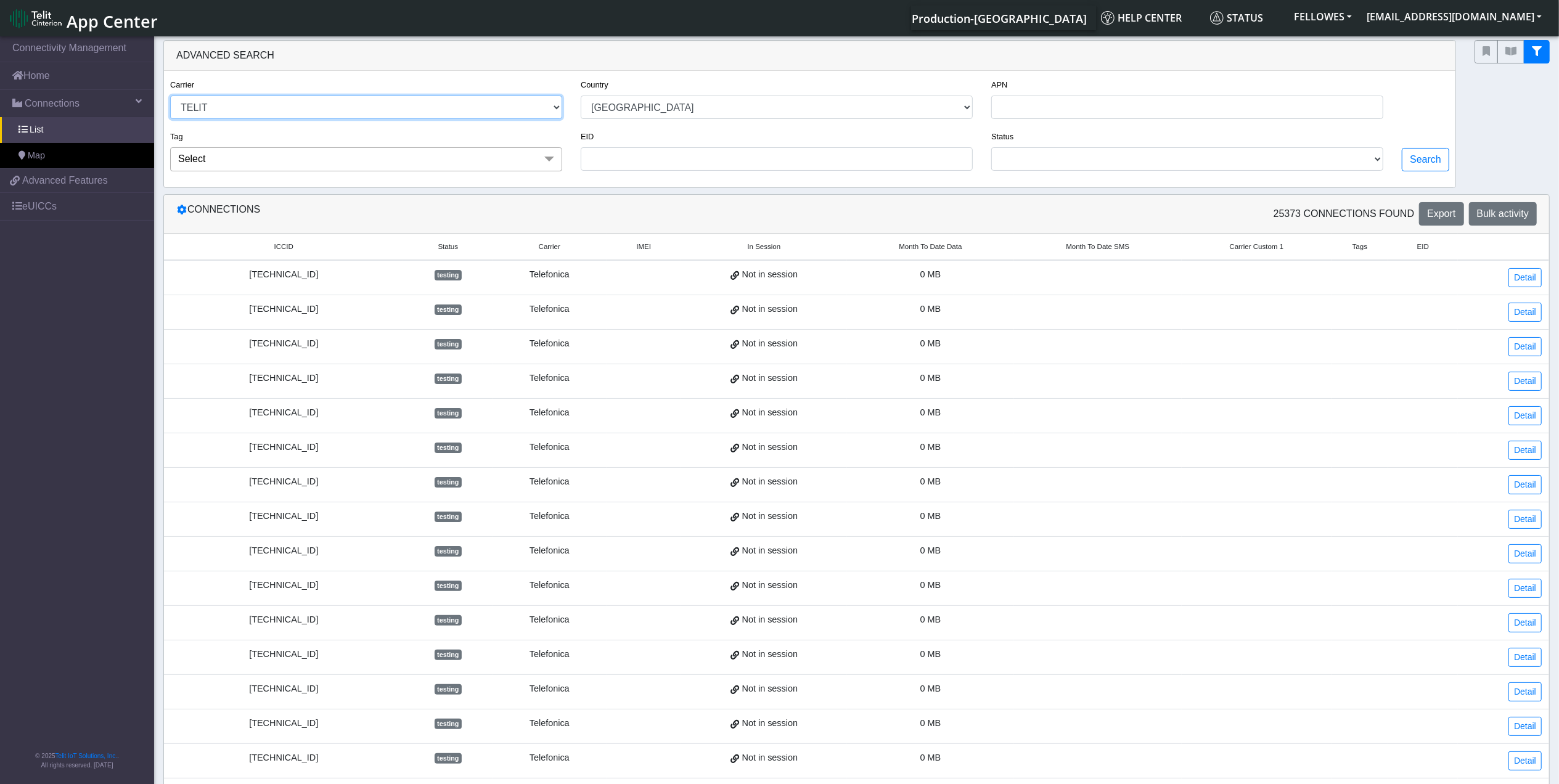
click at [170, 96] on select "TELIT AT&T-JASPER TELEFONICA" at bounding box center [366, 107] width 393 height 24
drag, startPoint x: 1362, startPoint y: 165, endPoint x: 1328, endPoint y: 170, distance: 34.4
click at [1362, 165] on select "ACTIVATED DEACTIVATED TESTING READY" at bounding box center [1188, 158] width 393 height 24
select select "activated"
click at [992, 149] on select "ACTIVATED DEACTIVATED TESTING READY" at bounding box center [1188, 158] width 393 height 24
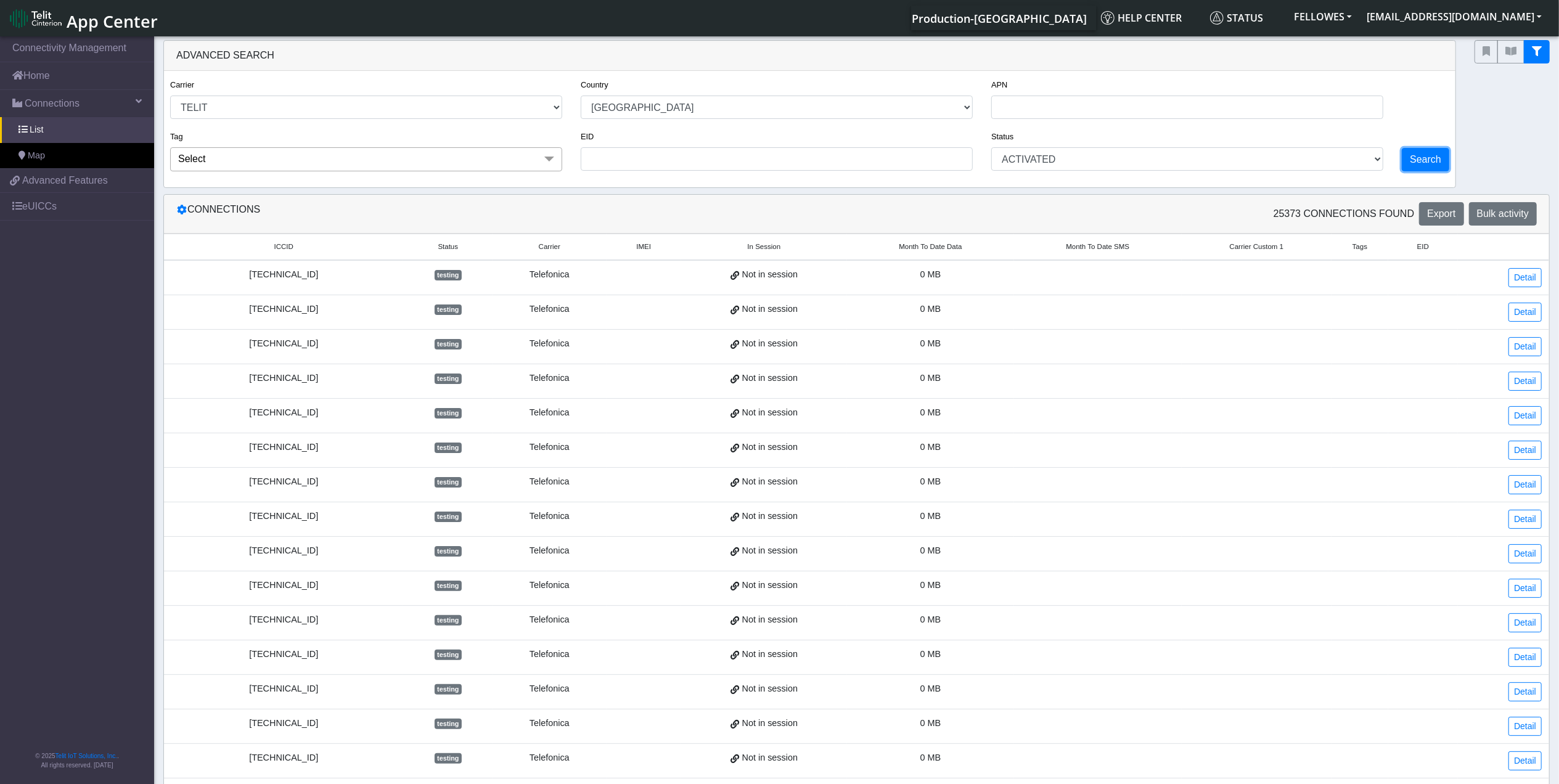
click at [1411, 156] on button "Search" at bounding box center [1426, 159] width 47 height 24
select select "telit"
select select "ca"
select select "activated"
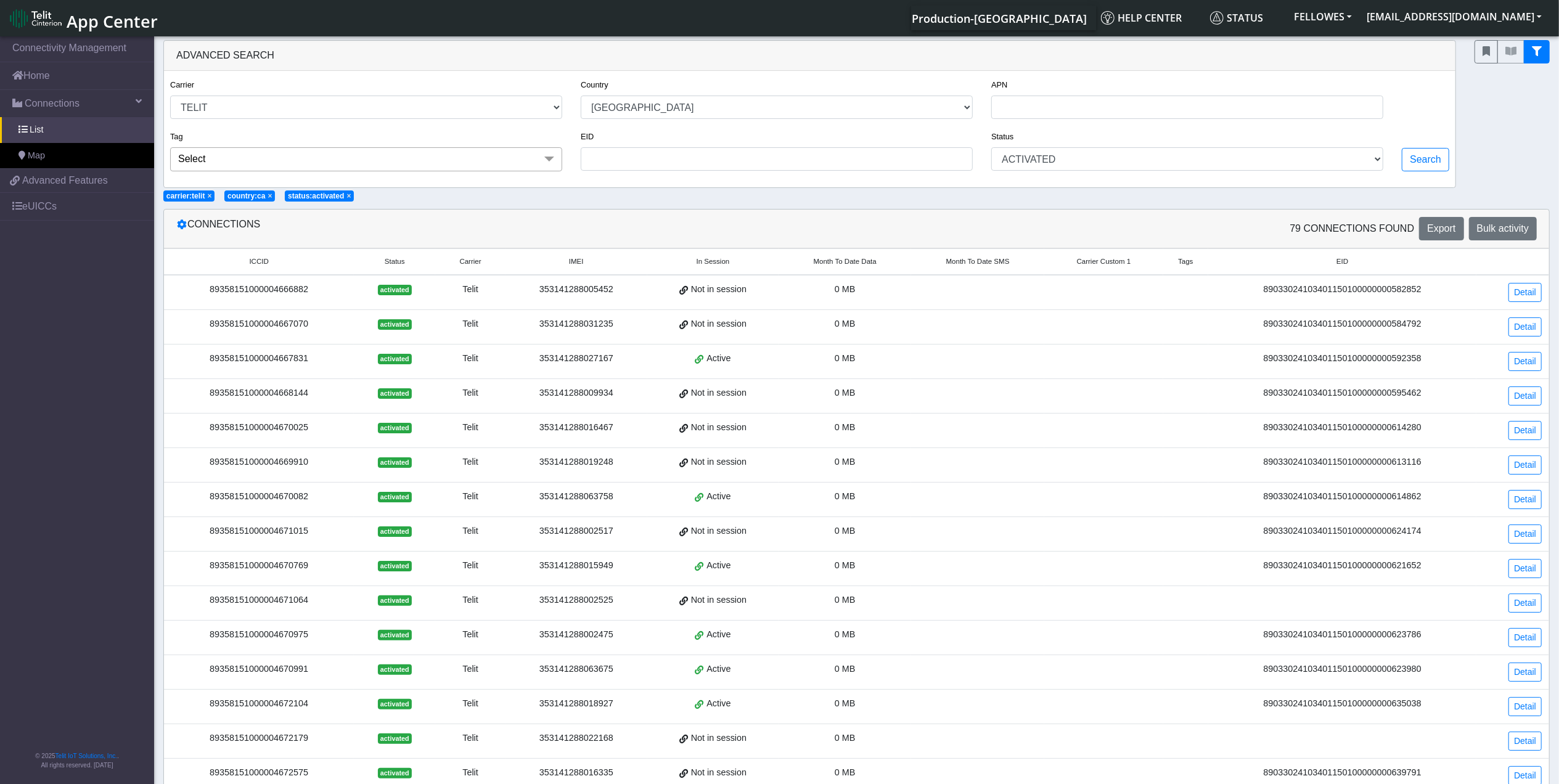
click at [851, 262] on span "Month To Date Data" at bounding box center [845, 261] width 63 height 10
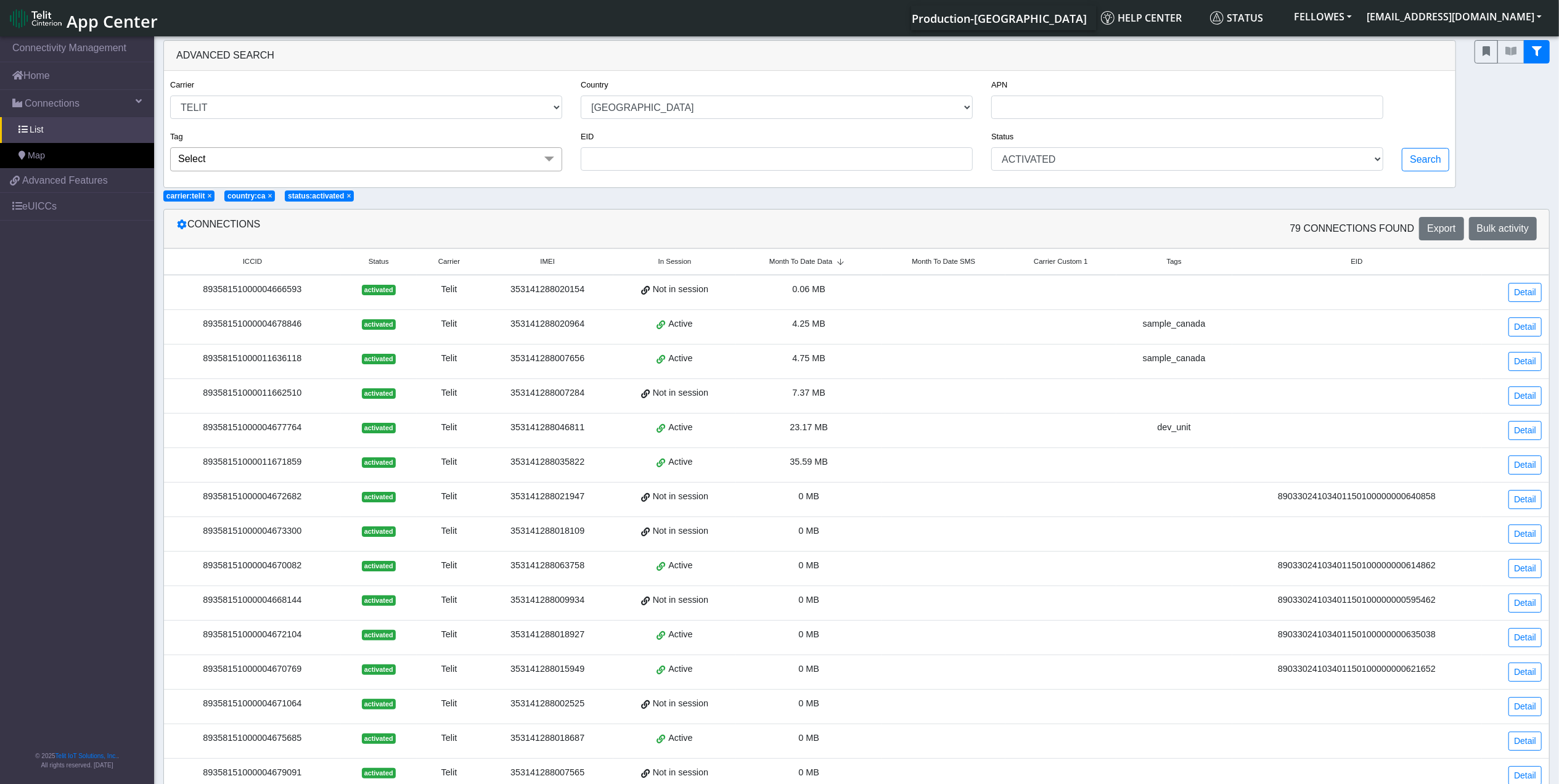
click at [832, 262] on span "Month To Date Data" at bounding box center [800, 261] width 63 height 10
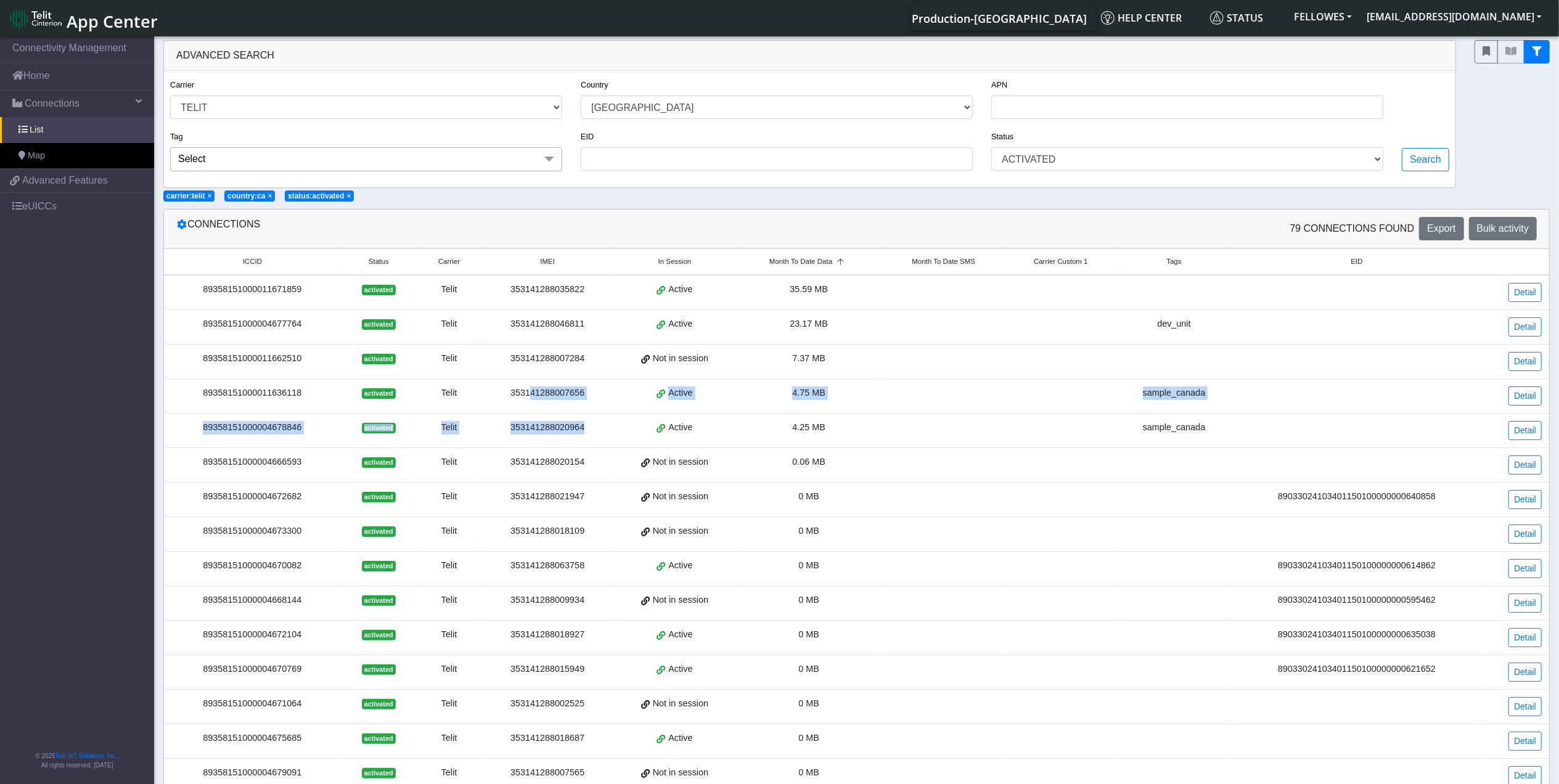
drag, startPoint x: 592, startPoint y: 442, endPoint x: 531, endPoint y: 392, distance: 78.9
click at [531, 392] on tbody "89358151000011671859 activated Telit 353141288035822 Active 35.59 MB Detail 893…" at bounding box center [857, 620] width 1385 height 691
click at [531, 392] on div "353141288007656" at bounding box center [547, 393] width 117 height 13
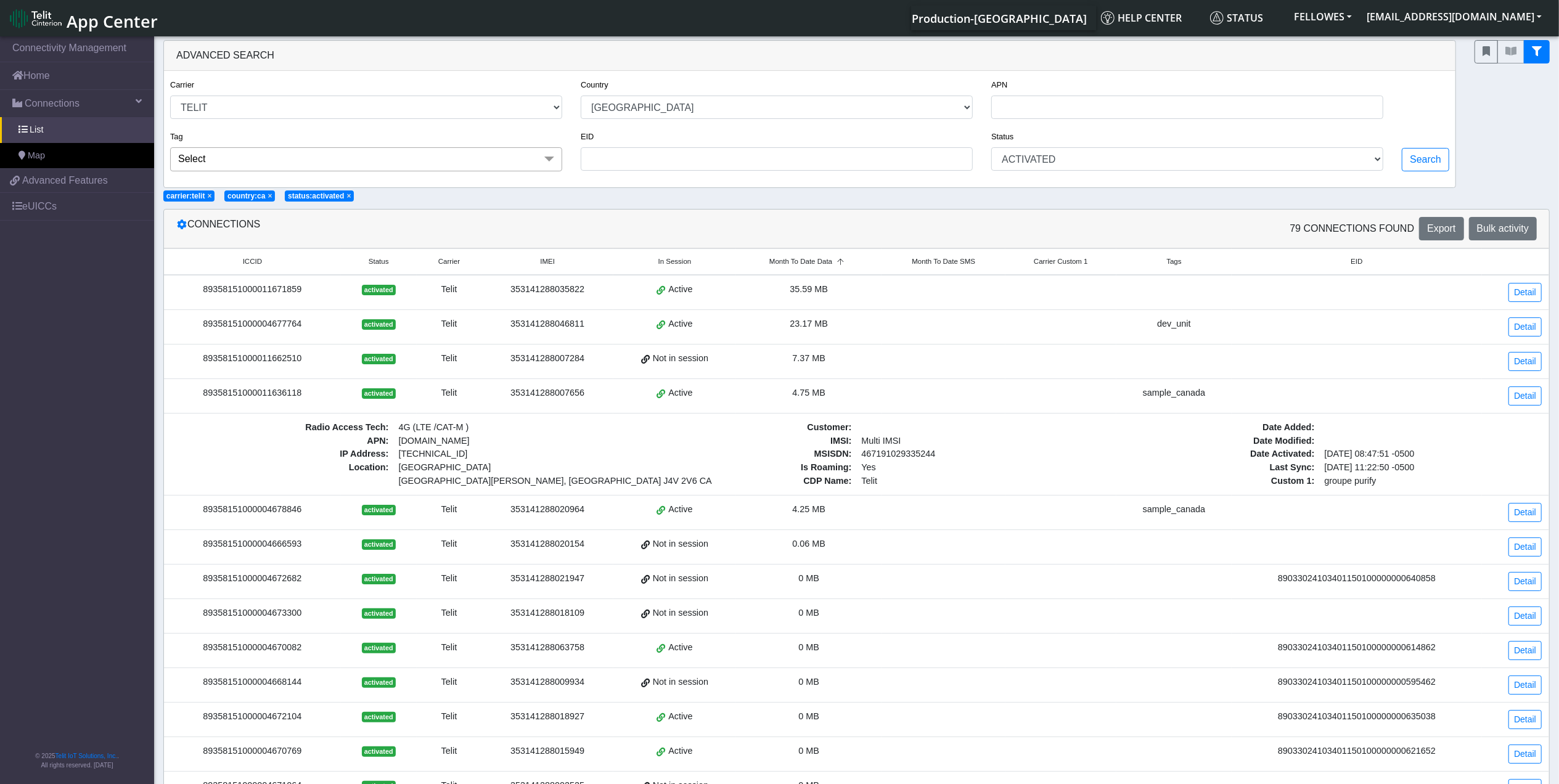
click at [541, 359] on div "353141288007284" at bounding box center [547, 359] width 117 height 13
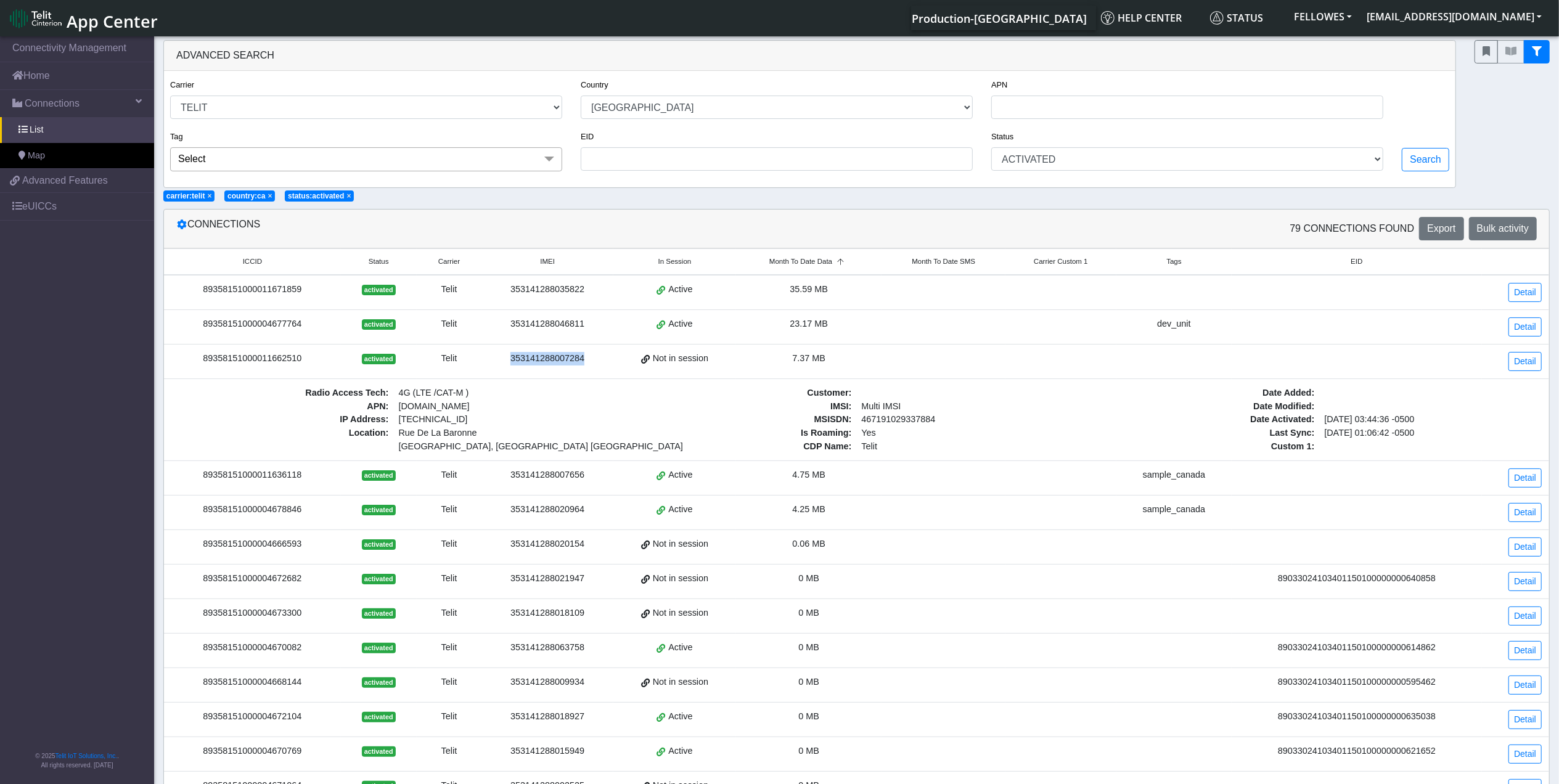
click at [541, 359] on div "353141288007284" at bounding box center [547, 359] width 117 height 13
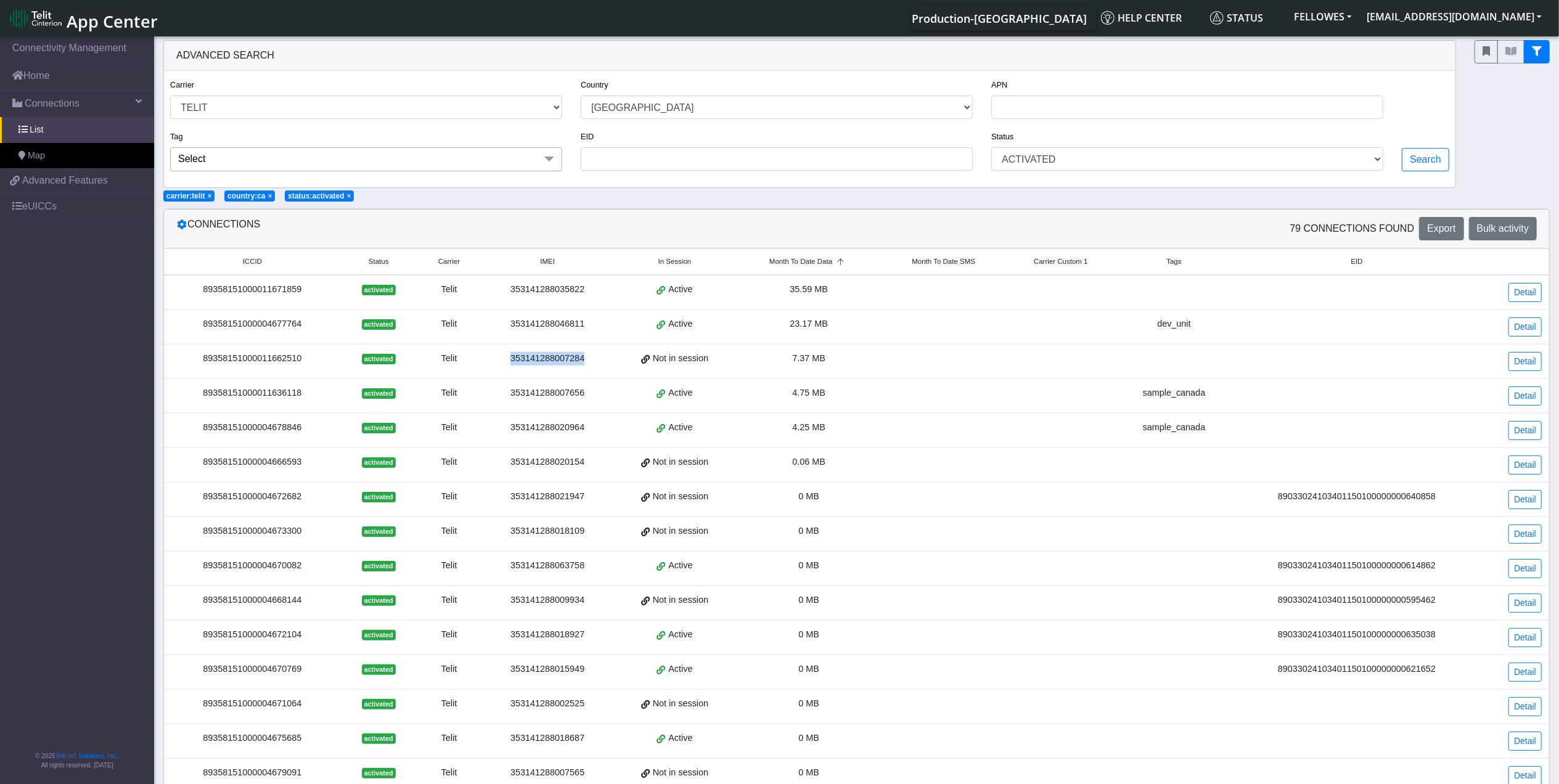
copy div "353141288007284"
click at [576, 409] on td "353141288007656" at bounding box center [547, 396] width 132 height 35
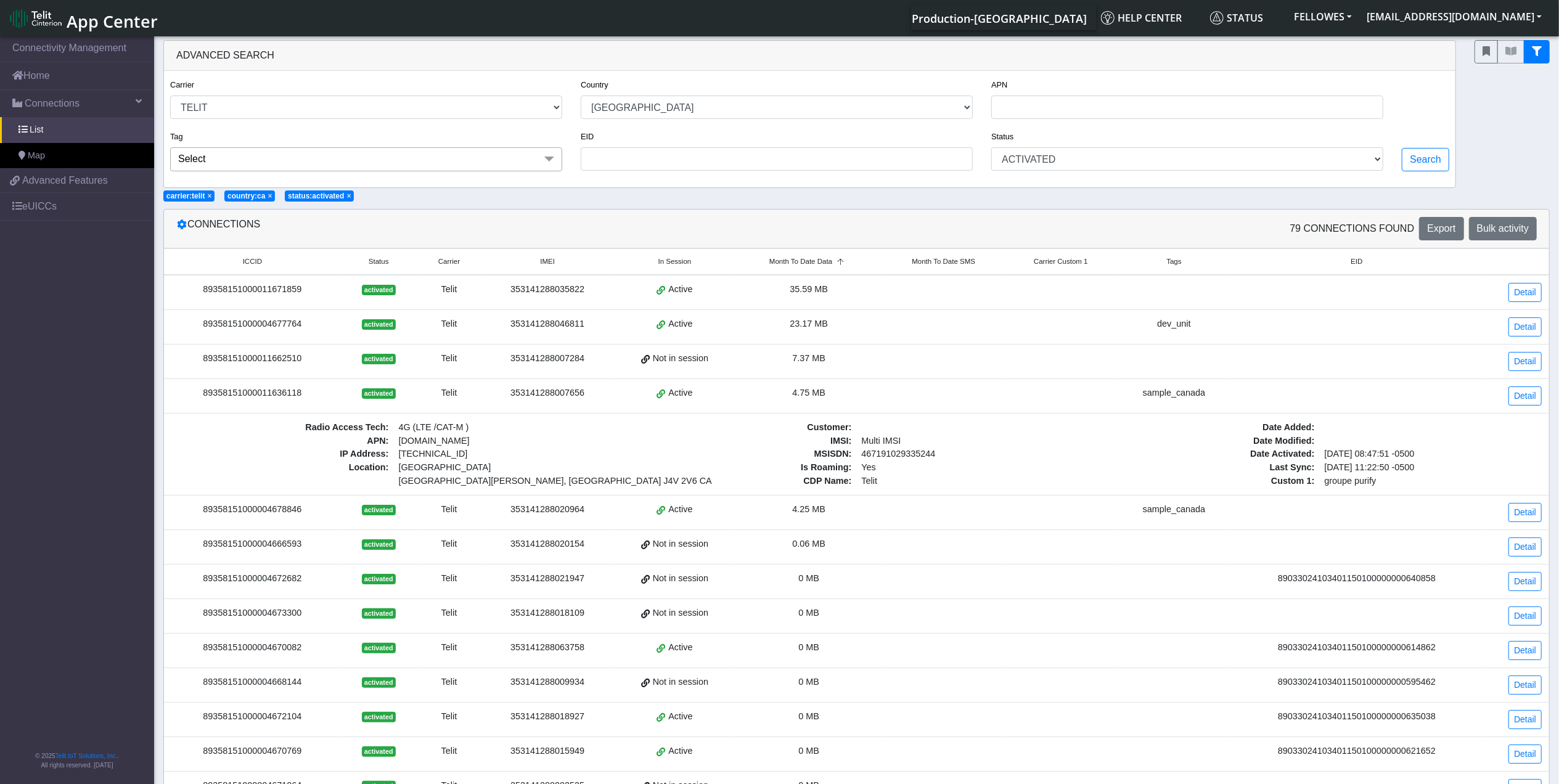
click at [572, 400] on div "353141288007656" at bounding box center [547, 393] width 117 height 13
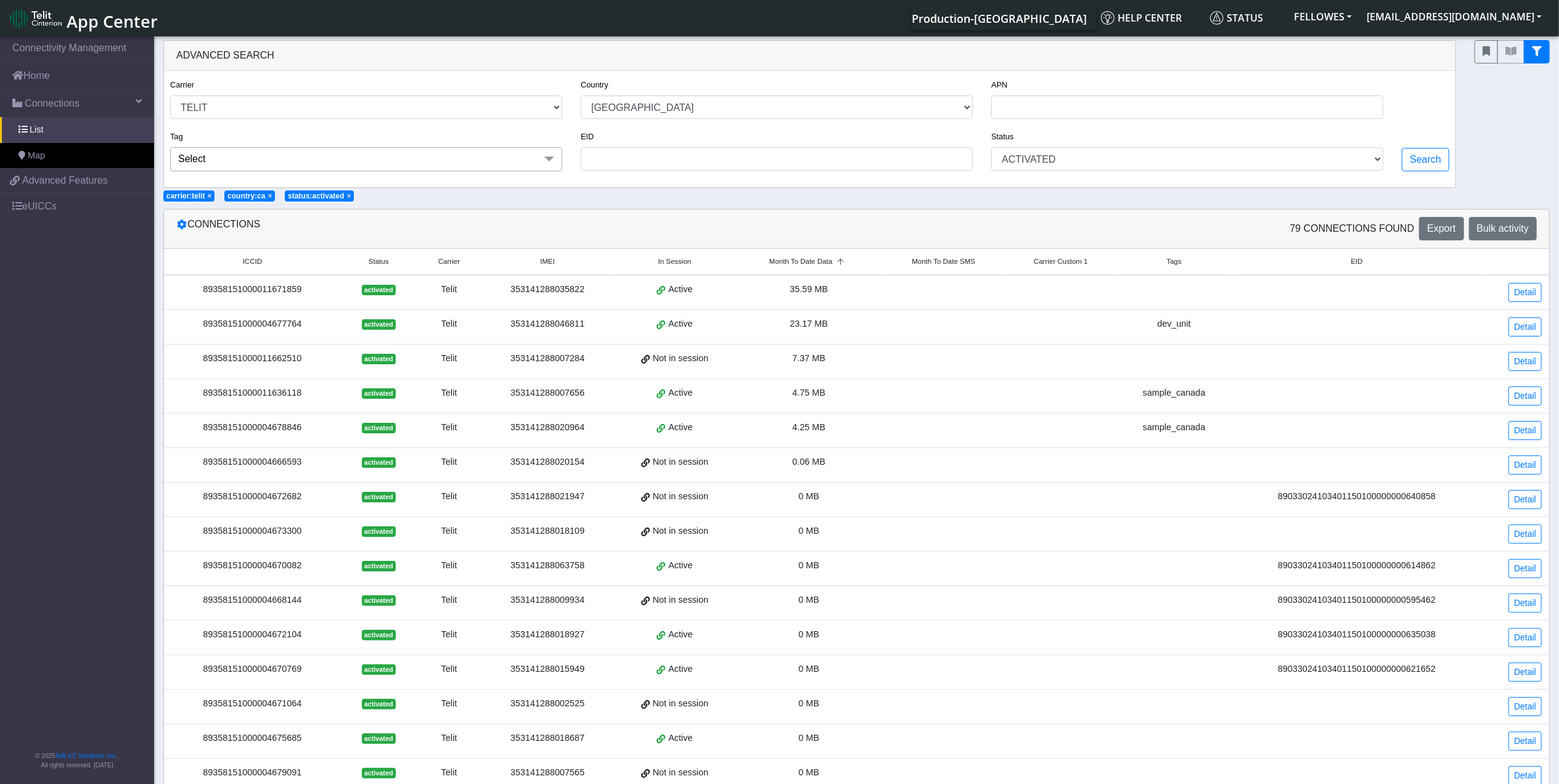
click at [563, 400] on div "353141288007656" at bounding box center [547, 393] width 117 height 13
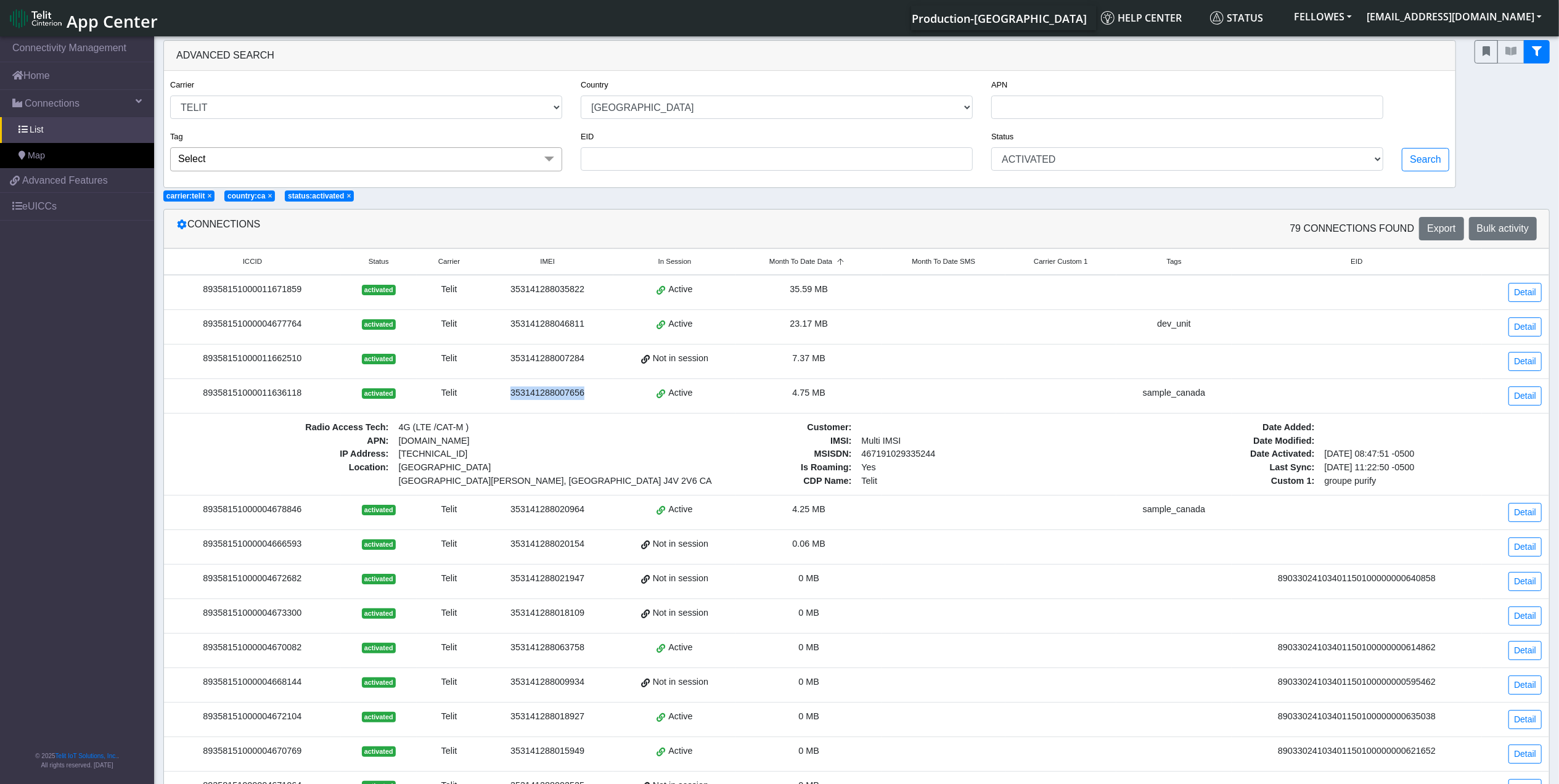
click at [563, 400] on div "353141288007656" at bounding box center [547, 393] width 117 height 13
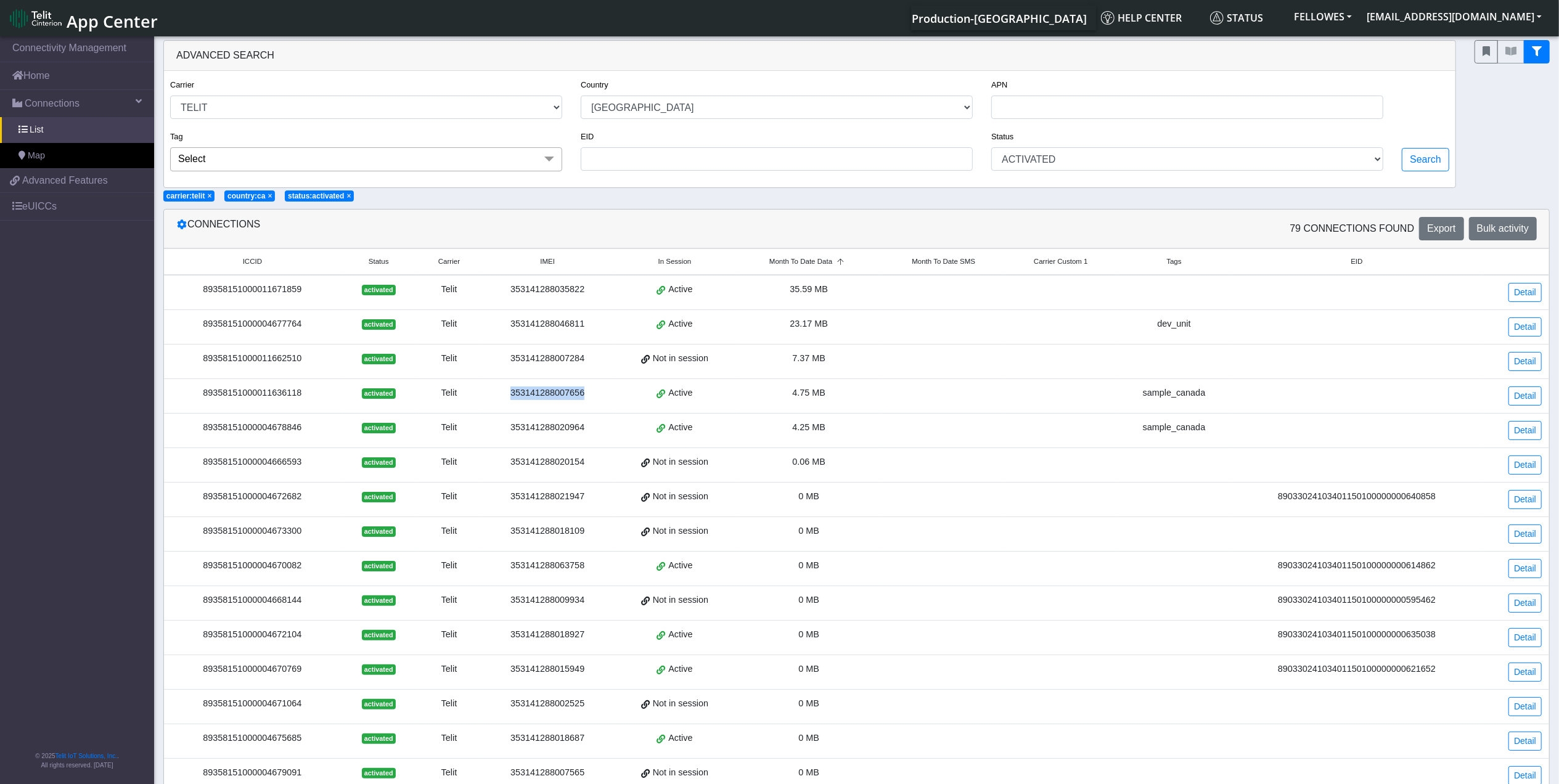
copy div "353141288007656"
click at [565, 434] on div "353141288020964" at bounding box center [547, 427] width 117 height 13
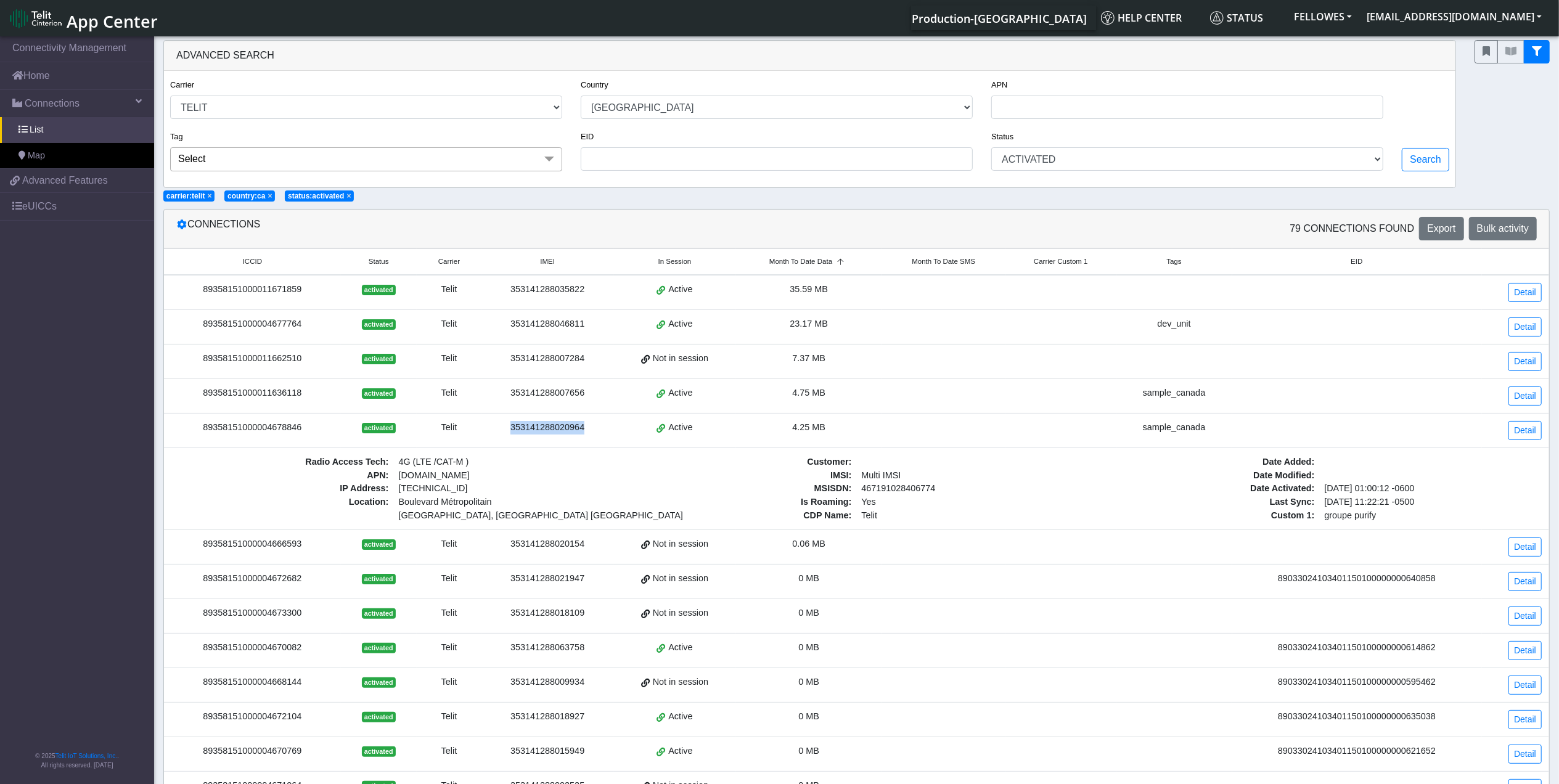
click at [565, 434] on div "353141288020964" at bounding box center [547, 427] width 117 height 13
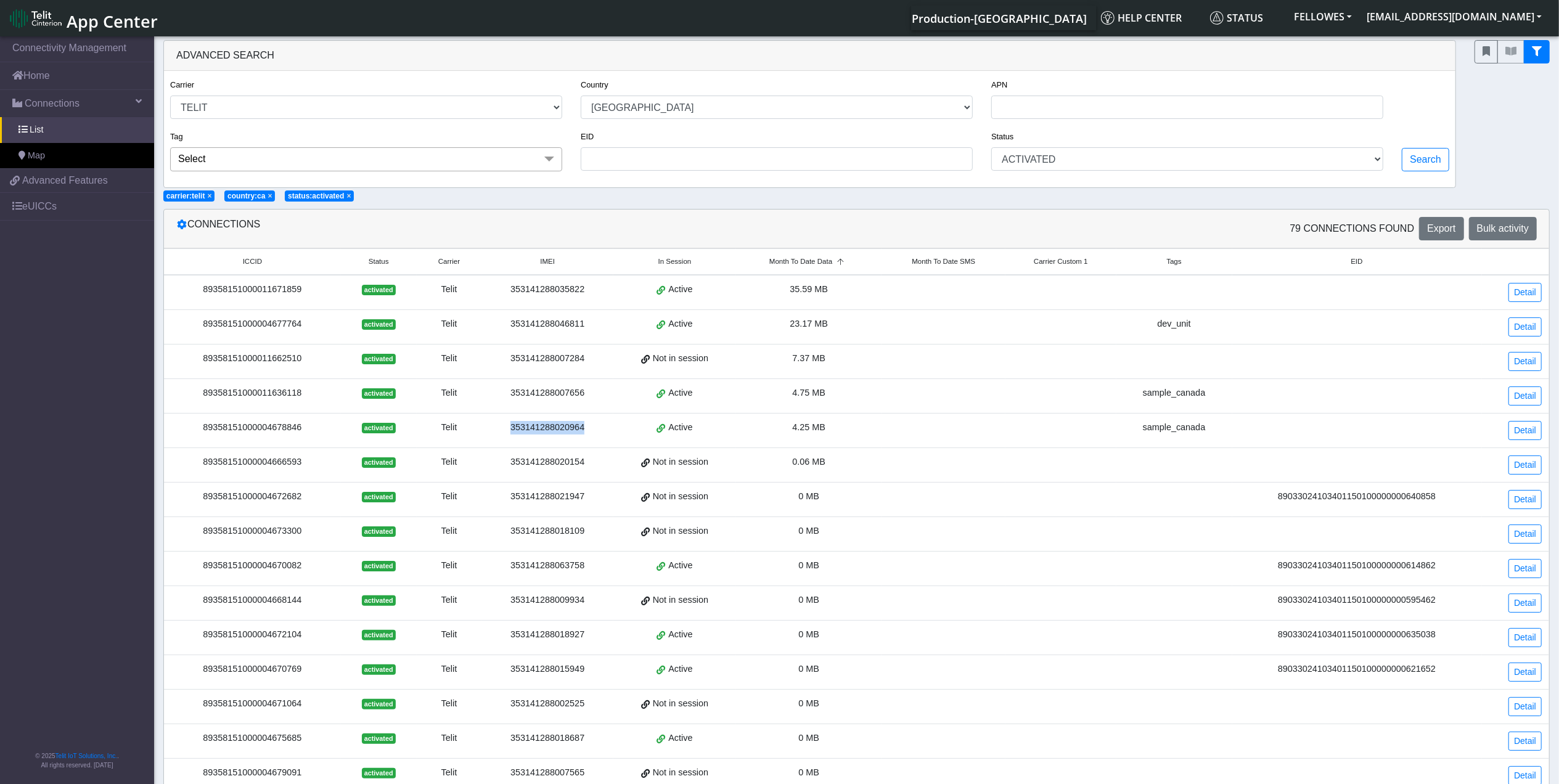
copy div "353141288020964"
click at [1529, 403] on link "Detail" at bounding box center [1525, 396] width 33 height 19
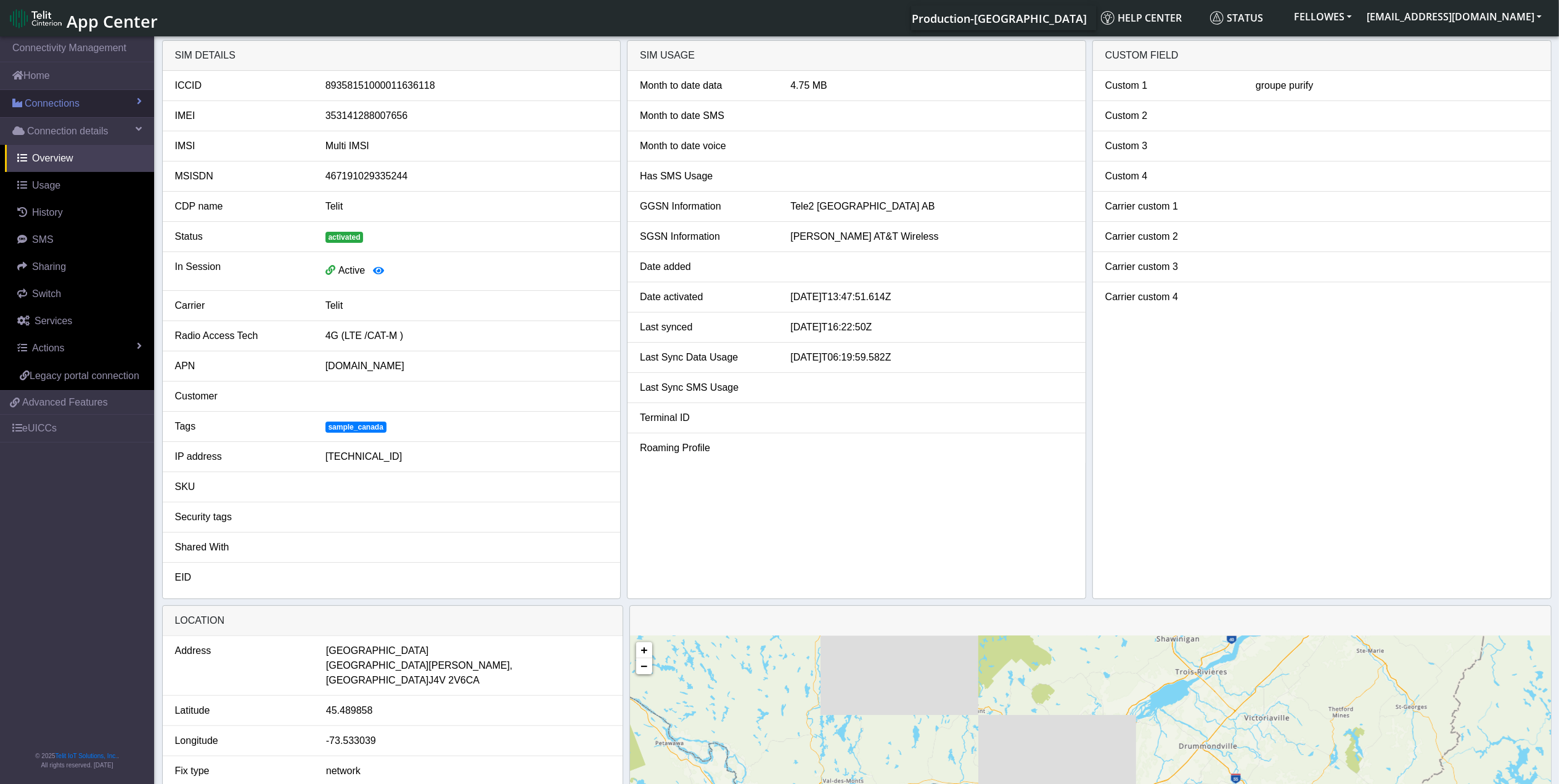
click at [84, 109] on link "Connections" at bounding box center [76, 103] width 154 height 27
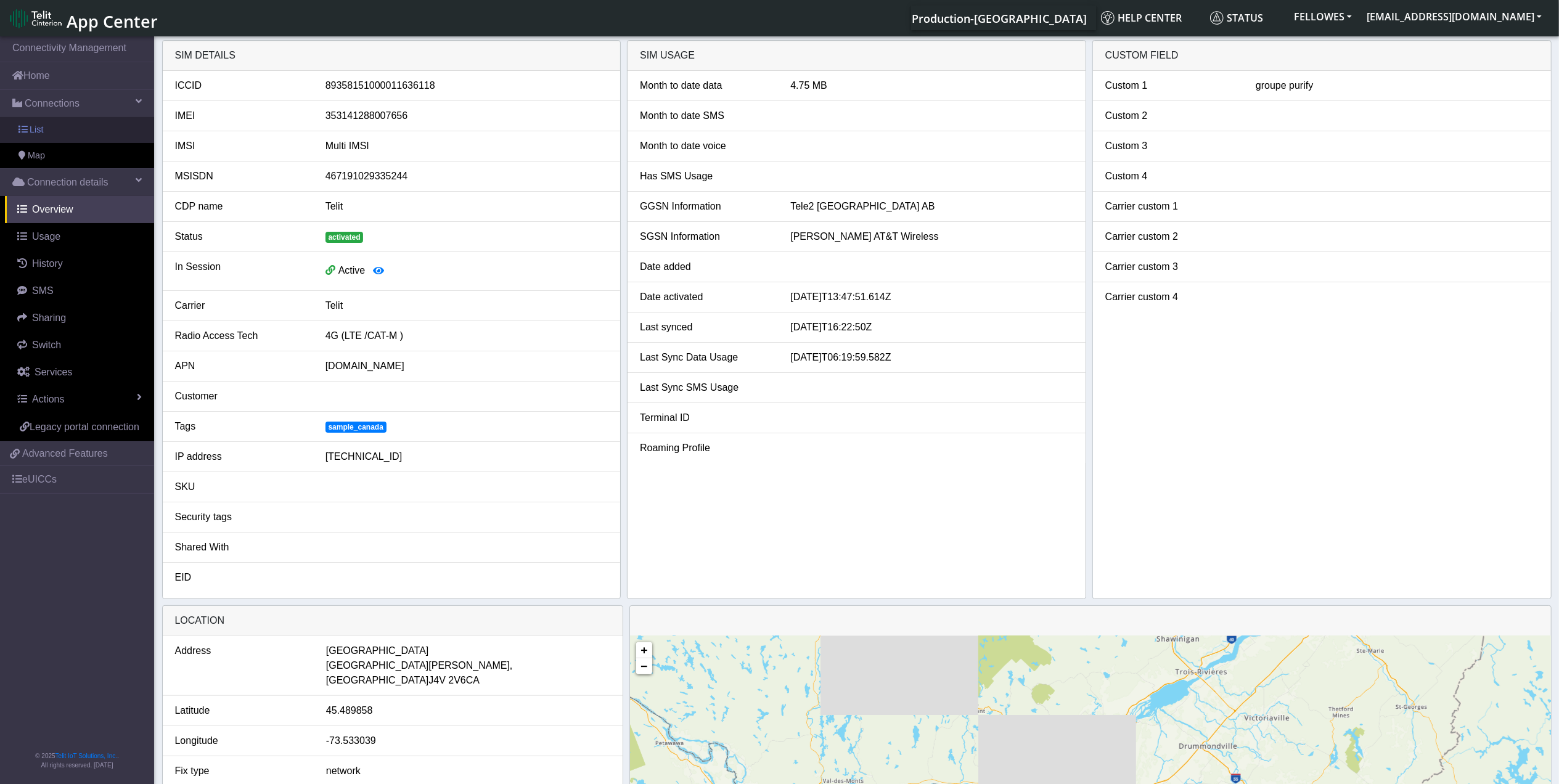
click at [100, 133] on link "List" at bounding box center [76, 129] width 154 height 25
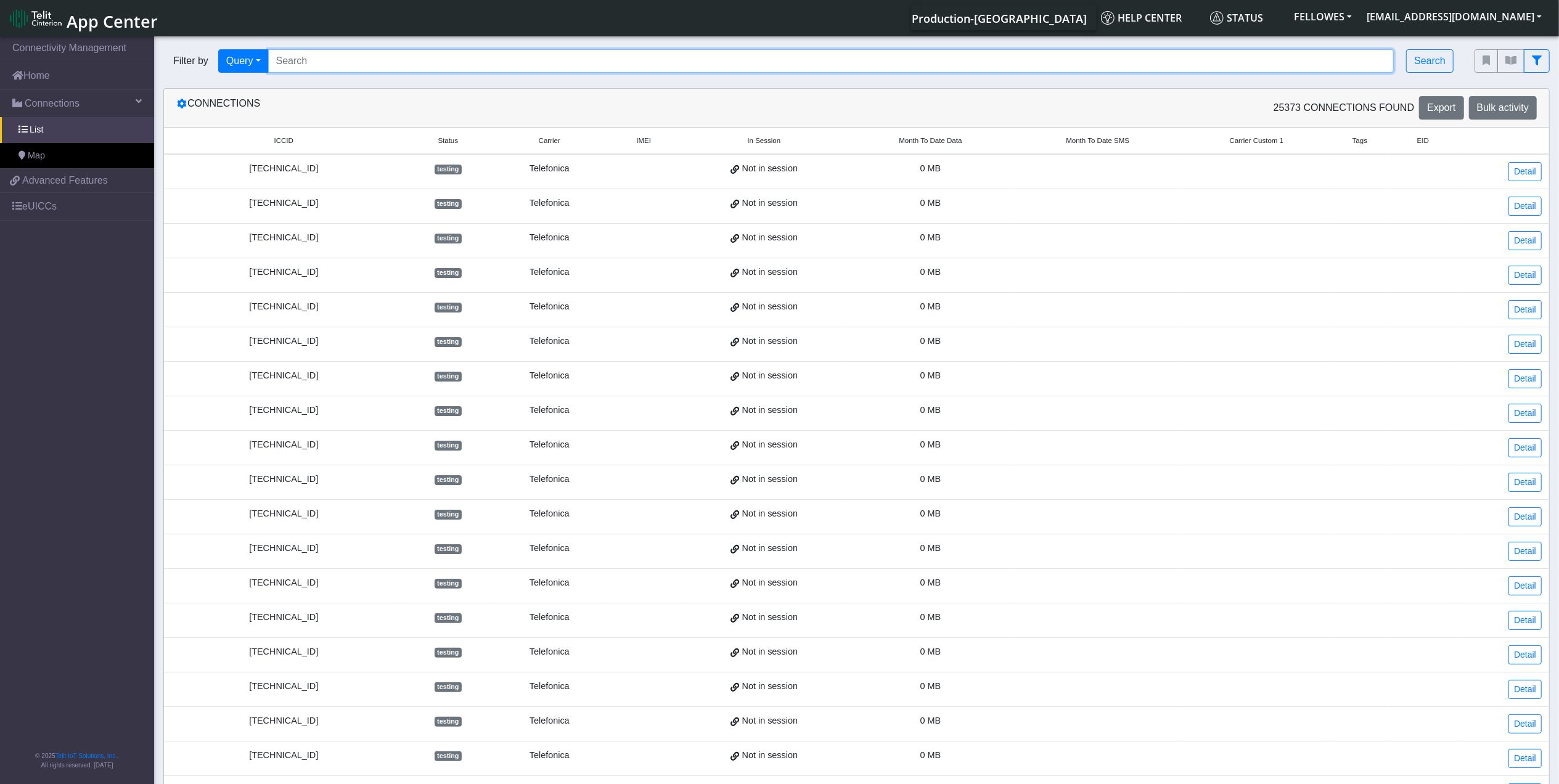
click at [478, 56] on input "Search..." at bounding box center [831, 60] width 1127 height 24
paste input "89033024103401150100000000693432"
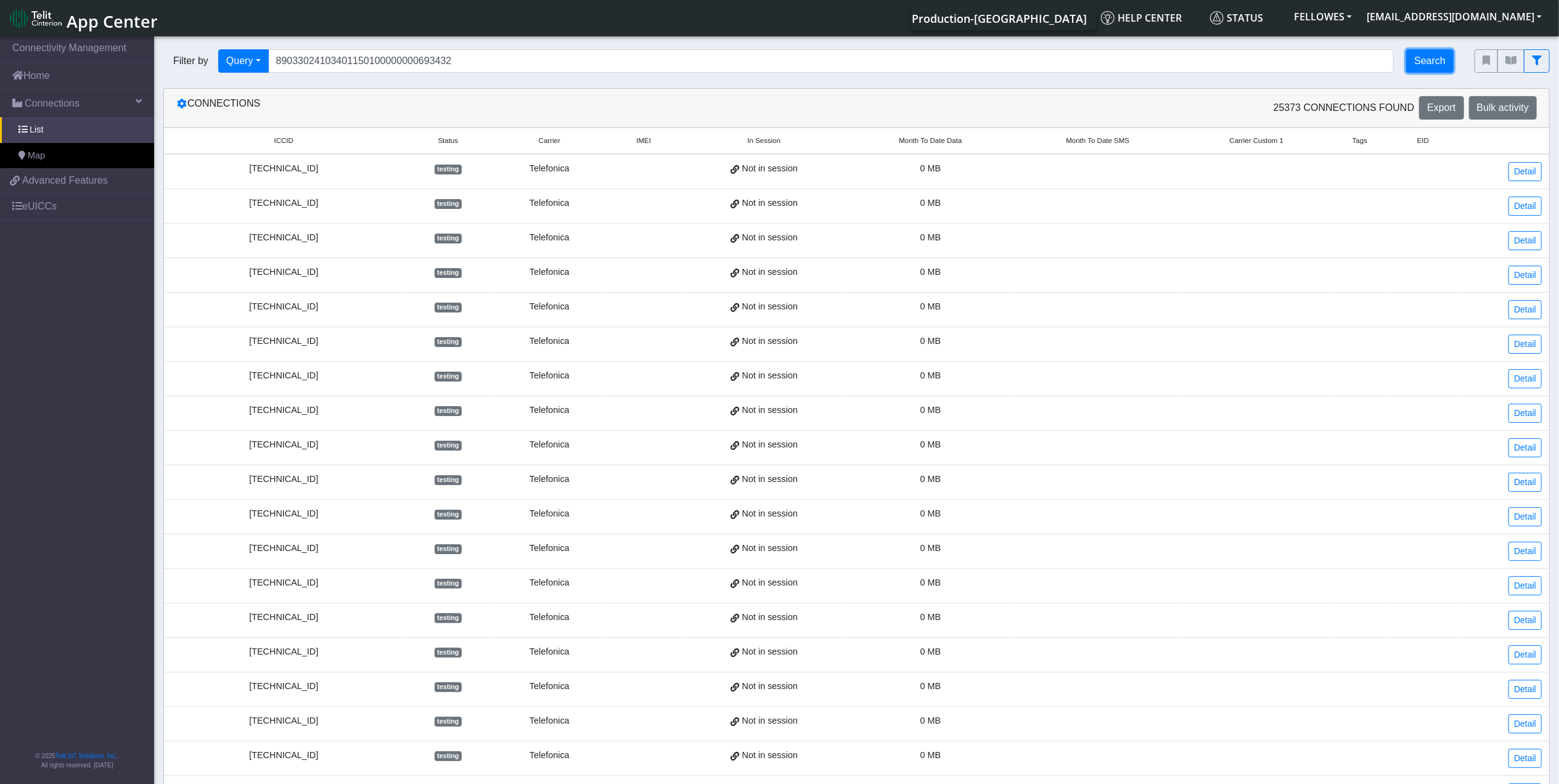
click at [1417, 61] on button "Search" at bounding box center [1430, 60] width 47 height 24
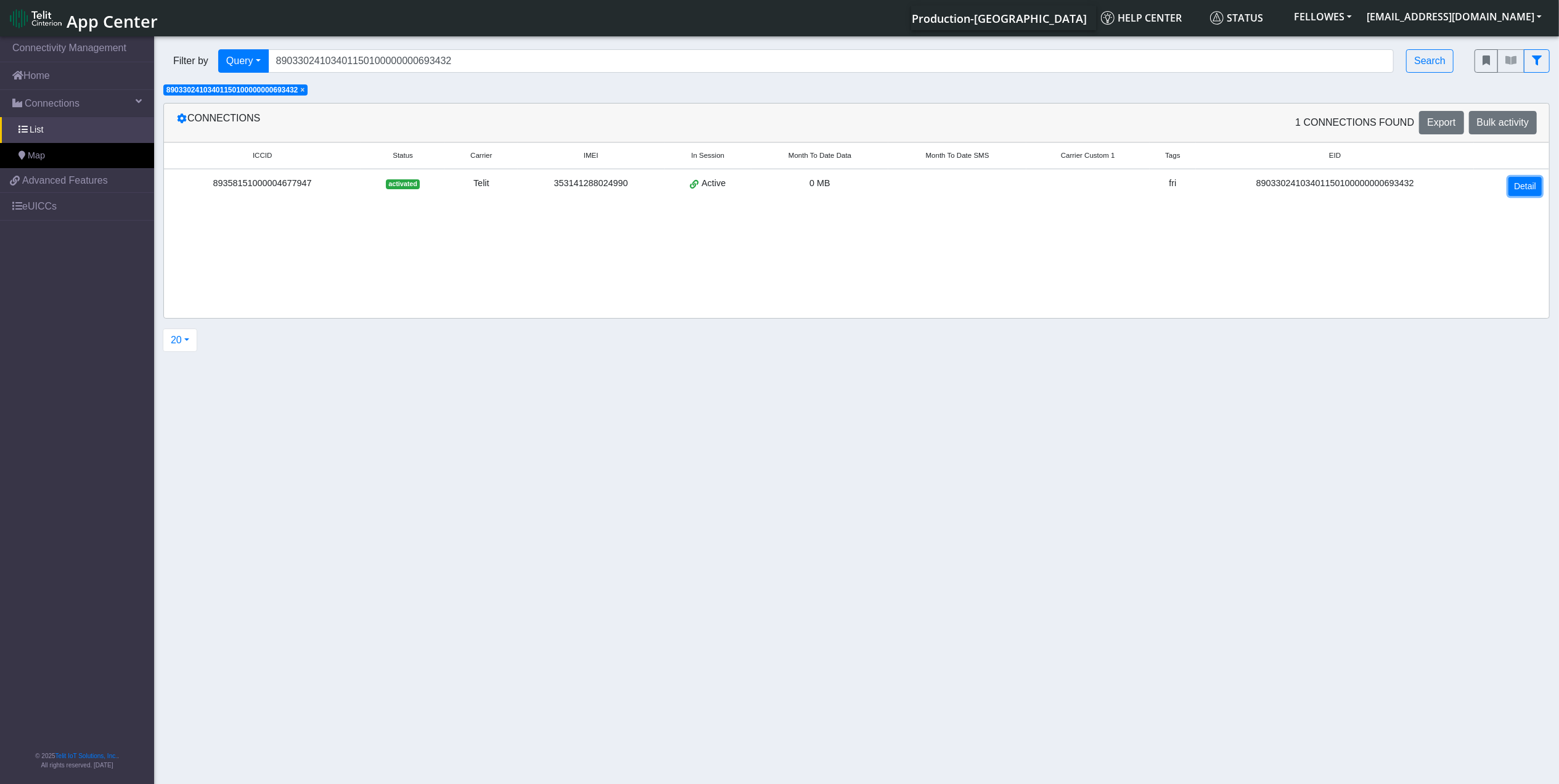
click at [1527, 188] on link "Detail" at bounding box center [1525, 187] width 33 height 19
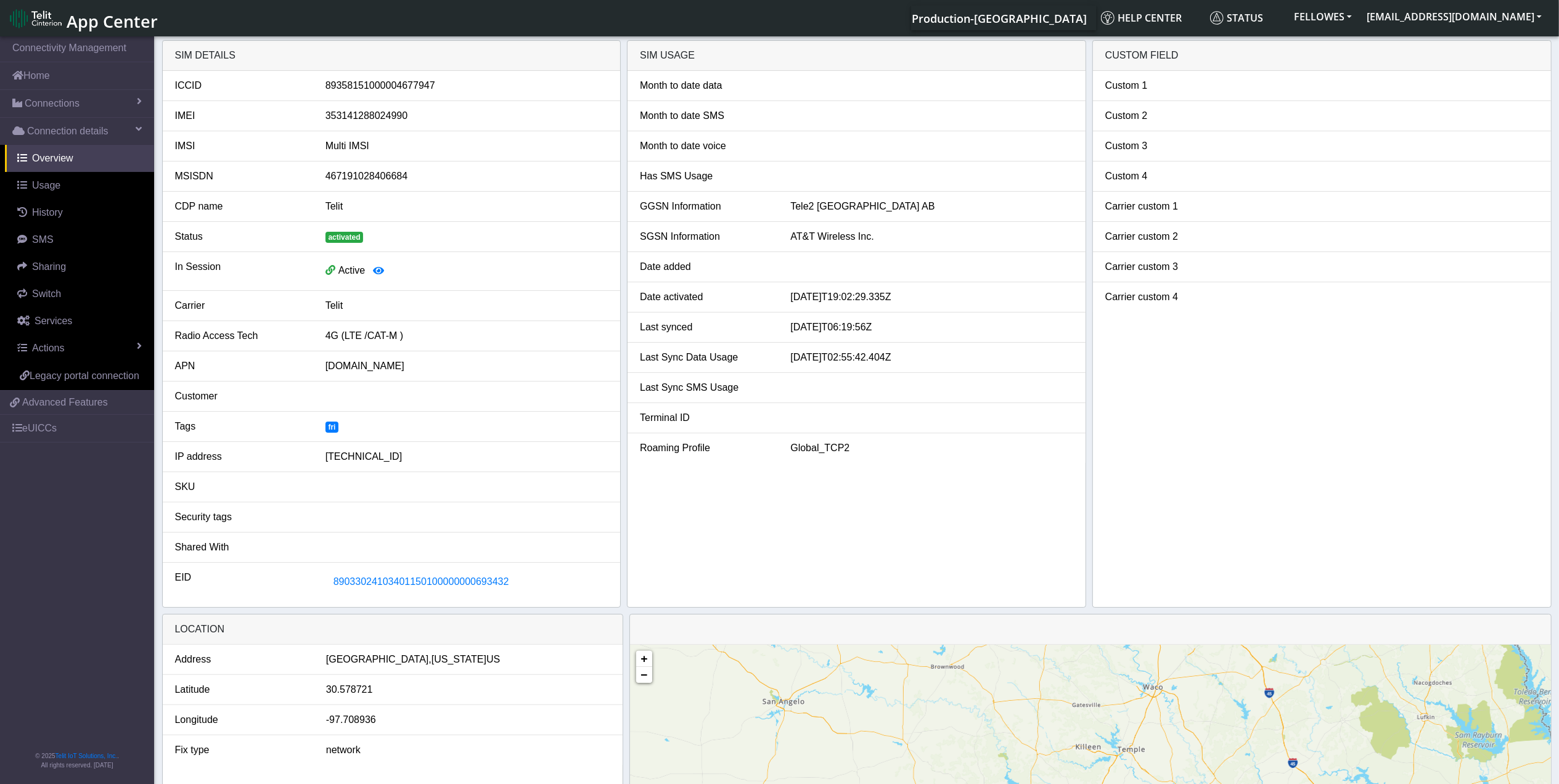
click at [394, 115] on div "353141288024990" at bounding box center [466, 116] width 301 height 15
copy div "353141288024990"
click at [51, 109] on span "Connections" at bounding box center [52, 104] width 55 height 15
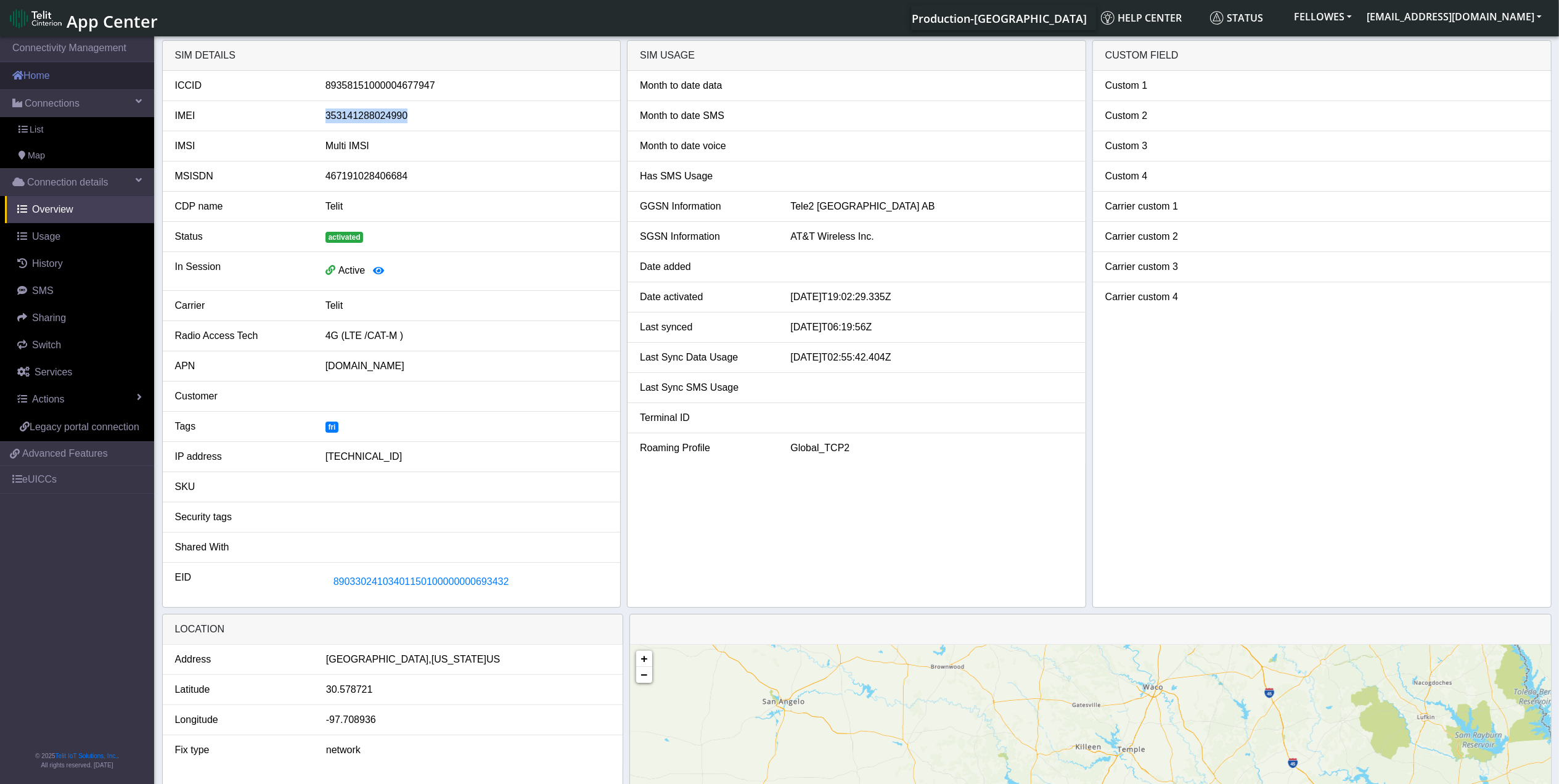
click at [58, 85] on link "Home" at bounding box center [76, 75] width 154 height 27
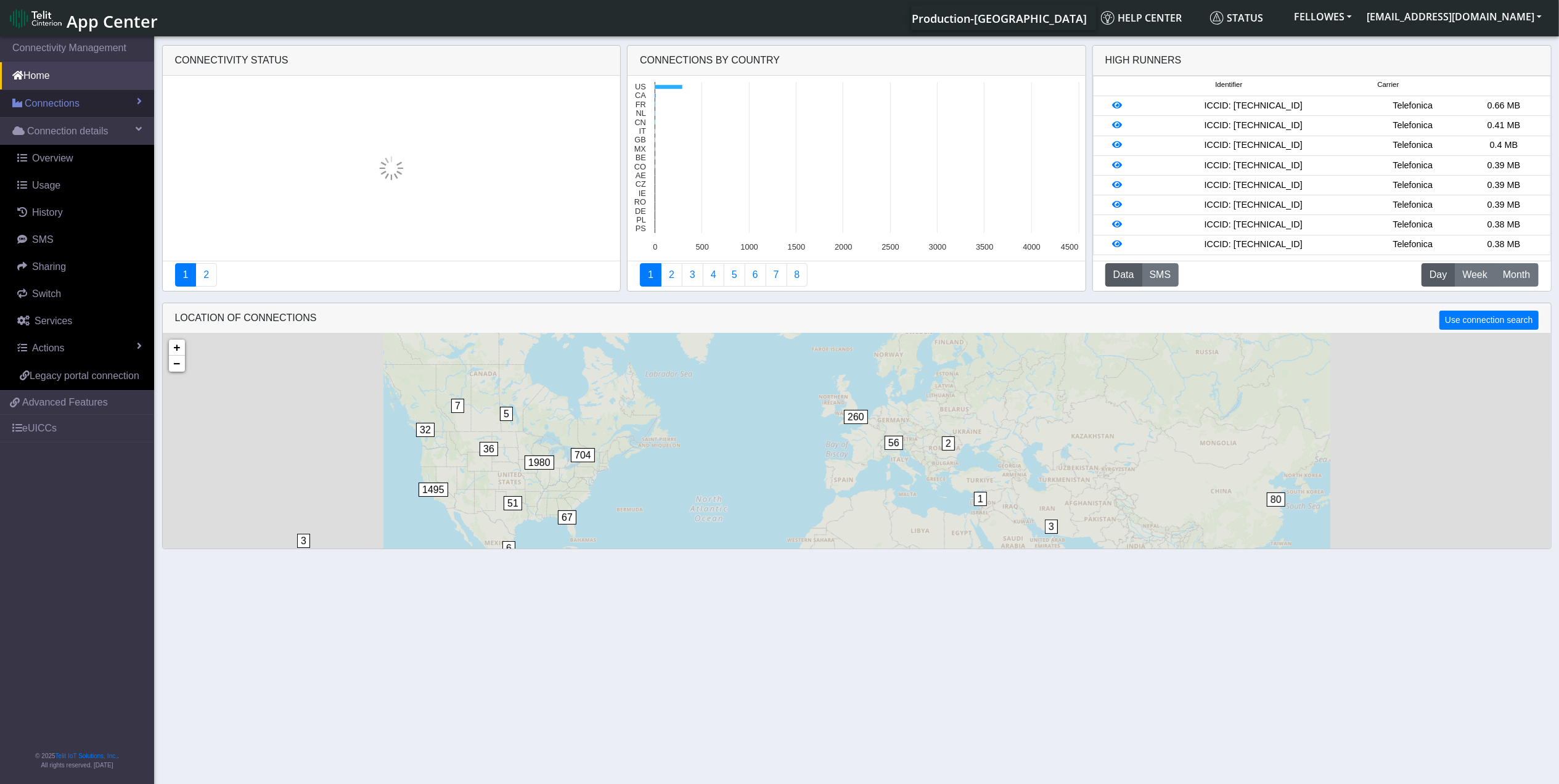
click at [68, 102] on span "Connections" at bounding box center [52, 104] width 55 height 15
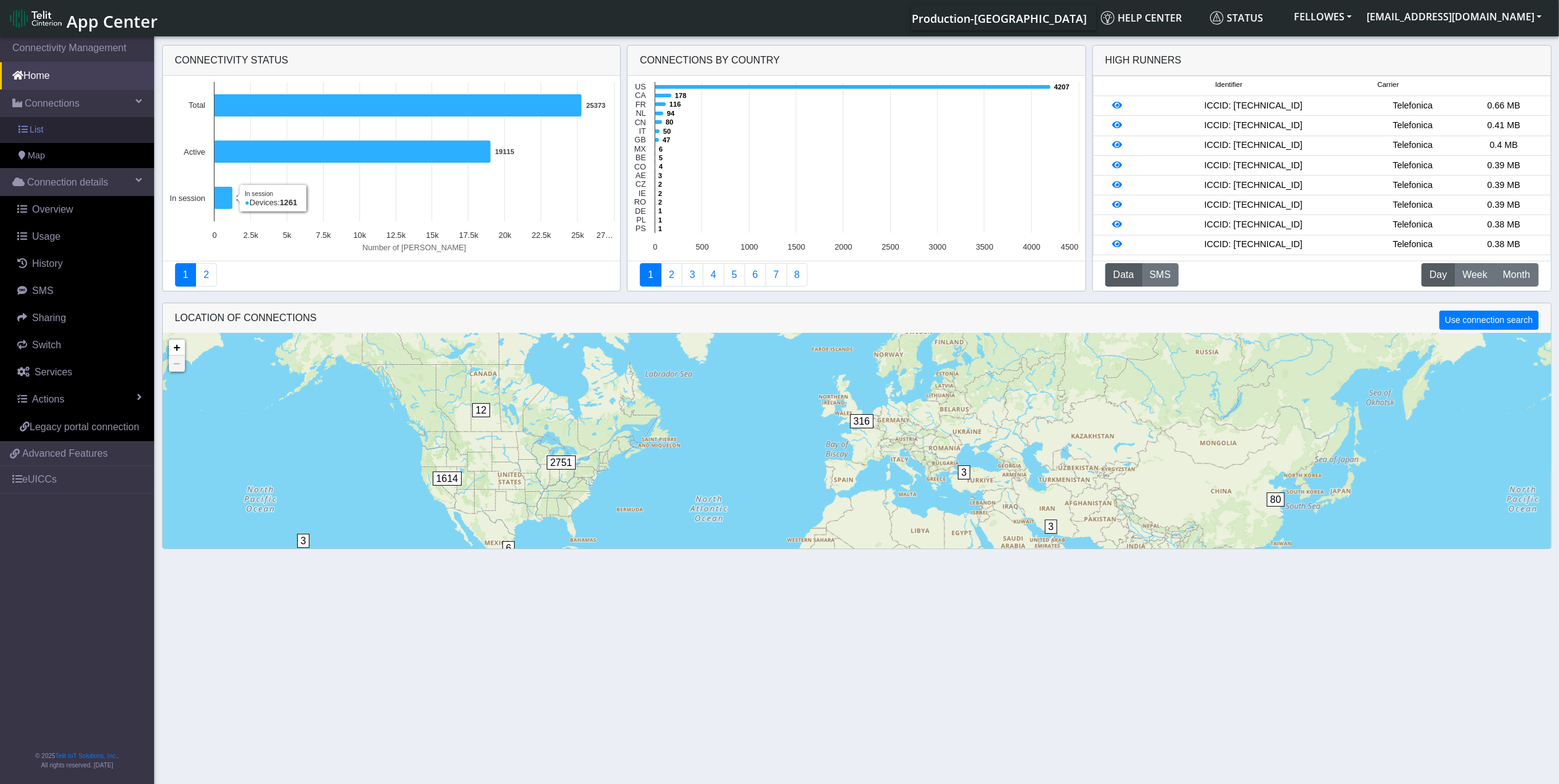
click at [41, 136] on span "List" at bounding box center [36, 130] width 13 height 13
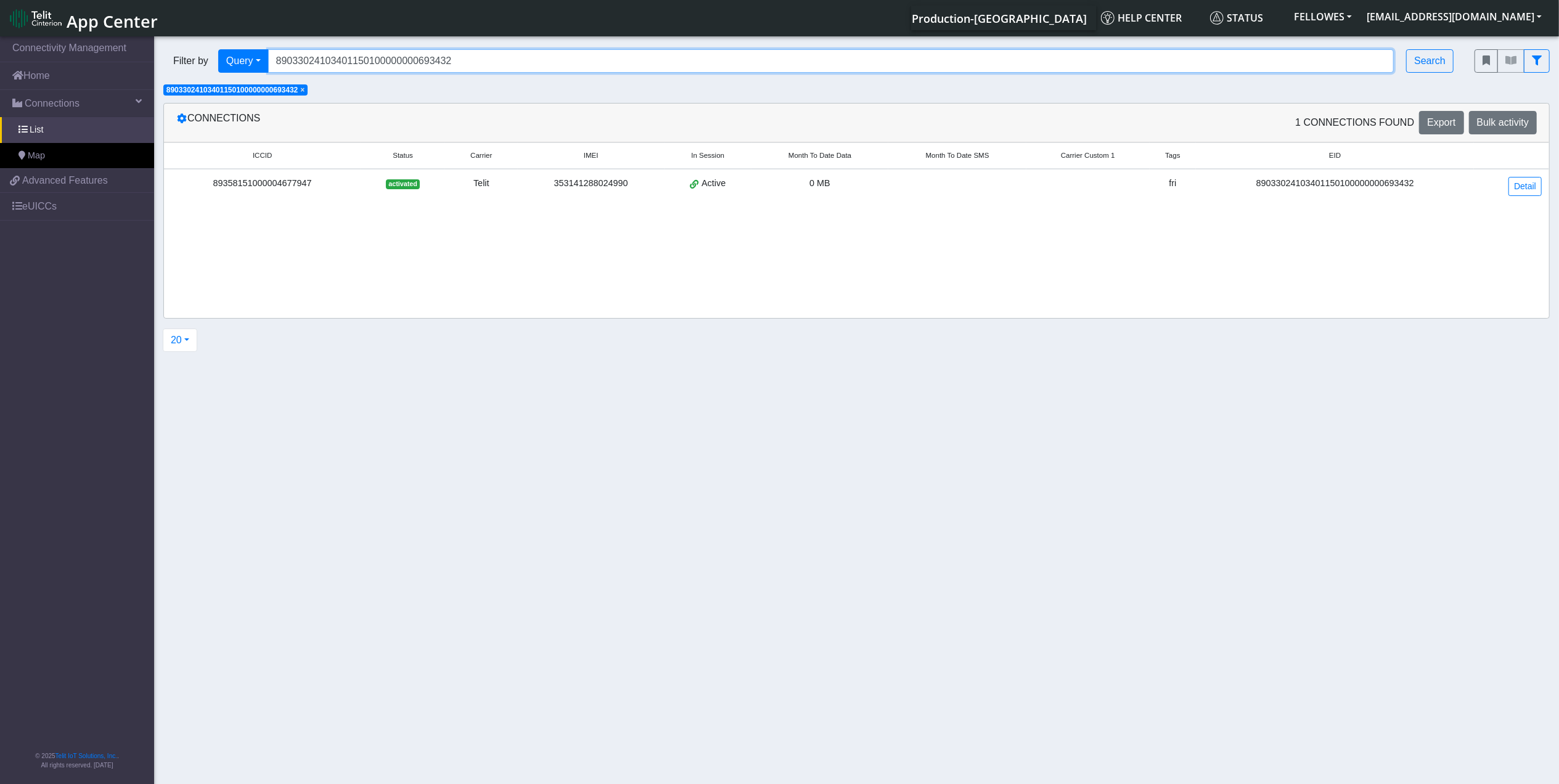
click at [478, 53] on input "89033024103401150100000000693432" at bounding box center [831, 60] width 1127 height 24
paste input "353141288024990"
type input "353141288024990"
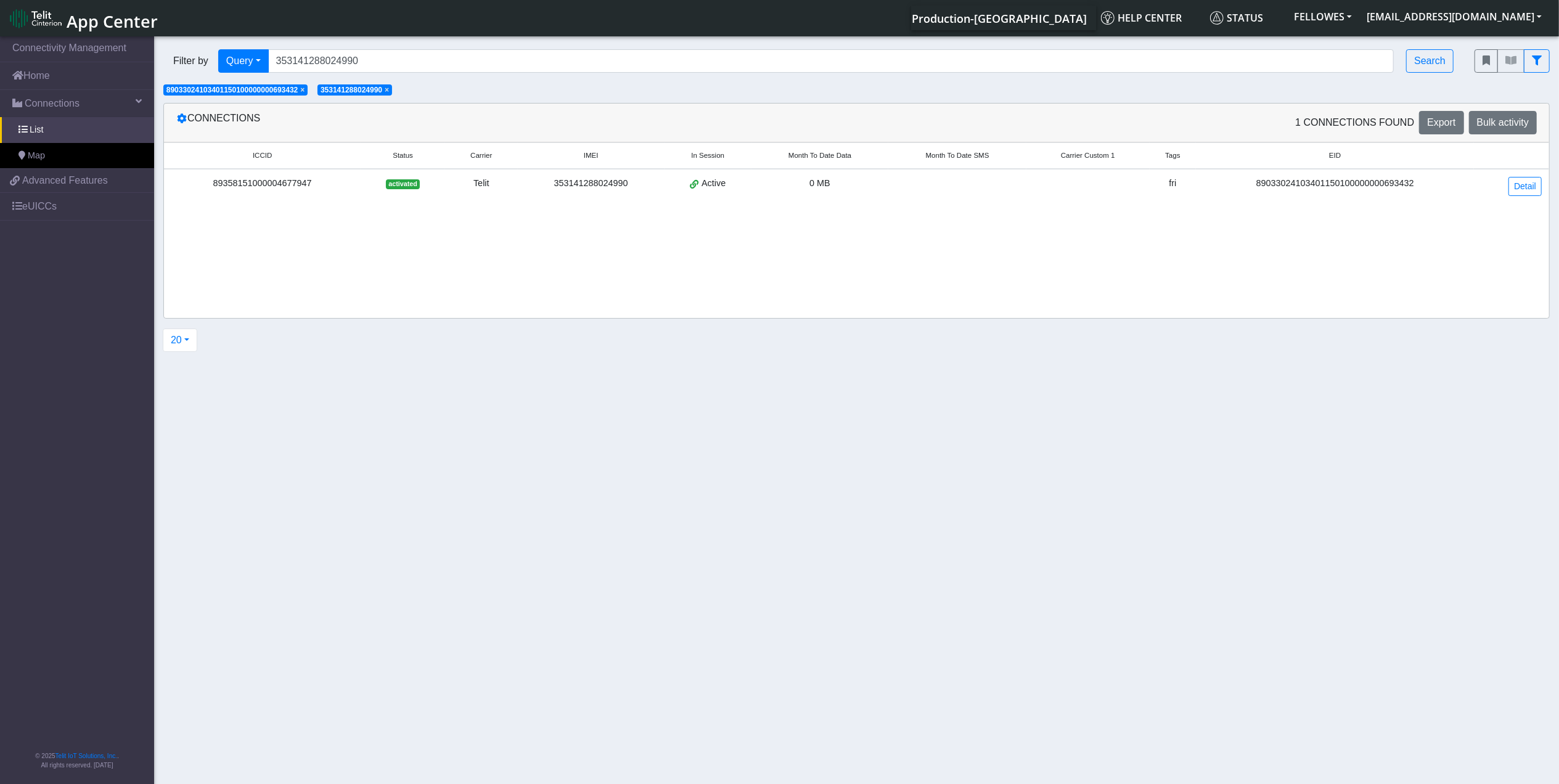
click at [305, 90] on span "×" at bounding box center [302, 90] width 5 height 8
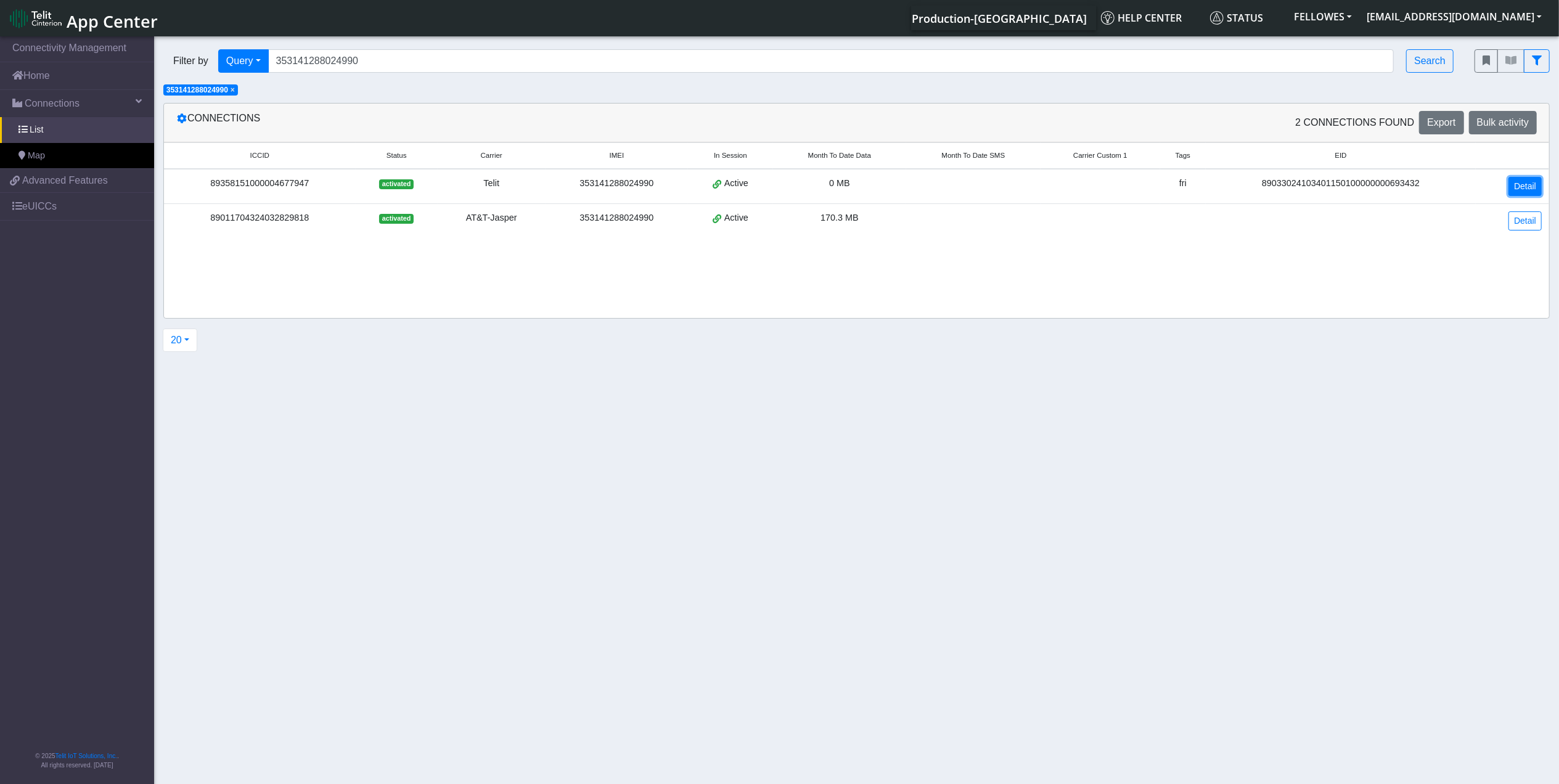
click at [1525, 184] on link "Detail" at bounding box center [1525, 187] width 33 height 19
click at [1513, 226] on link "Detail" at bounding box center [1525, 221] width 33 height 19
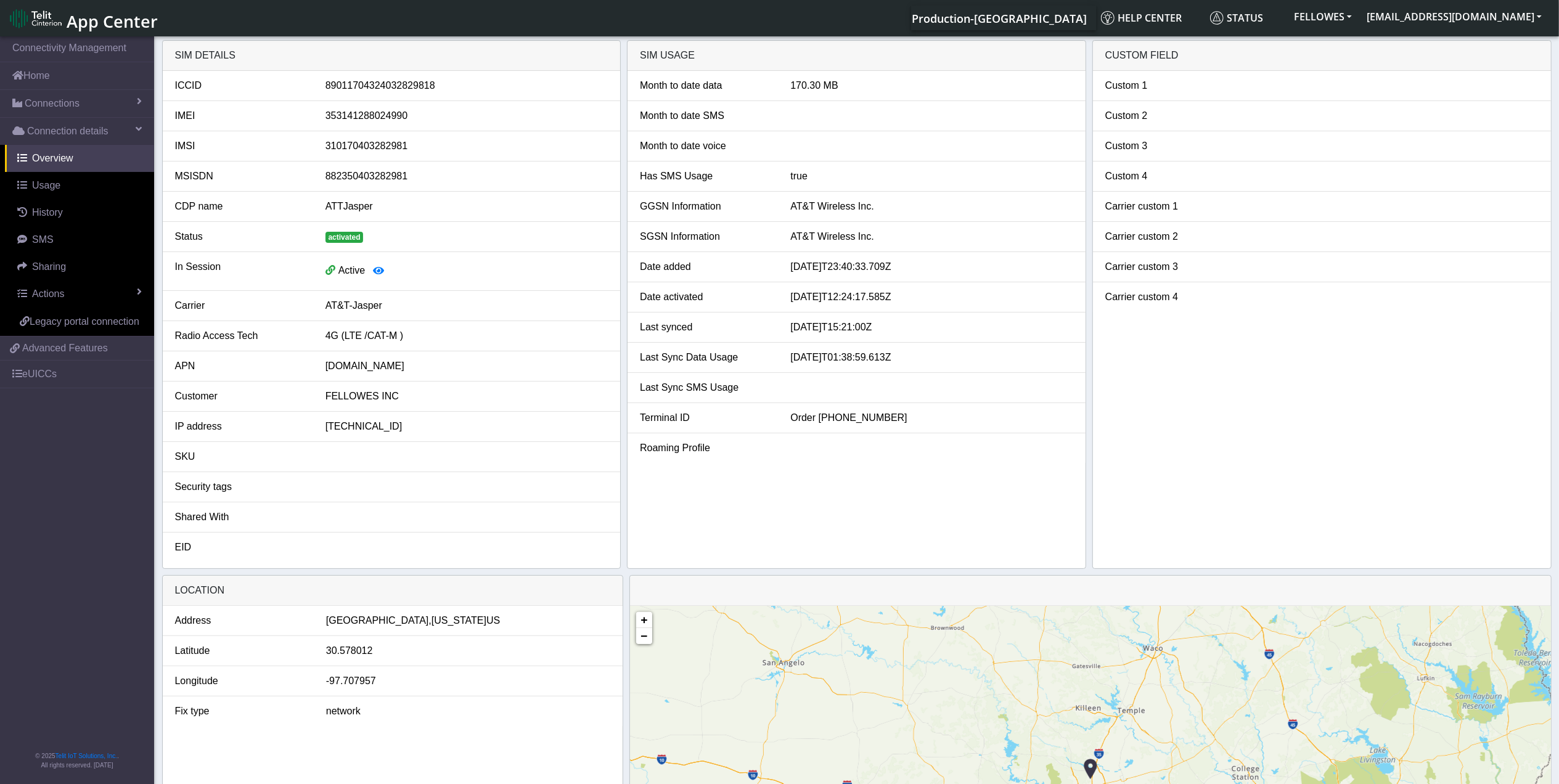
click at [382, 116] on div "353141288024990" at bounding box center [466, 116] width 301 height 15
copy div "353141288024990"
click at [188, 81] on div "ICCID" at bounding box center [241, 86] width 150 height 15
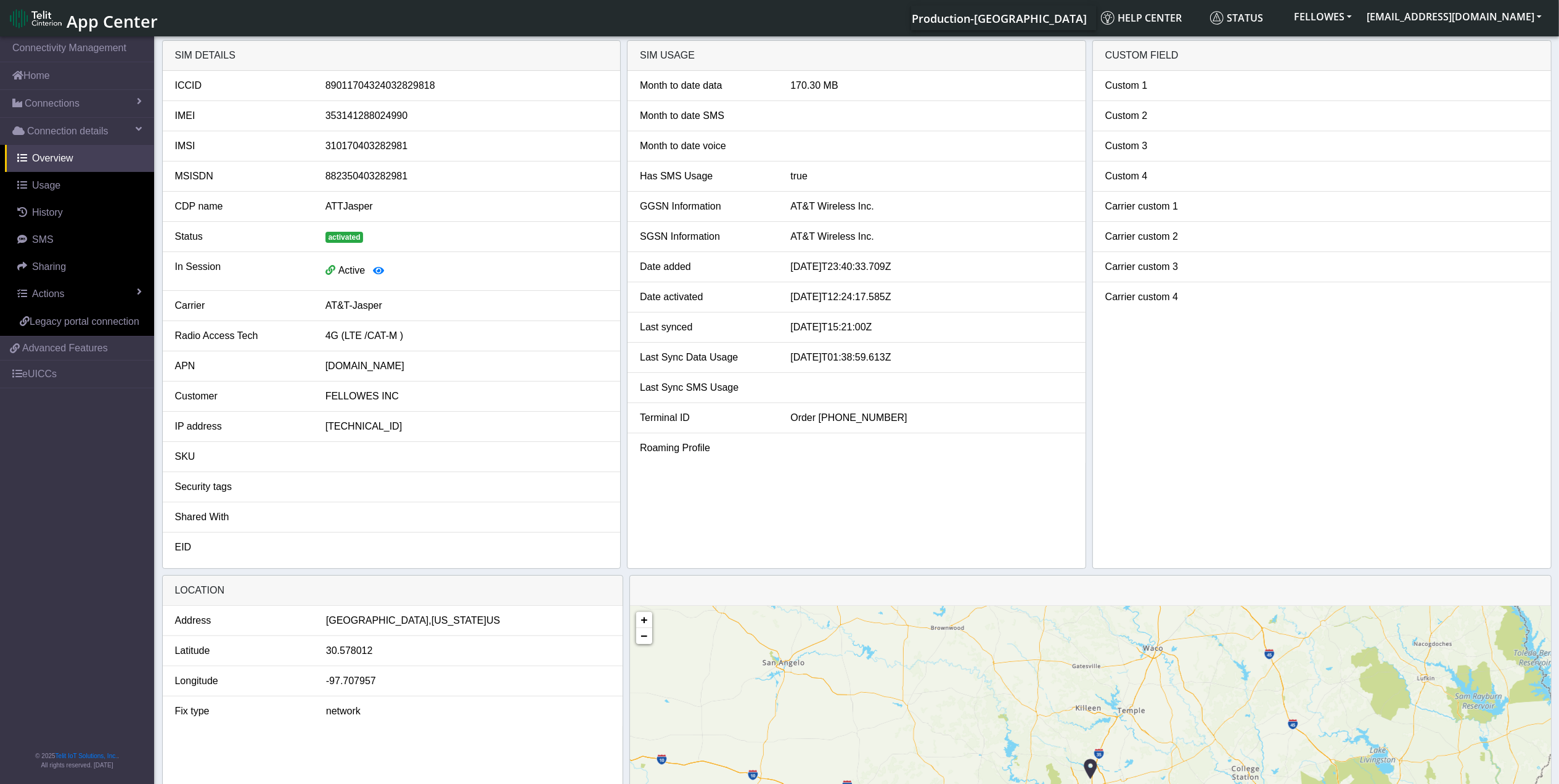
drag, startPoint x: 188, startPoint y: 81, endPoint x: 226, endPoint y: 186, distance: 111.7
click at [226, 186] on li "MSISDN 882350403282981" at bounding box center [391, 176] width 458 height 30
click at [68, 102] on span "Connections" at bounding box center [52, 104] width 55 height 15
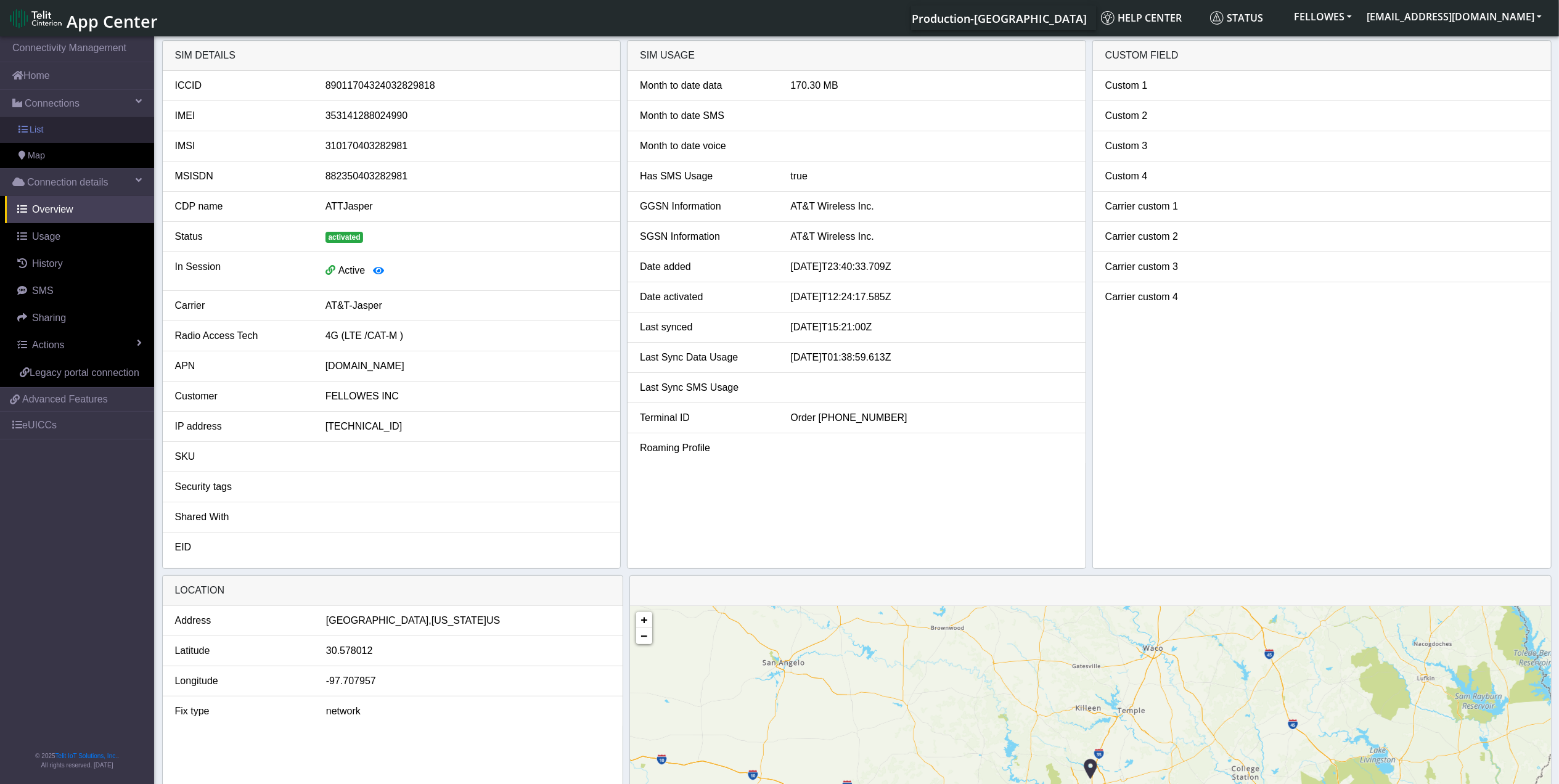
click at [95, 131] on link "List" at bounding box center [76, 129] width 154 height 25
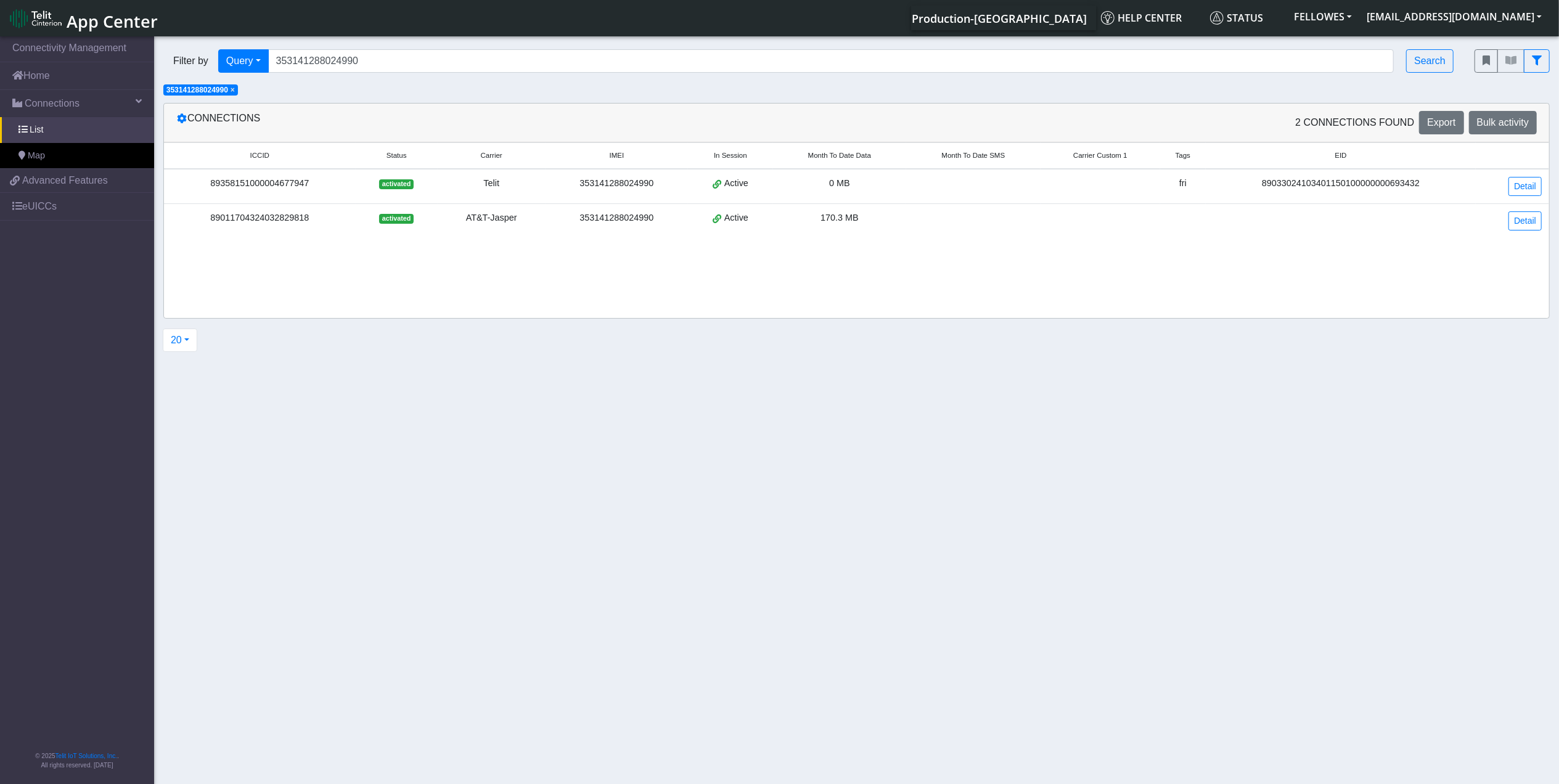
click at [235, 92] on span "×" at bounding box center [232, 90] width 5 height 8
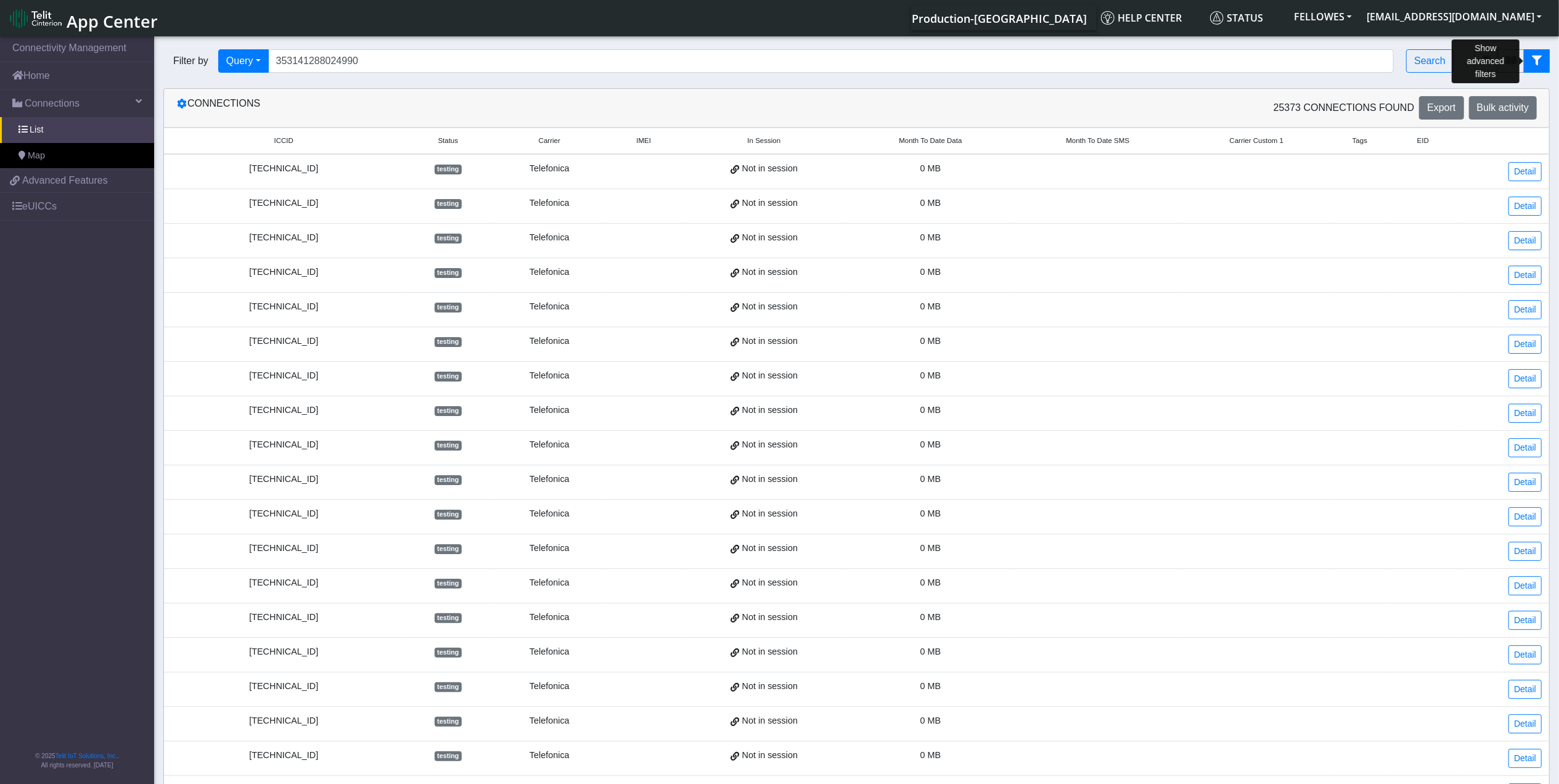
click at [1533, 58] on icon "fitlers menu" at bounding box center [1537, 60] width 9 height 9
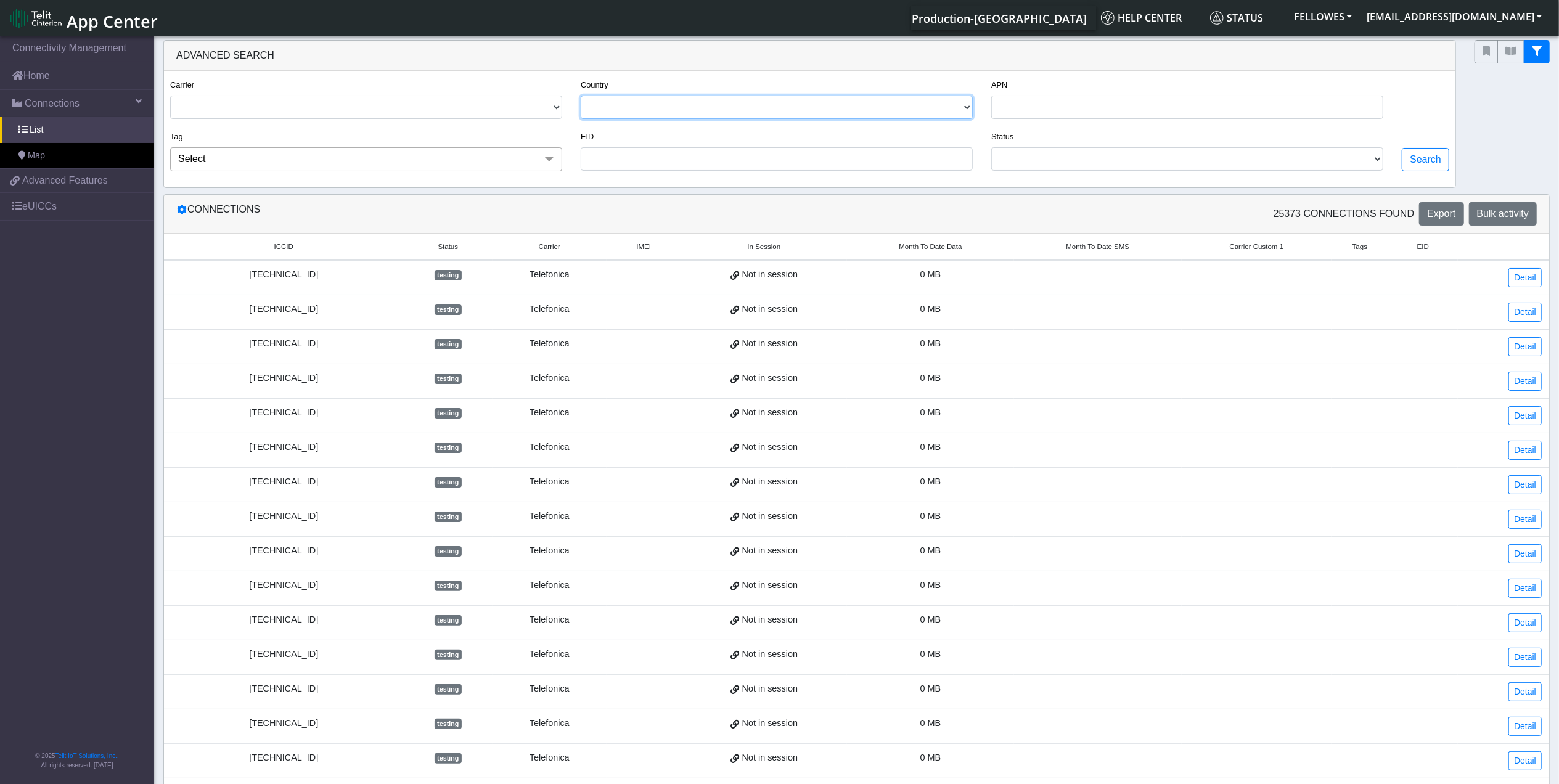
click at [628, 99] on select "[GEOGRAPHIC_DATA] [GEOGRAPHIC_DATA] [GEOGRAPHIC_DATA] [GEOGRAPHIC_DATA] [GEOGRA…" at bounding box center [777, 107] width 393 height 24
select select "ca"
click at [580, 96] on select "[GEOGRAPHIC_DATA] [GEOGRAPHIC_DATA] [GEOGRAPHIC_DATA] [GEOGRAPHIC_DATA] [GEOGRA…" at bounding box center [777, 107] width 393 height 24
click at [1123, 165] on select "ACTIVATED DEACTIVATED TESTING READY" at bounding box center [1188, 158] width 393 height 24
select select "activated"
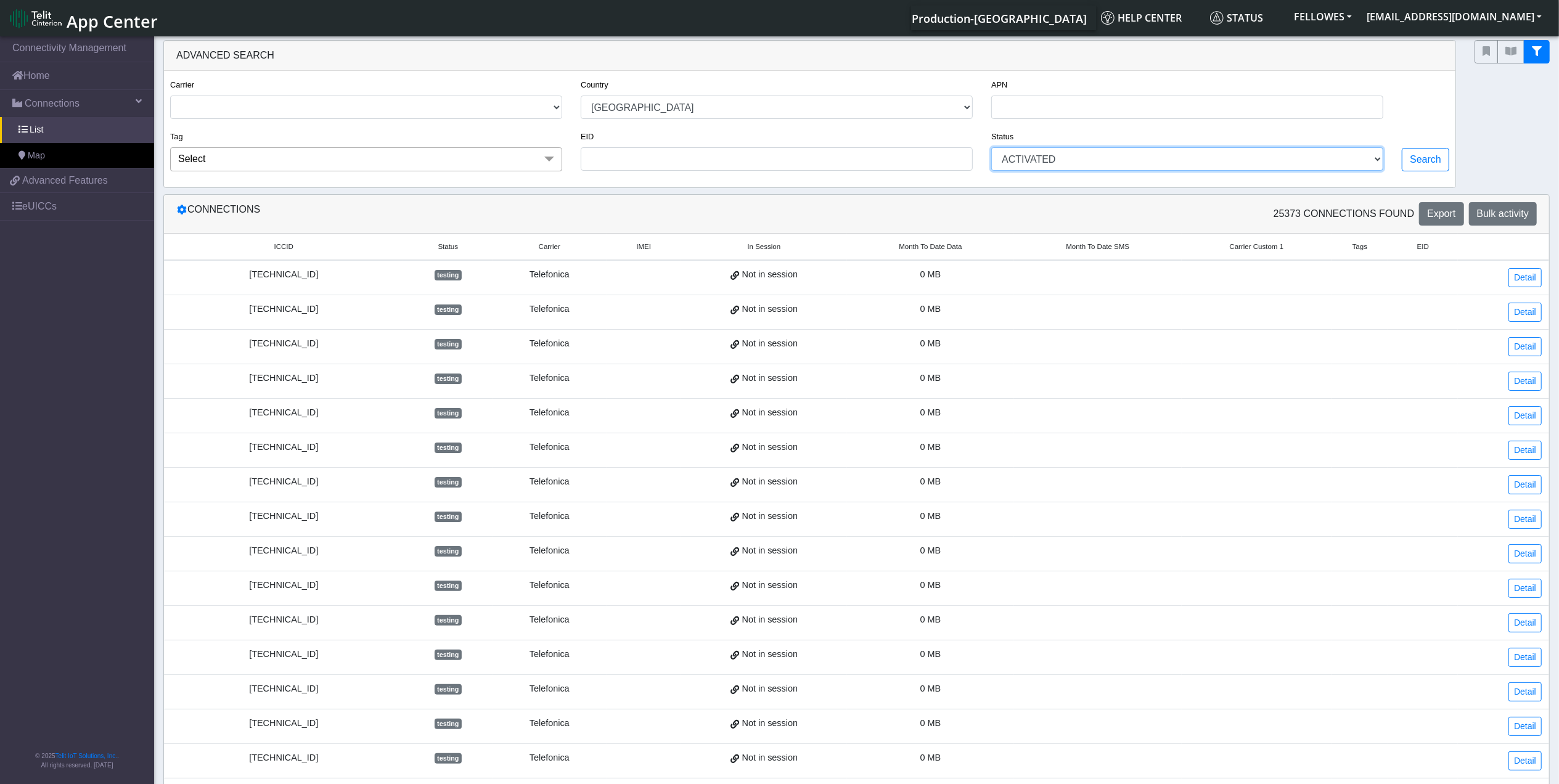
click at [992, 149] on select "ACTIVATED DEACTIVATED TESTING READY" at bounding box center [1188, 158] width 393 height 24
click at [1424, 159] on button "Search" at bounding box center [1426, 159] width 47 height 24
select select "ca"
select select "activated"
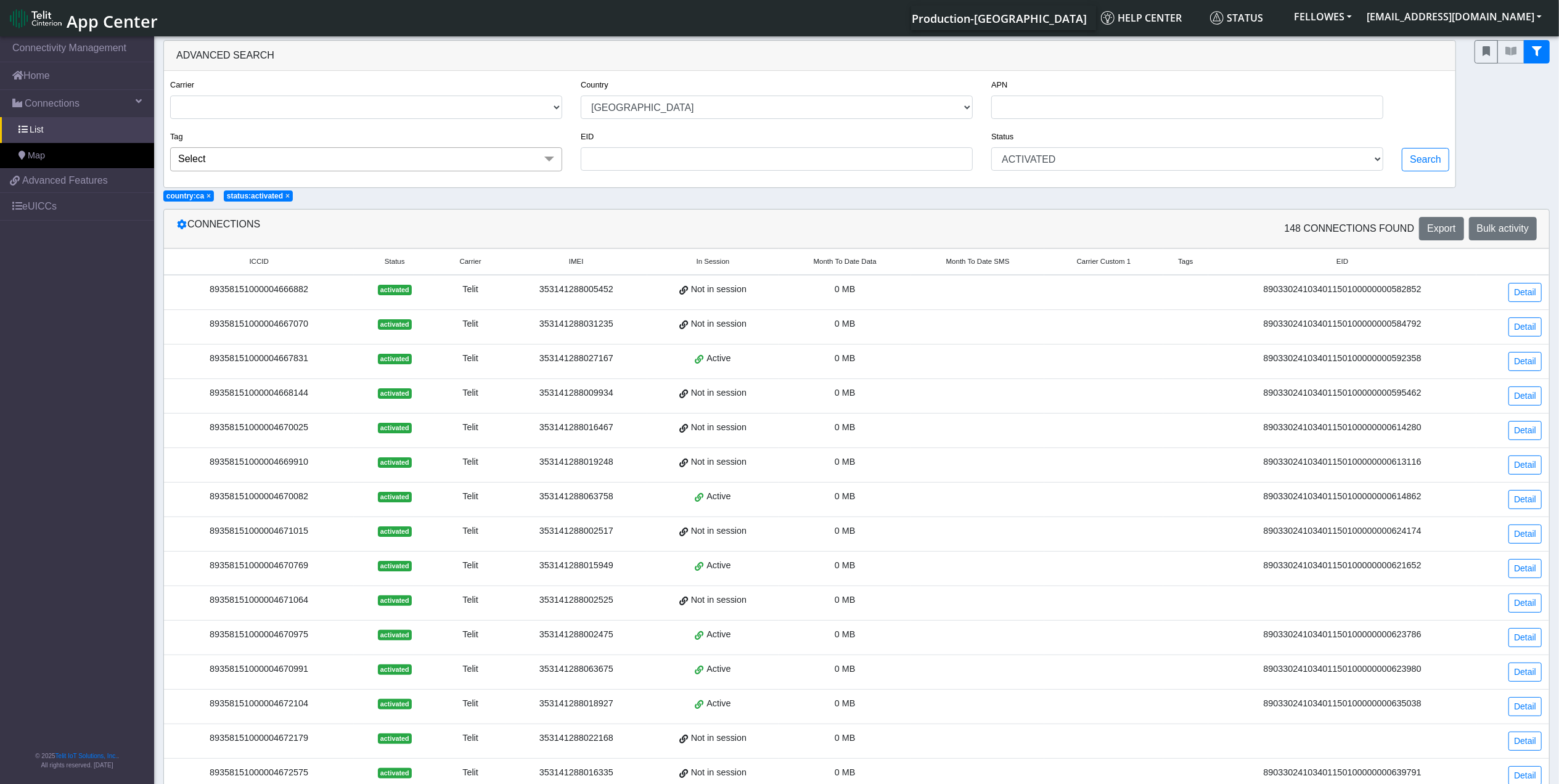
click at [865, 262] on span "Month To Date Data" at bounding box center [845, 261] width 63 height 10
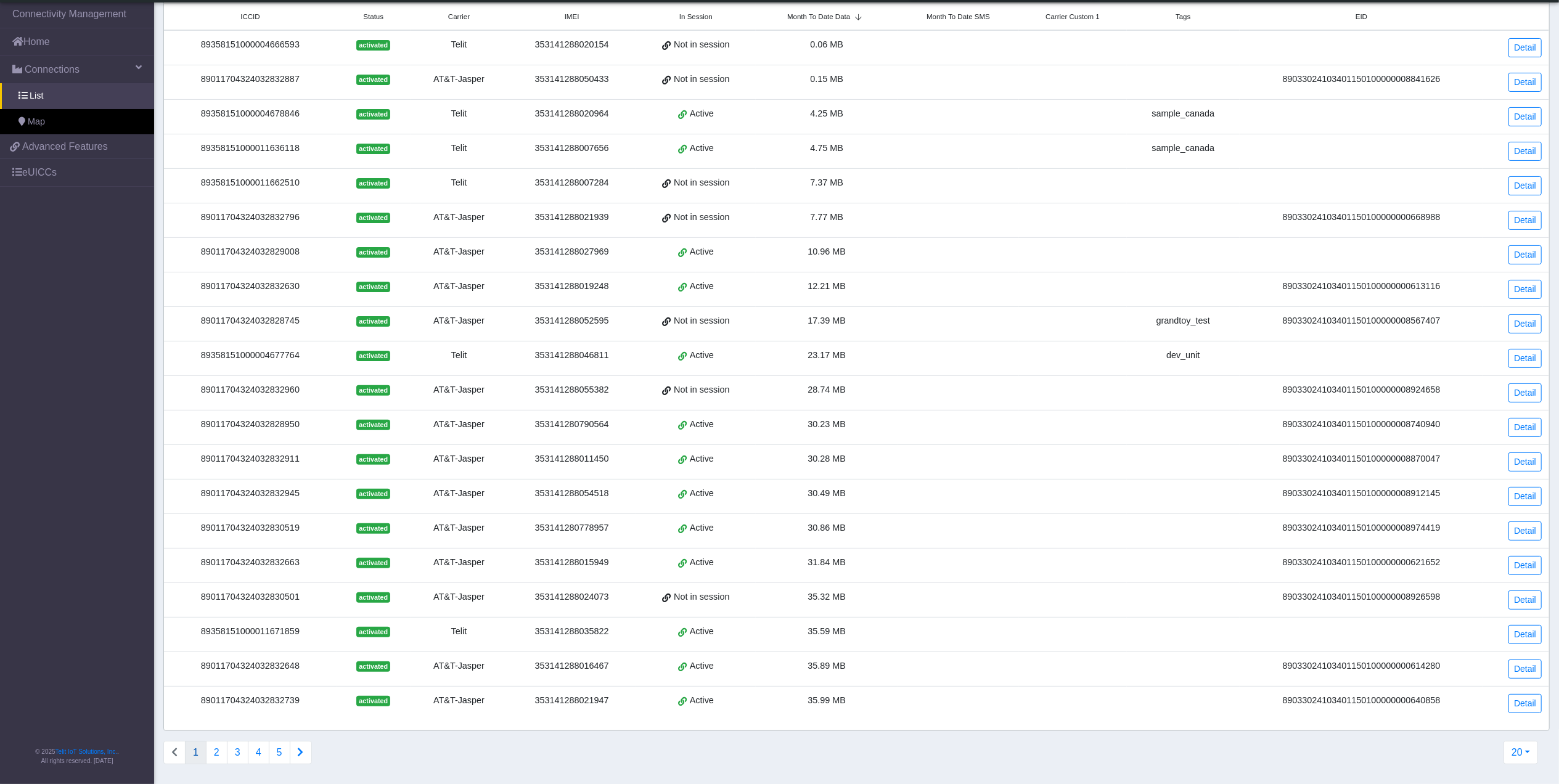
scroll to position [226, 0]
click at [218, 752] on button "2" at bounding box center [216, 752] width 22 height 24
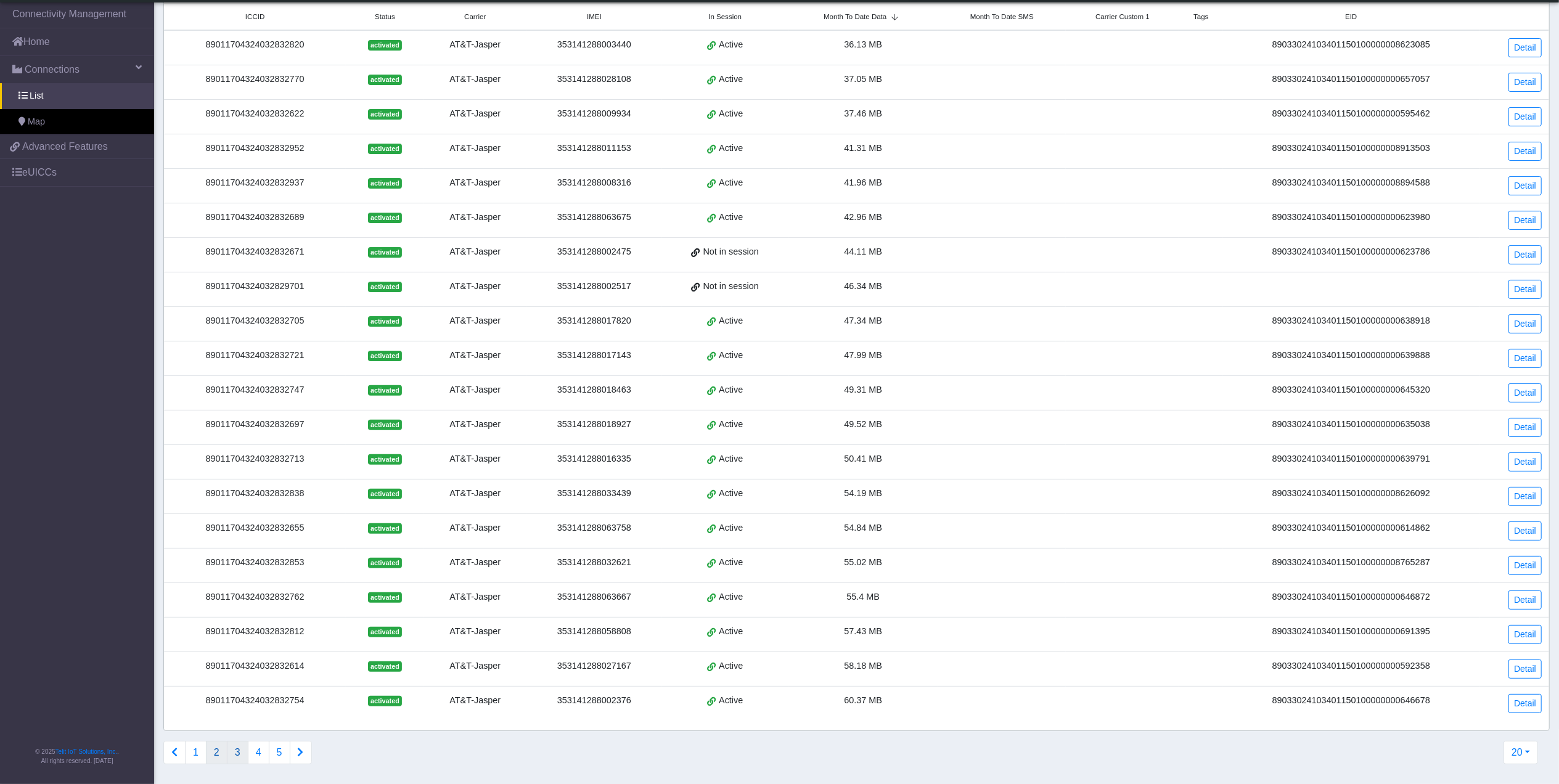
click at [243, 753] on button "3" at bounding box center [237, 752] width 22 height 24
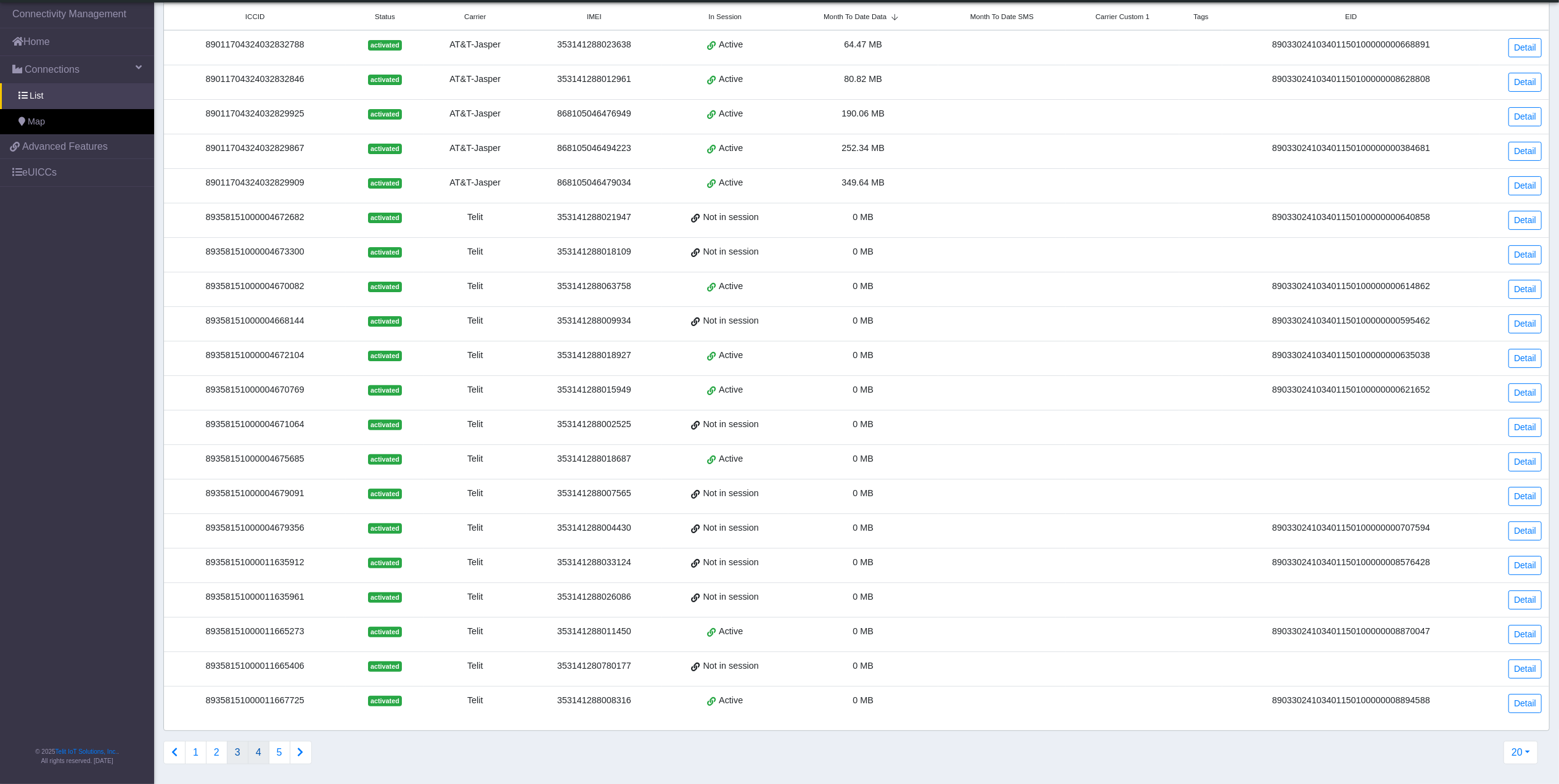
click at [261, 751] on button "4" at bounding box center [259, 752] width 22 height 24
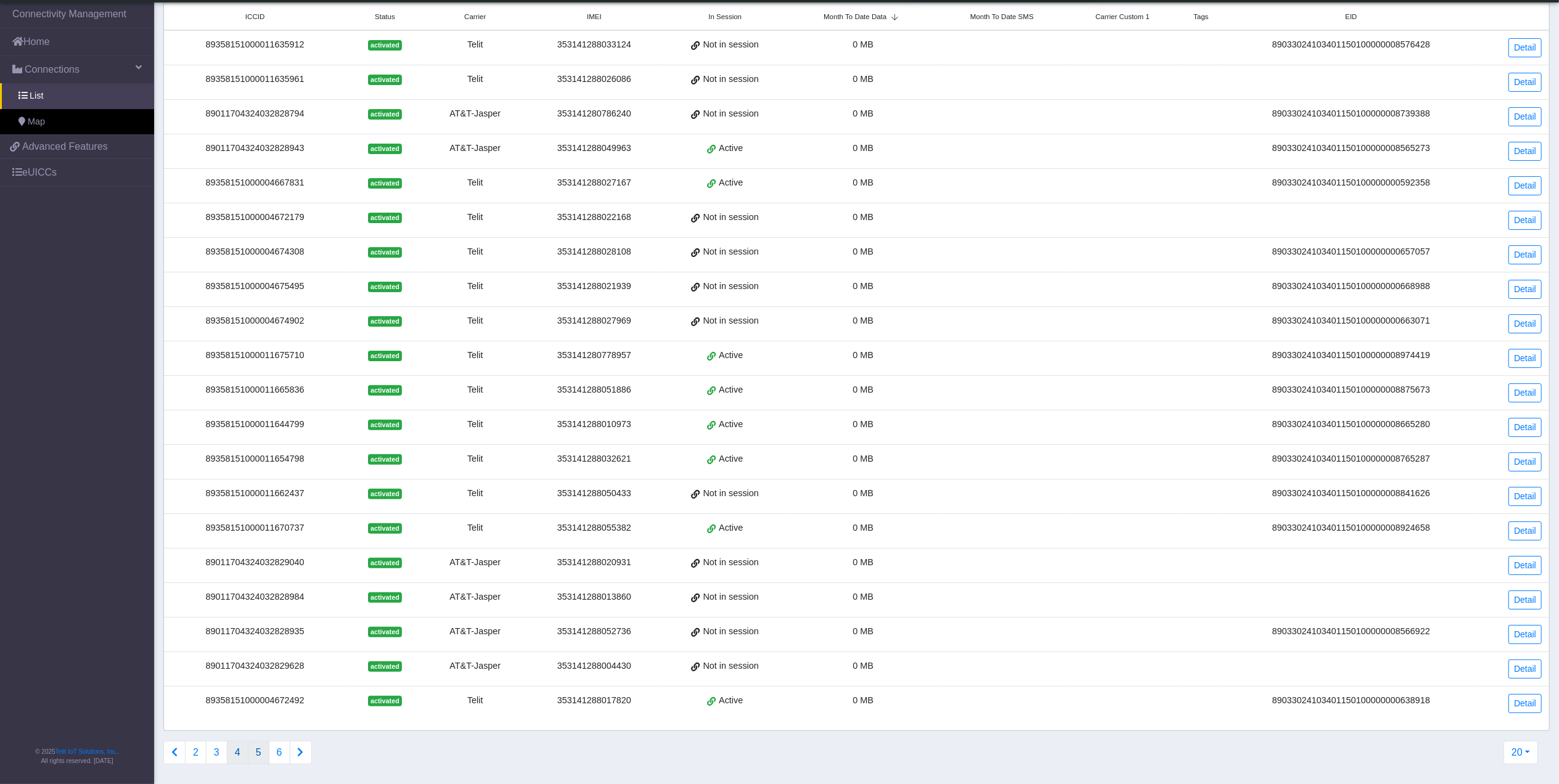
click at [261, 758] on button "5" at bounding box center [259, 752] width 22 height 24
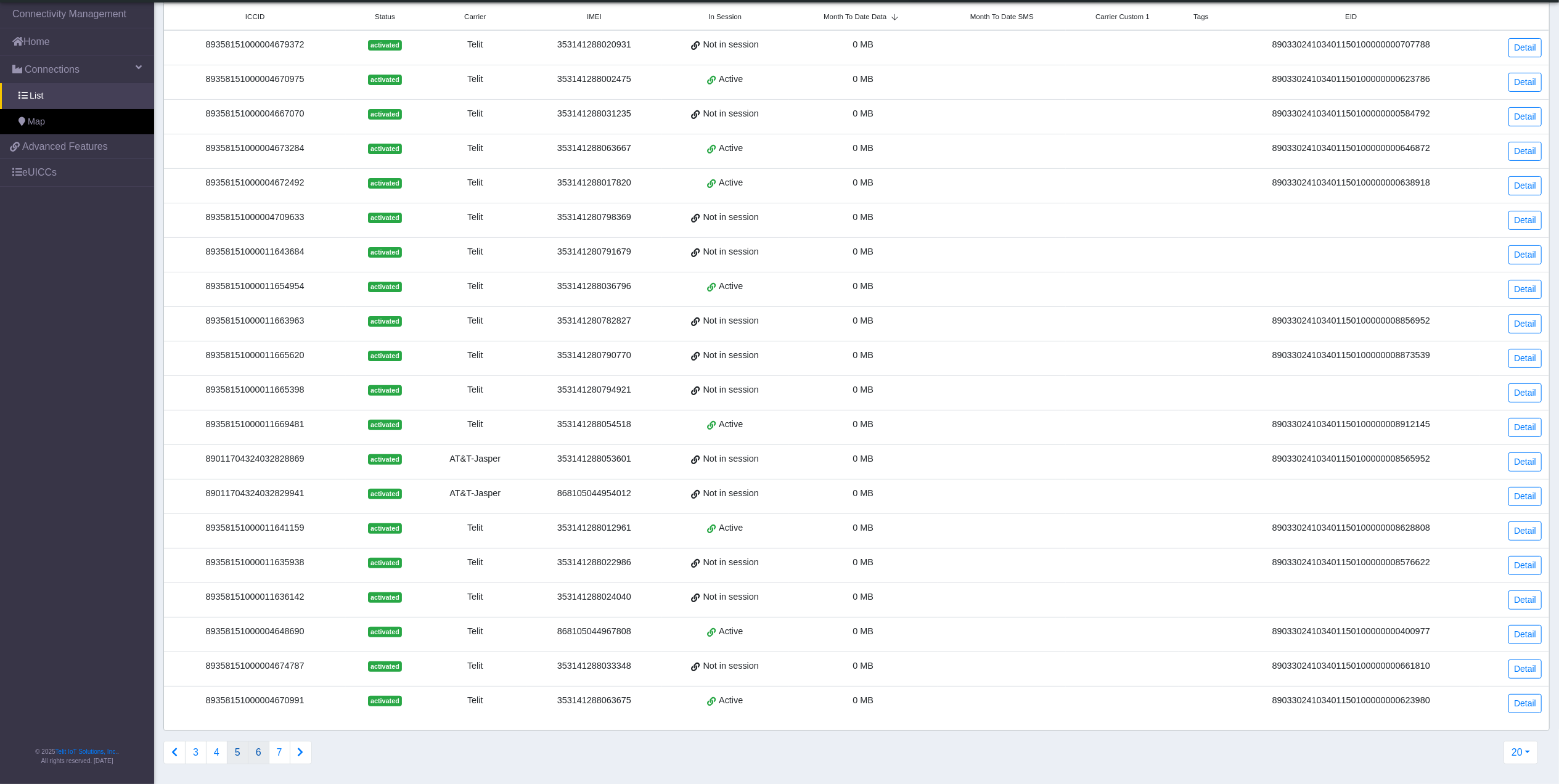
click at [265, 755] on button "6" at bounding box center [259, 752] width 22 height 24
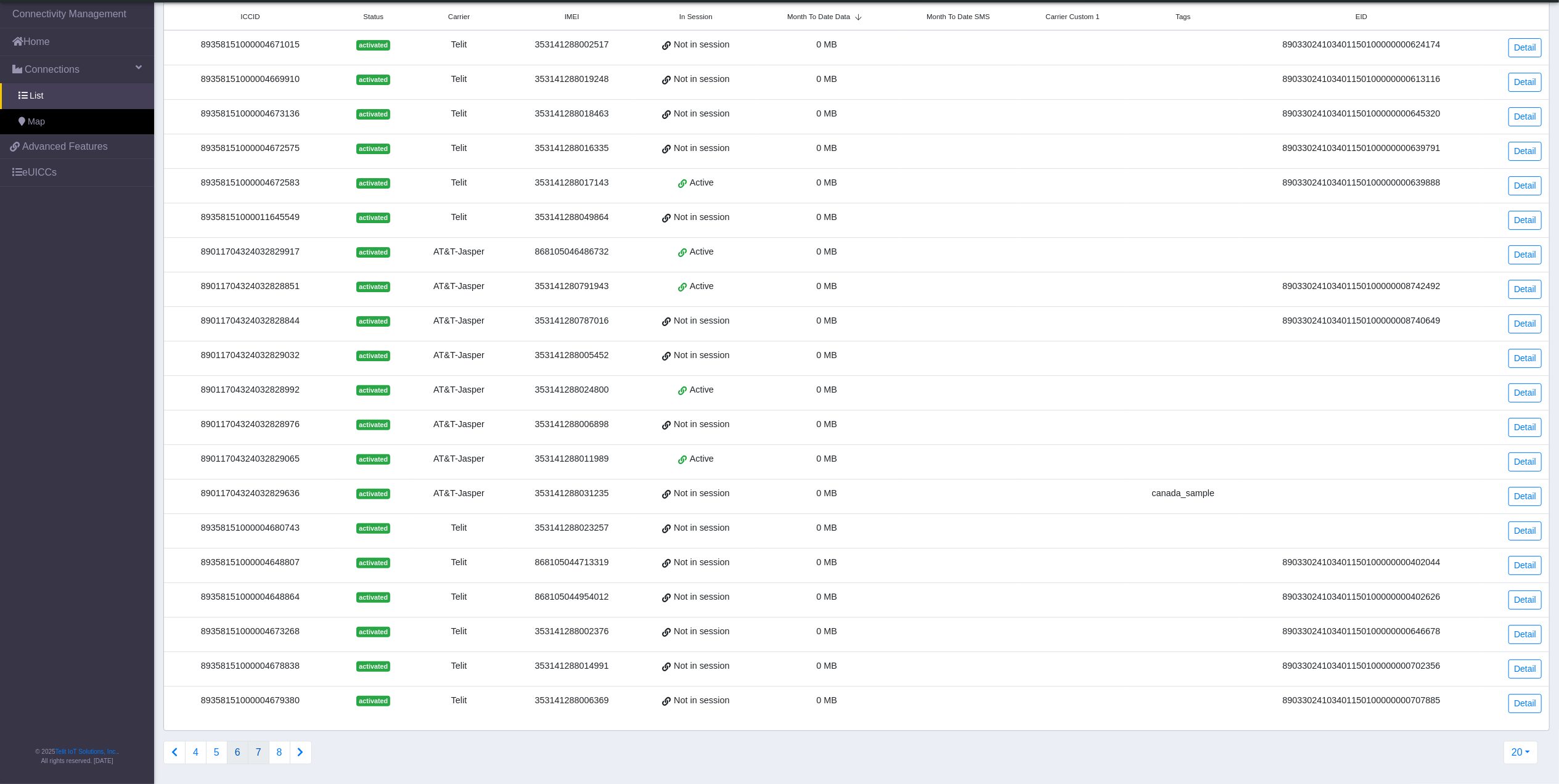
click at [256, 757] on button "7" at bounding box center [259, 752] width 22 height 24
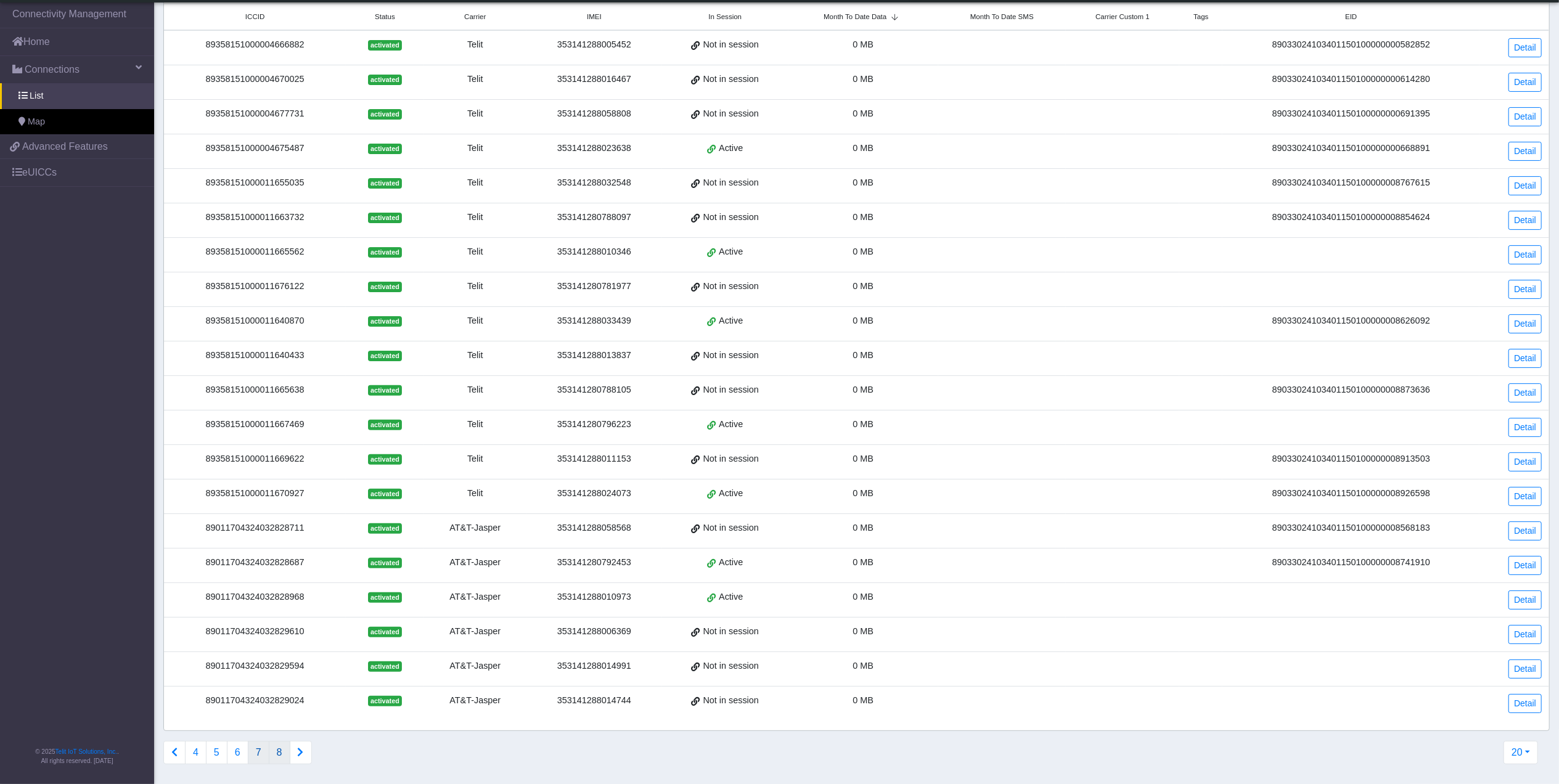
click at [289, 759] on button "8" at bounding box center [279, 752] width 22 height 24
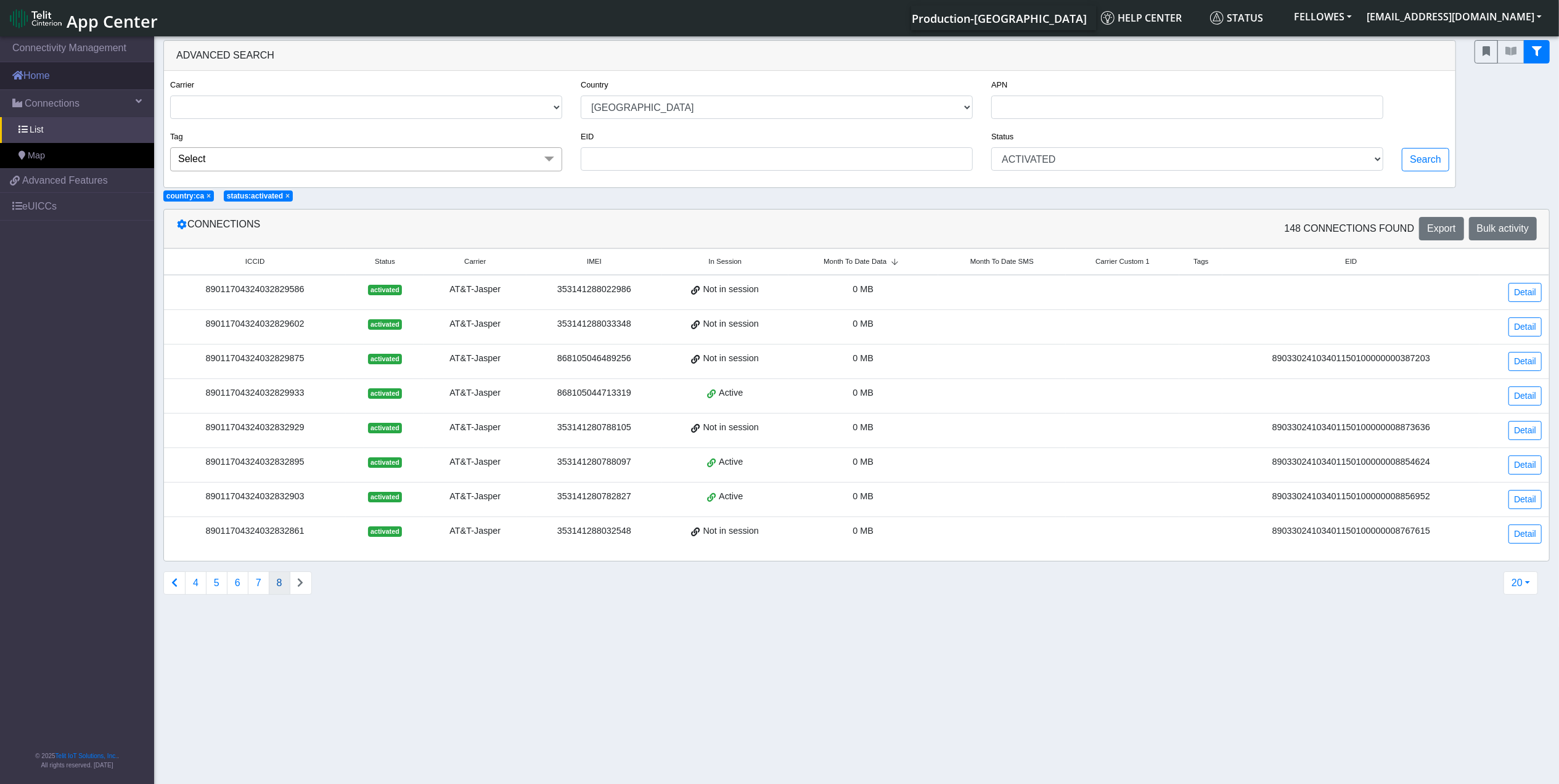
click at [75, 69] on link "Home" at bounding box center [76, 75] width 154 height 27
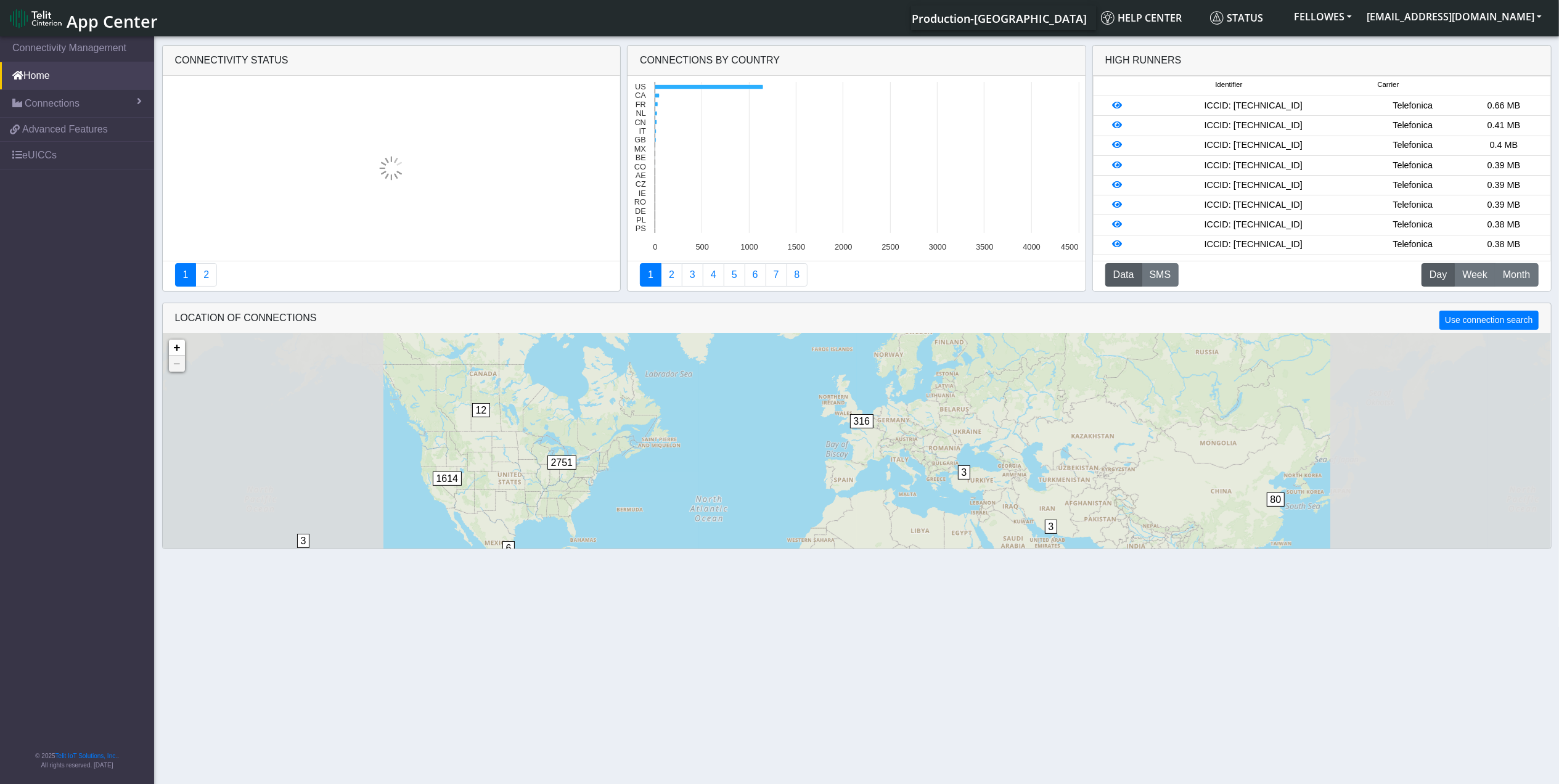
click at [90, 56] on link "Connectivity Management" at bounding box center [76, 48] width 154 height 27
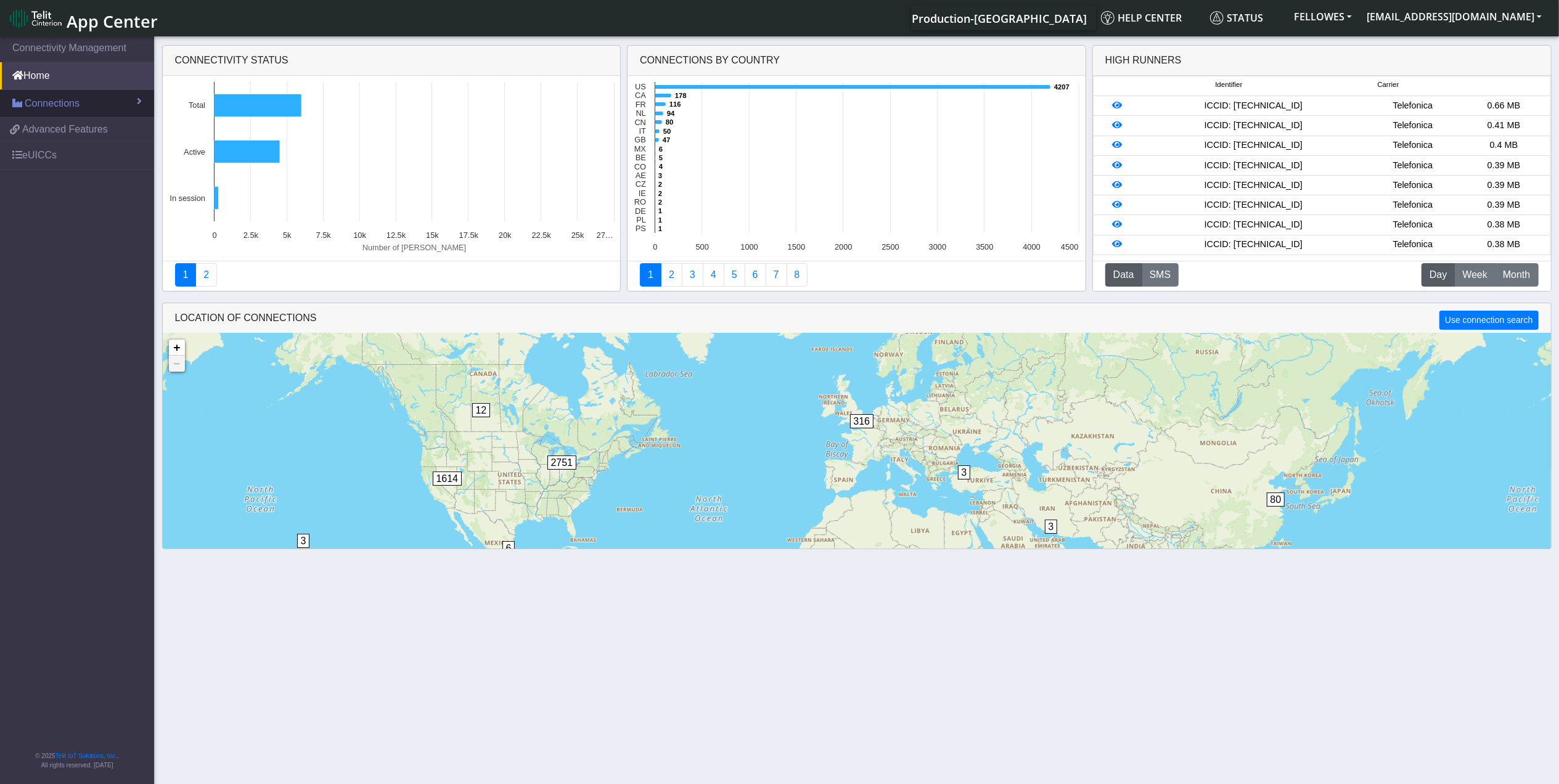
click at [106, 109] on link "Connections" at bounding box center [76, 103] width 154 height 27
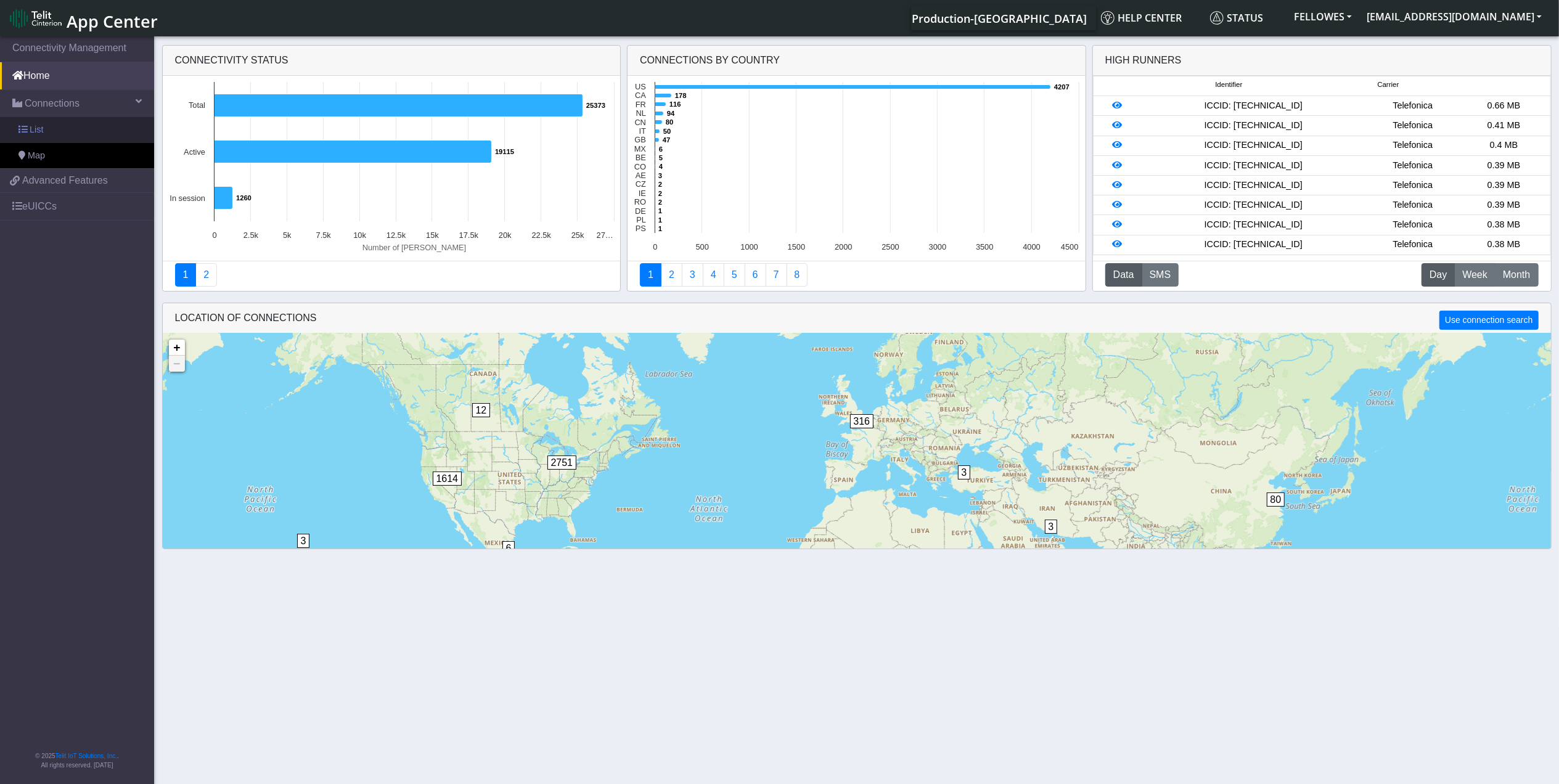
click at [77, 136] on link "List" at bounding box center [76, 129] width 154 height 25
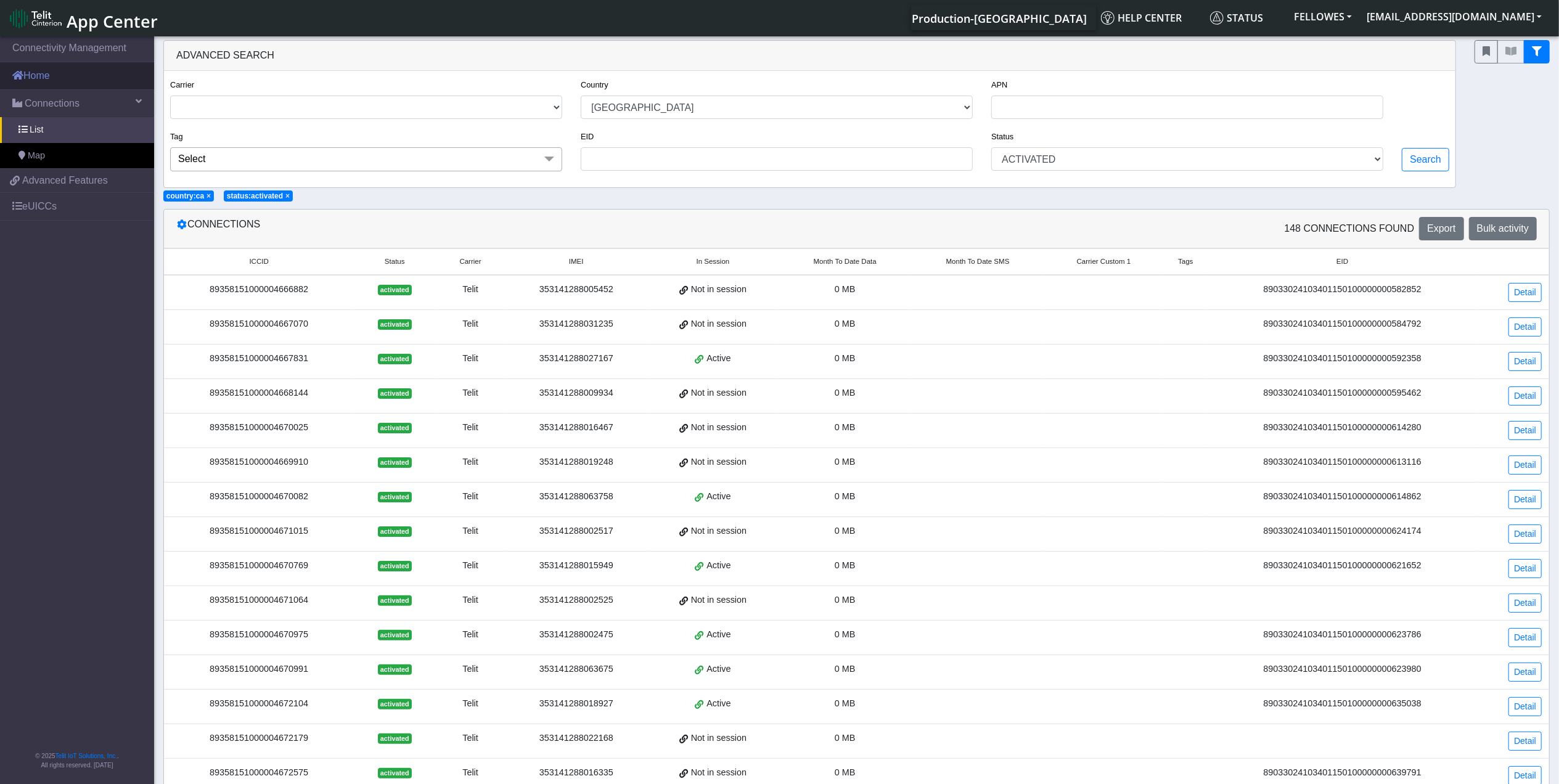
click at [104, 77] on link "Home" at bounding box center [76, 75] width 154 height 27
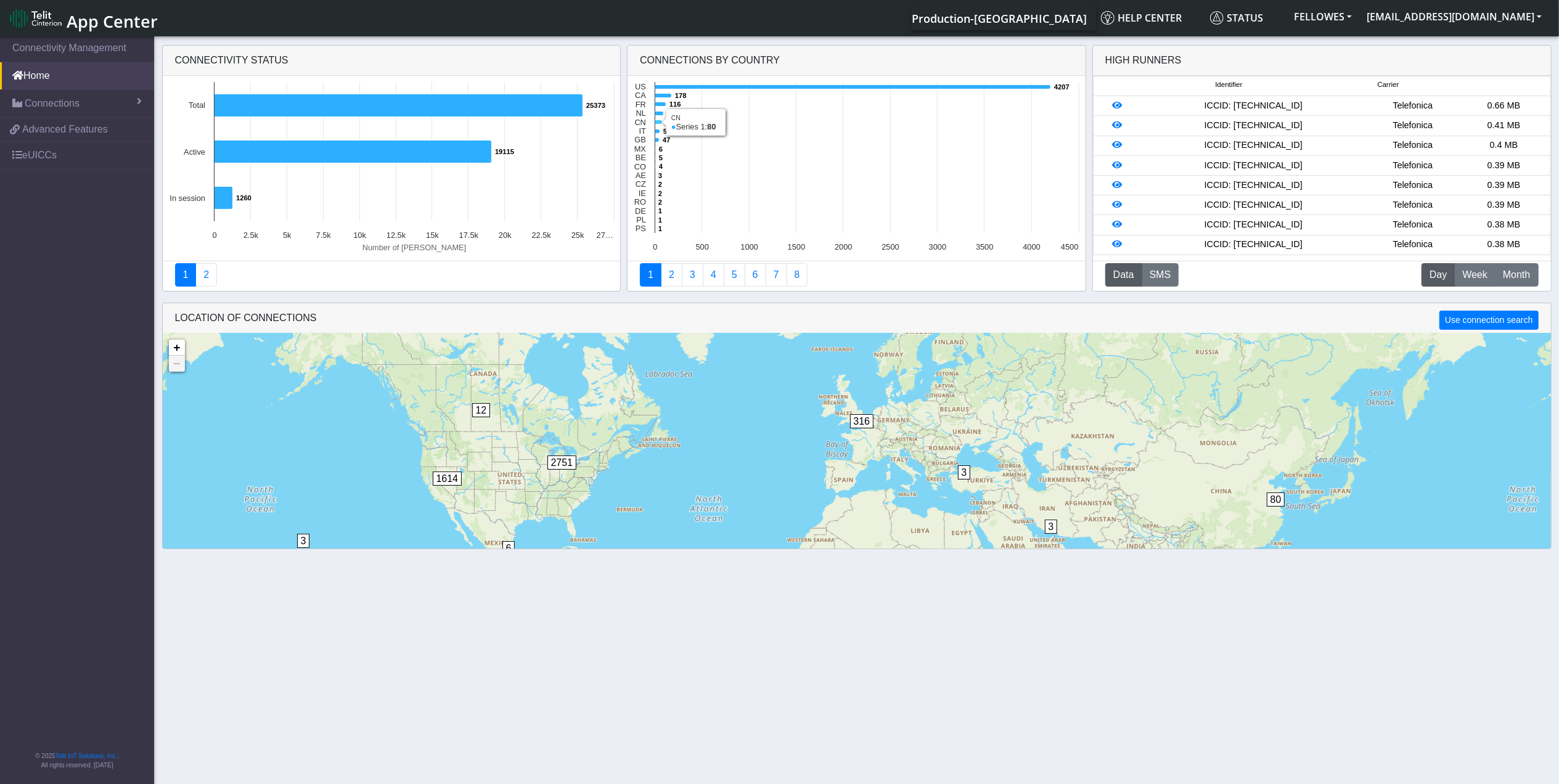
click at [659, 122] on icon at bounding box center [660, 122] width 8 height 5
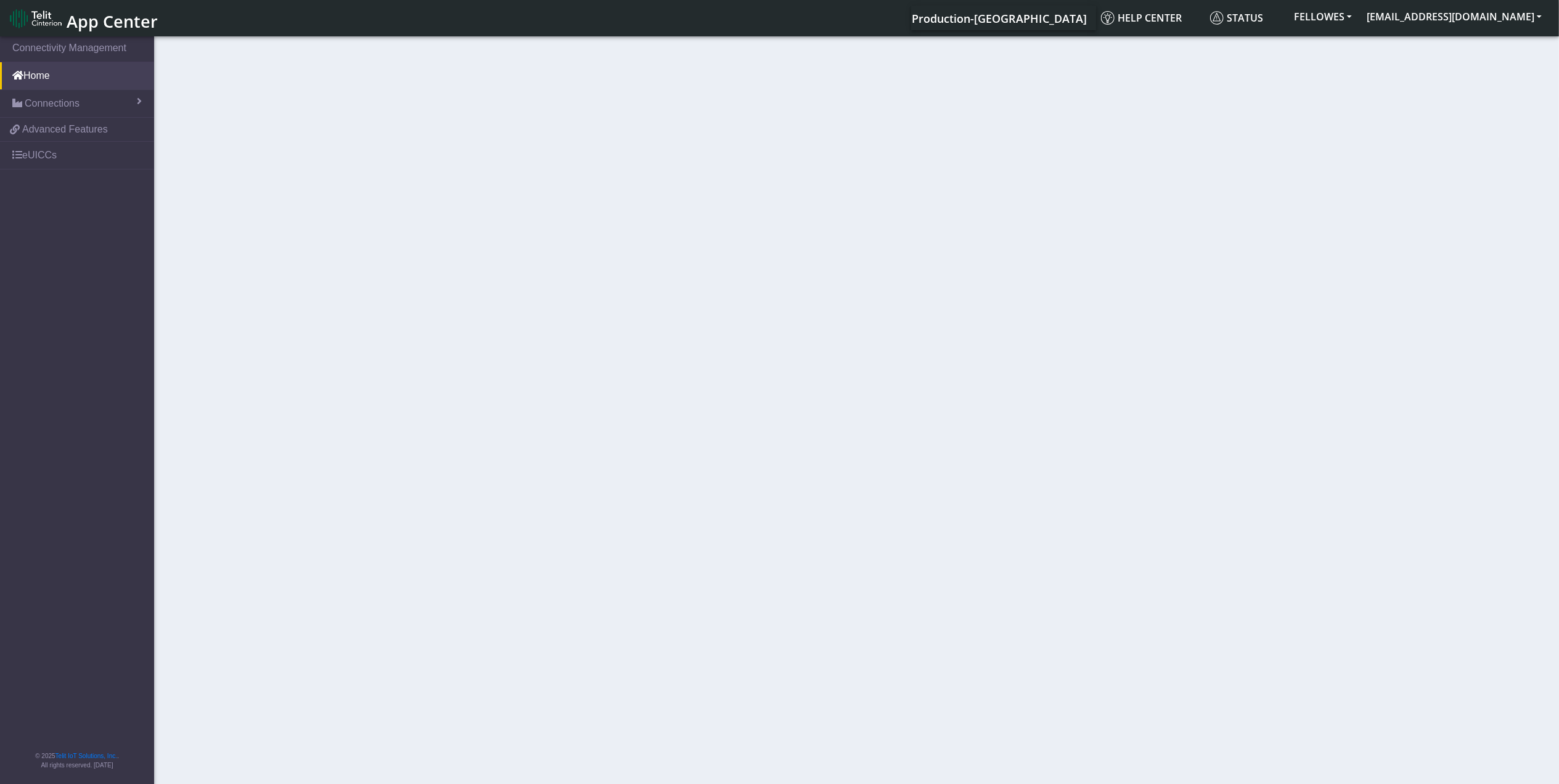
select select
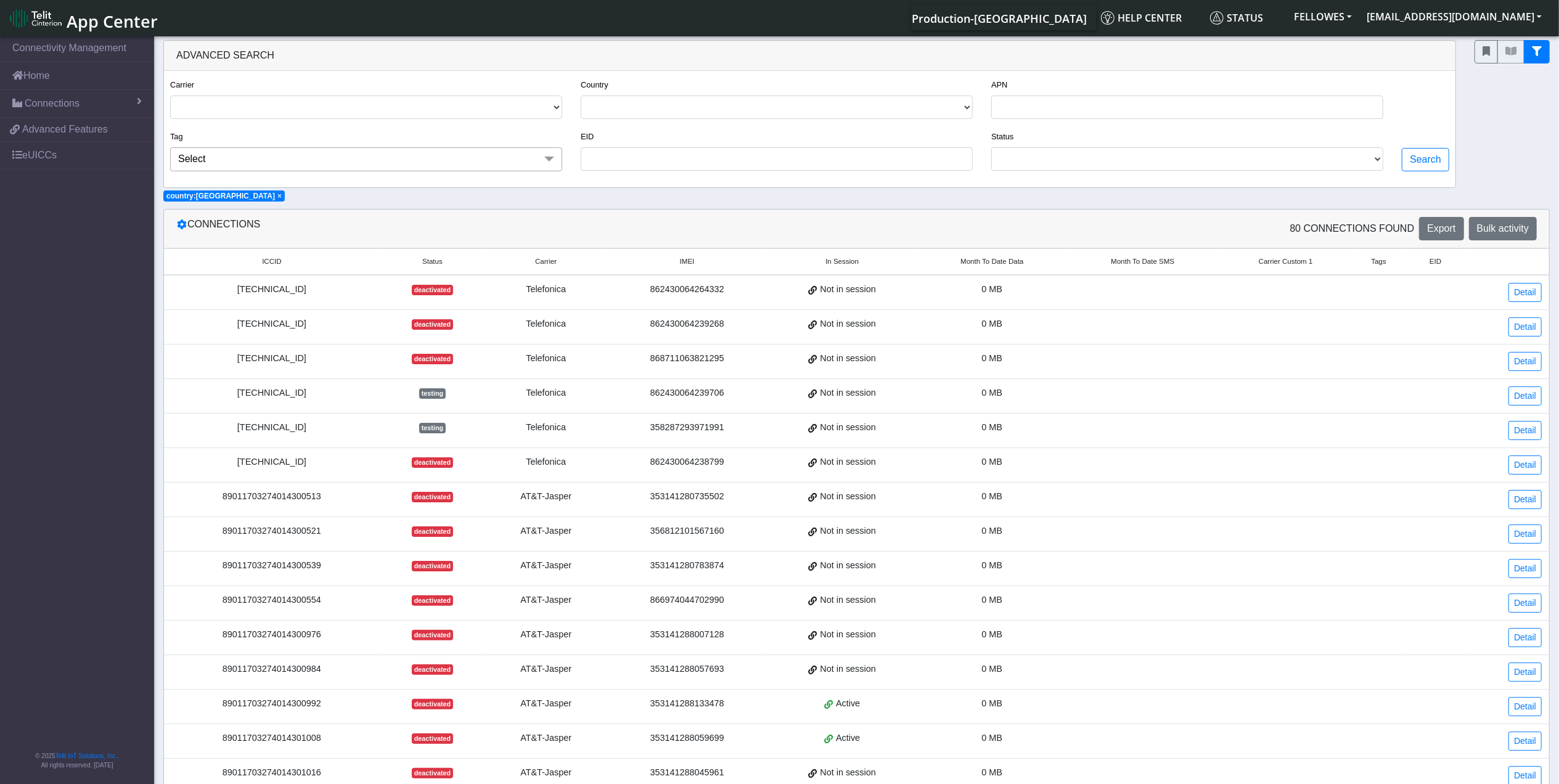
click at [1008, 260] on span "Month To Date Data" at bounding box center [992, 261] width 63 height 10
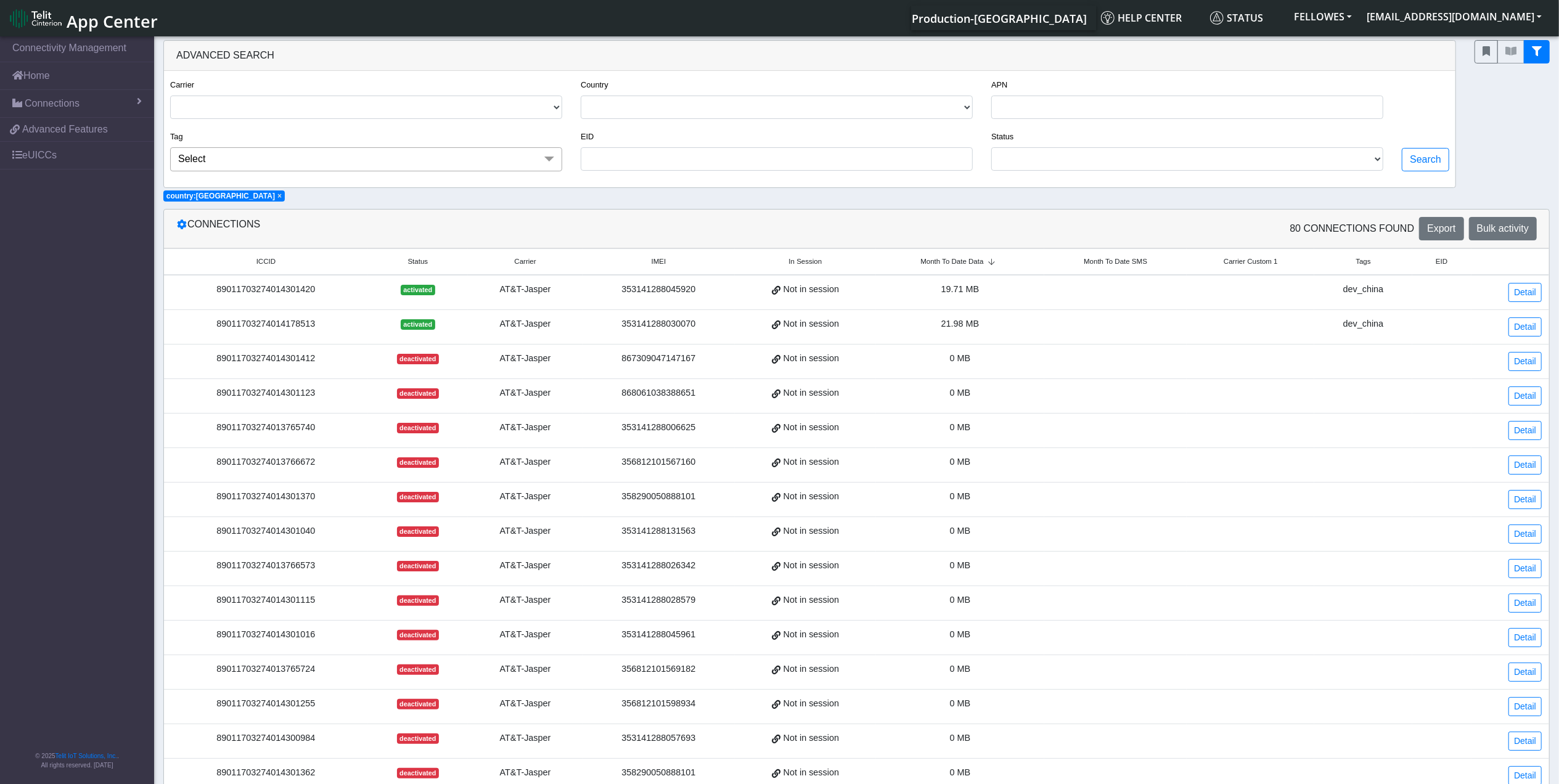
click at [635, 326] on div "353141288030070" at bounding box center [659, 324] width 138 height 13
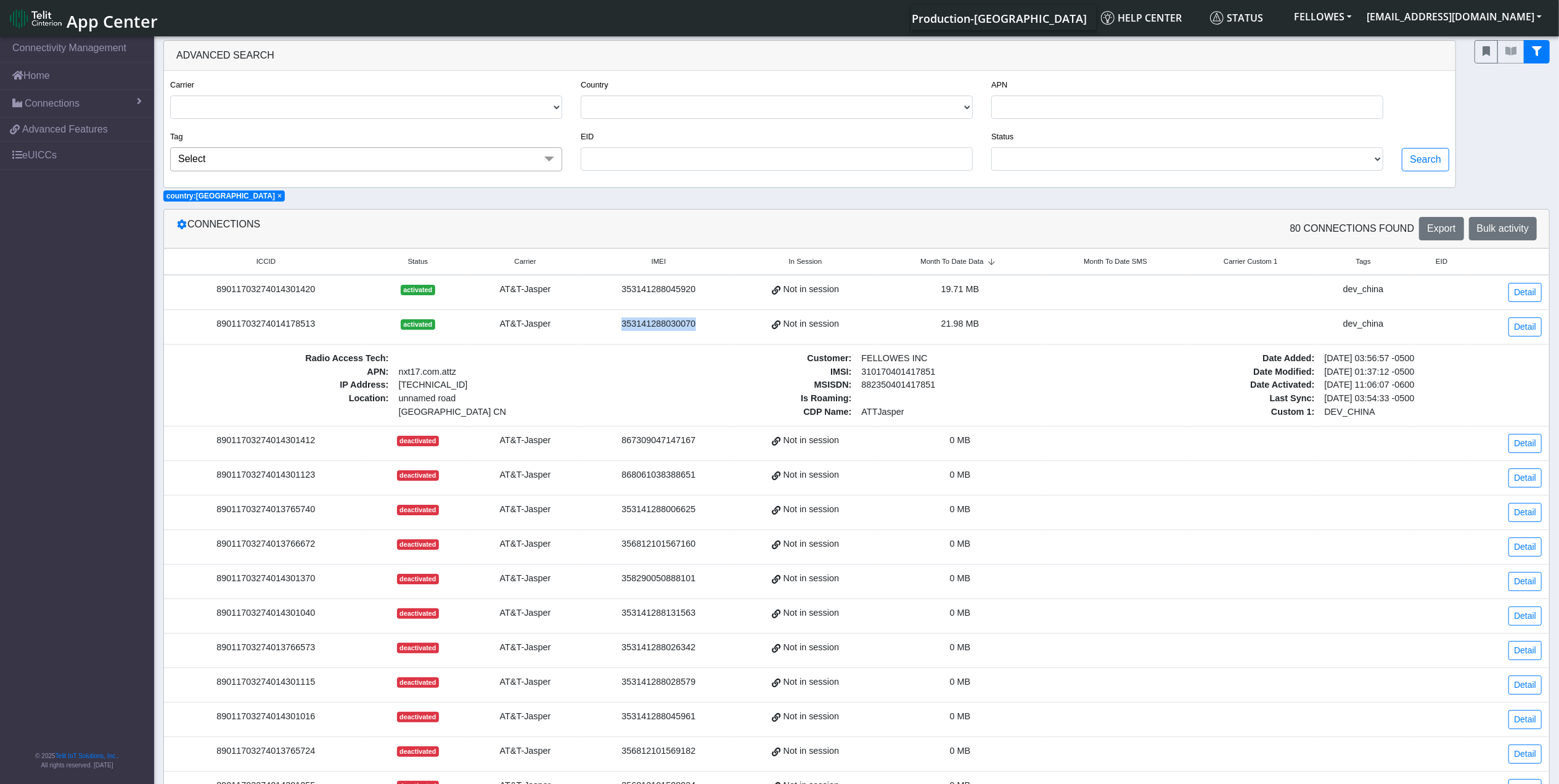
click at [635, 326] on div "353141288030070" at bounding box center [659, 324] width 138 height 13
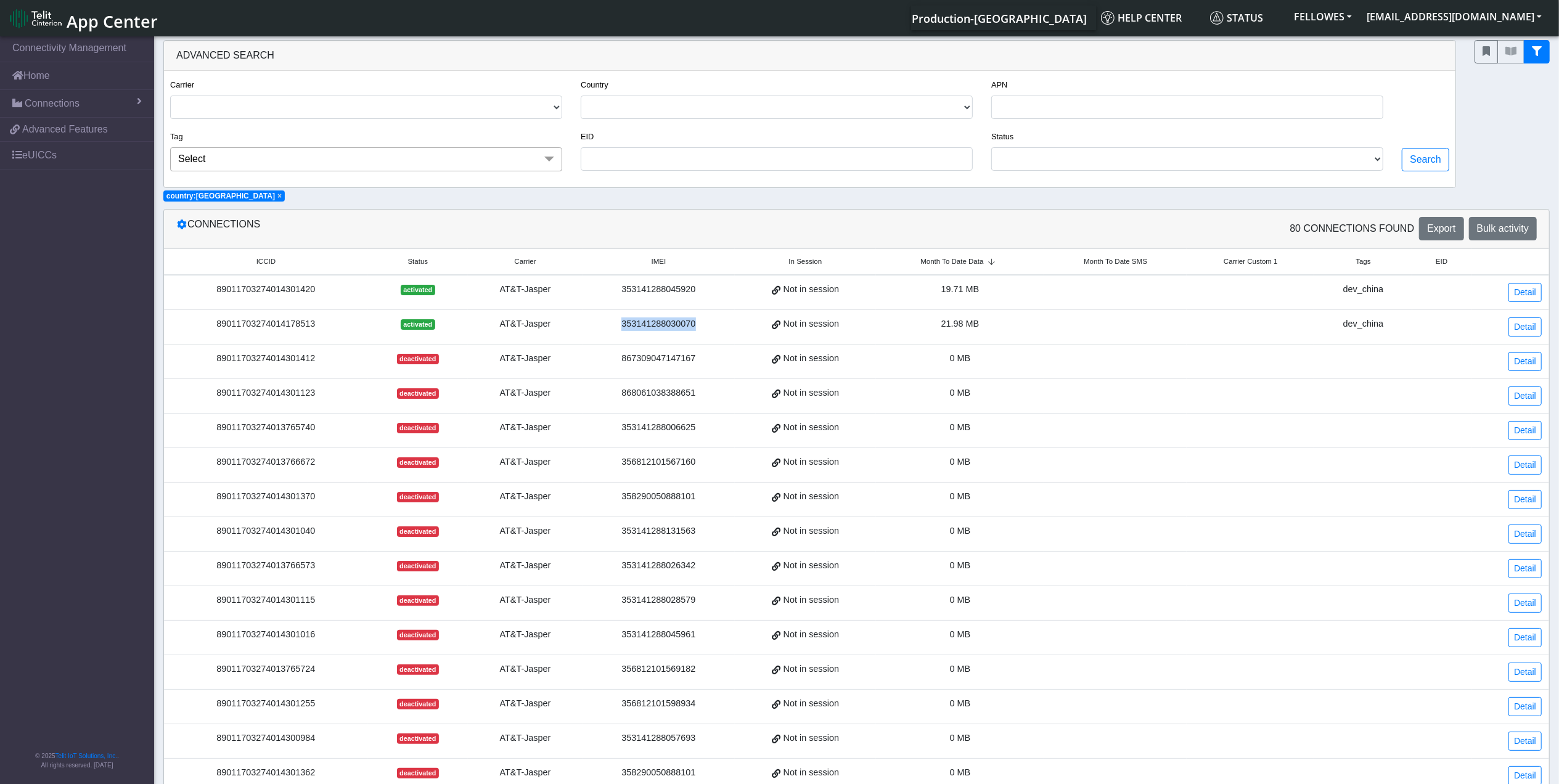
copy div "353141288030070"
click at [293, 325] on div "89011703274014178513" at bounding box center [266, 324] width 190 height 13
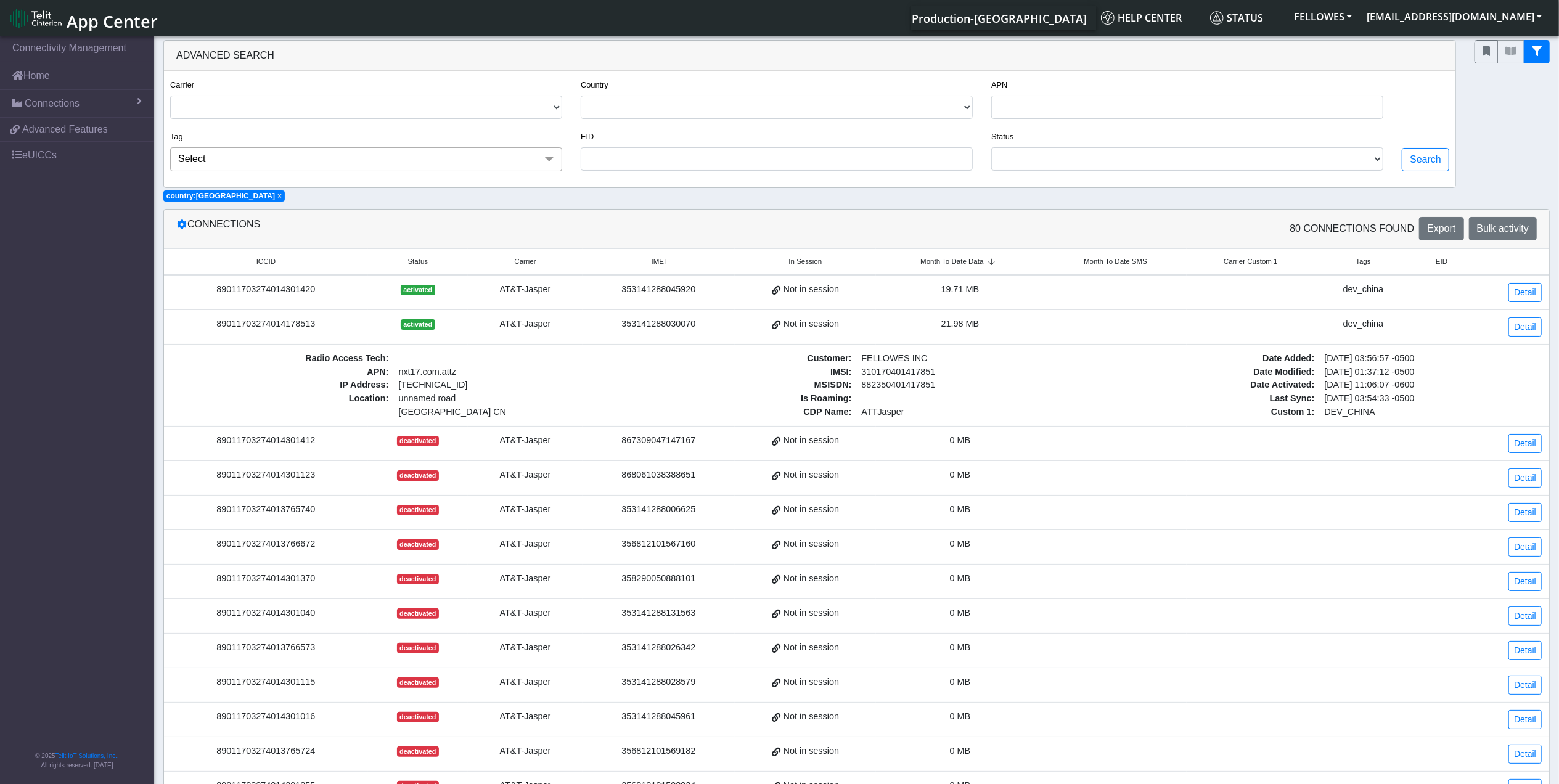
click at [293, 325] on div "89011703274014178513" at bounding box center [266, 324] width 190 height 13
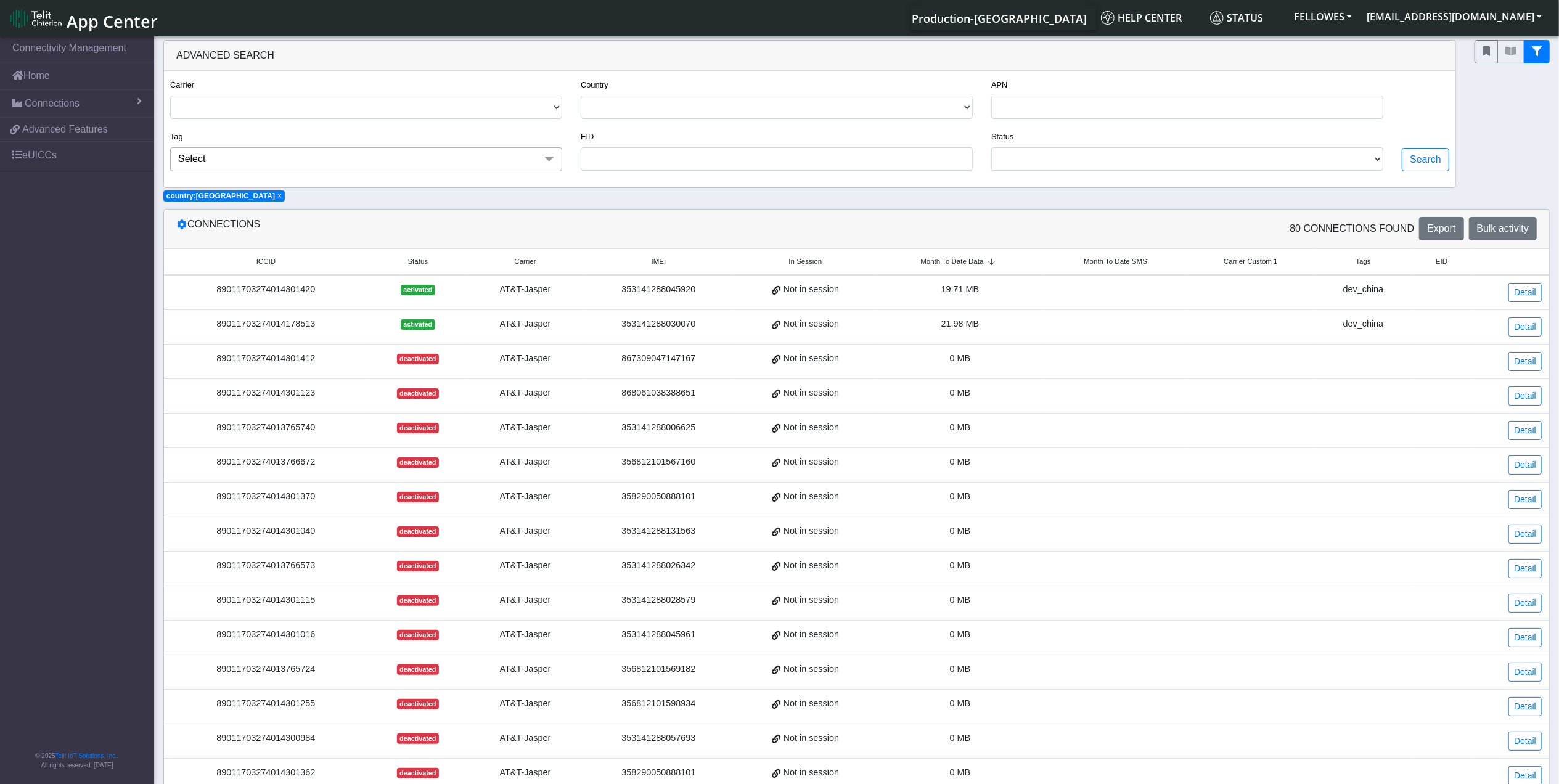
click at [293, 325] on div "89011703274014178513" at bounding box center [266, 324] width 190 height 13
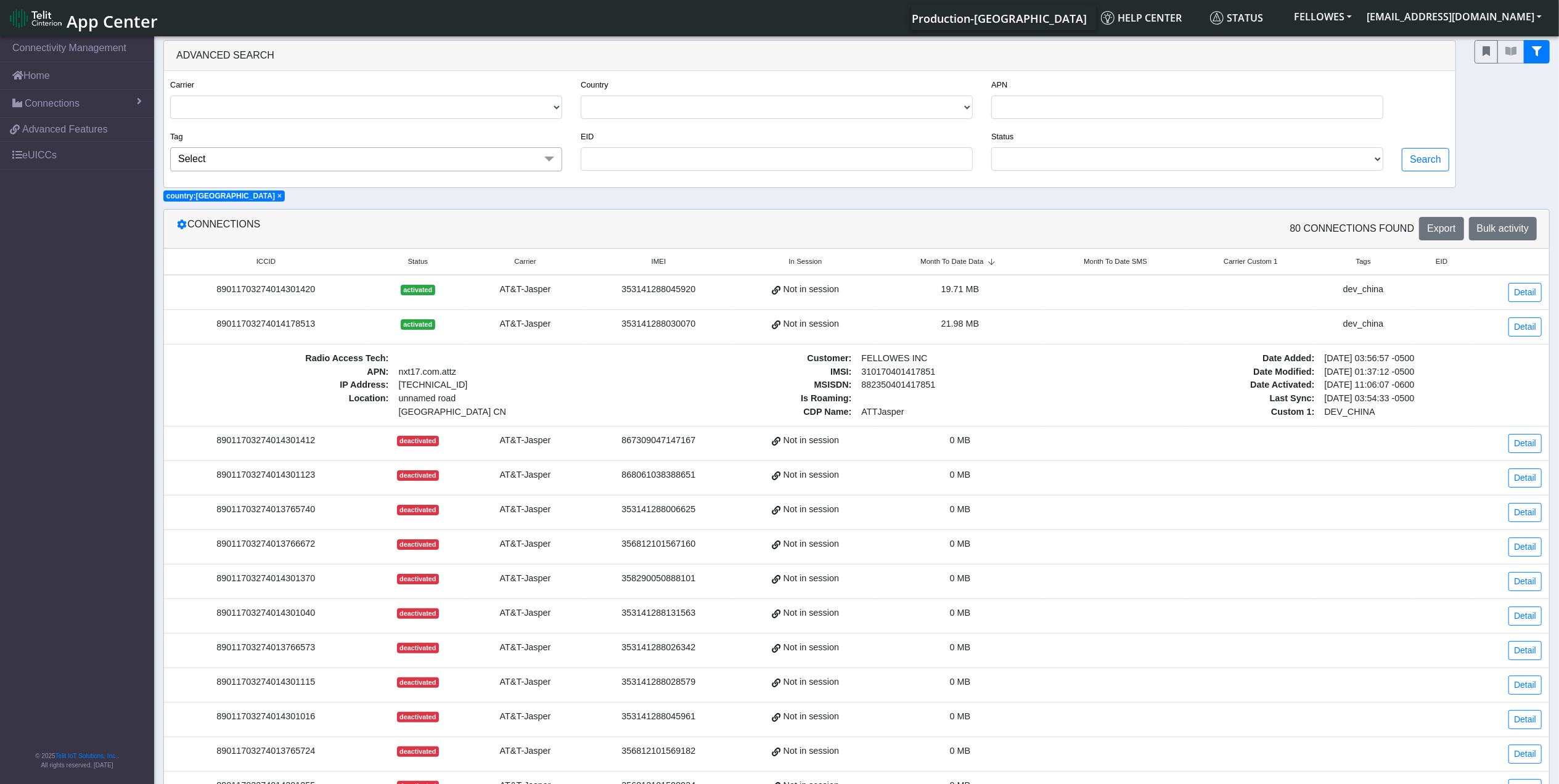
copy div "89011703274014178513"
